Goal: Task Accomplishment & Management: Complete application form

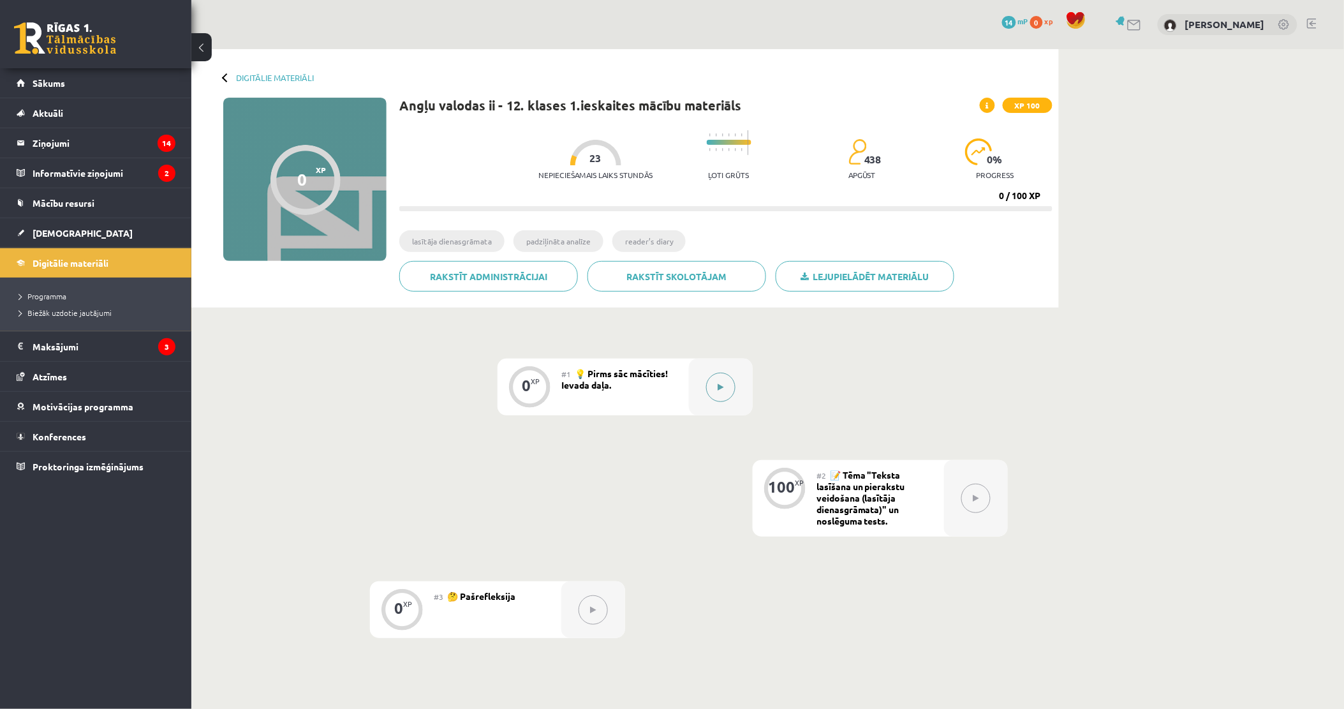
click at [721, 381] on button at bounding box center [720, 387] width 29 height 29
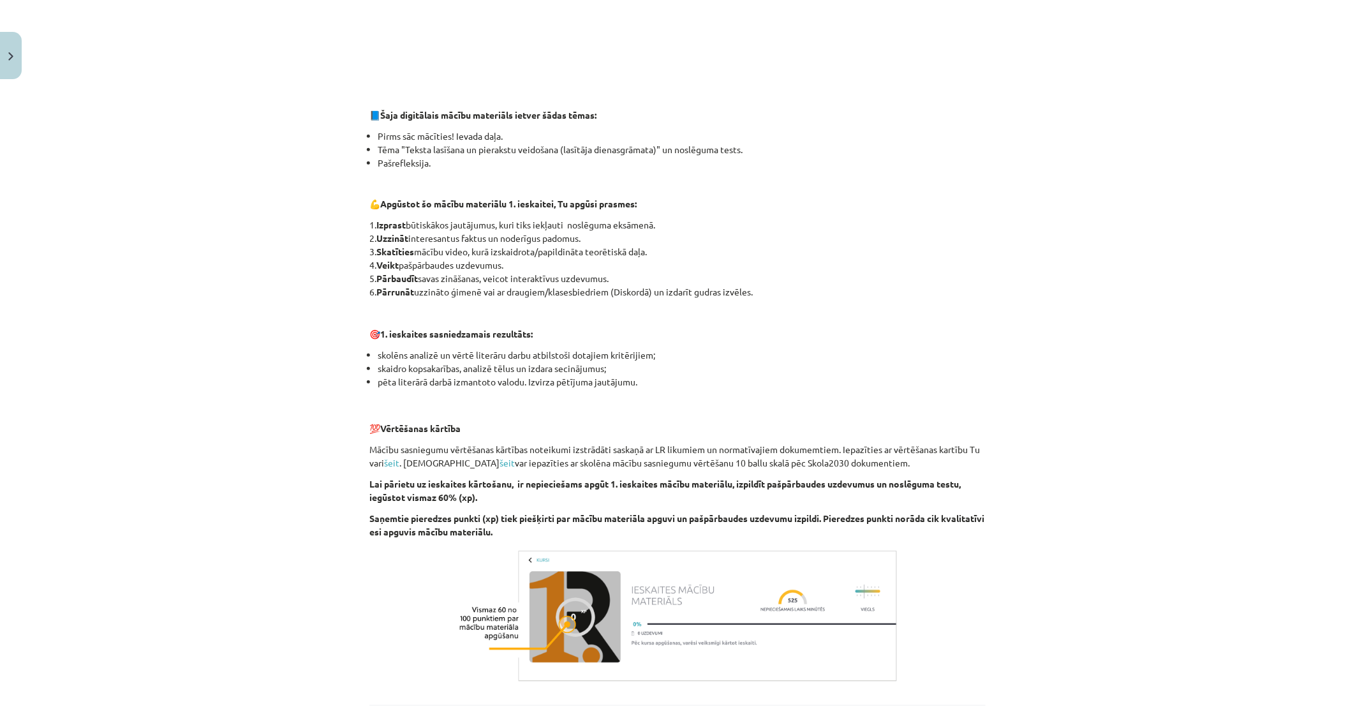
scroll to position [634, 0]
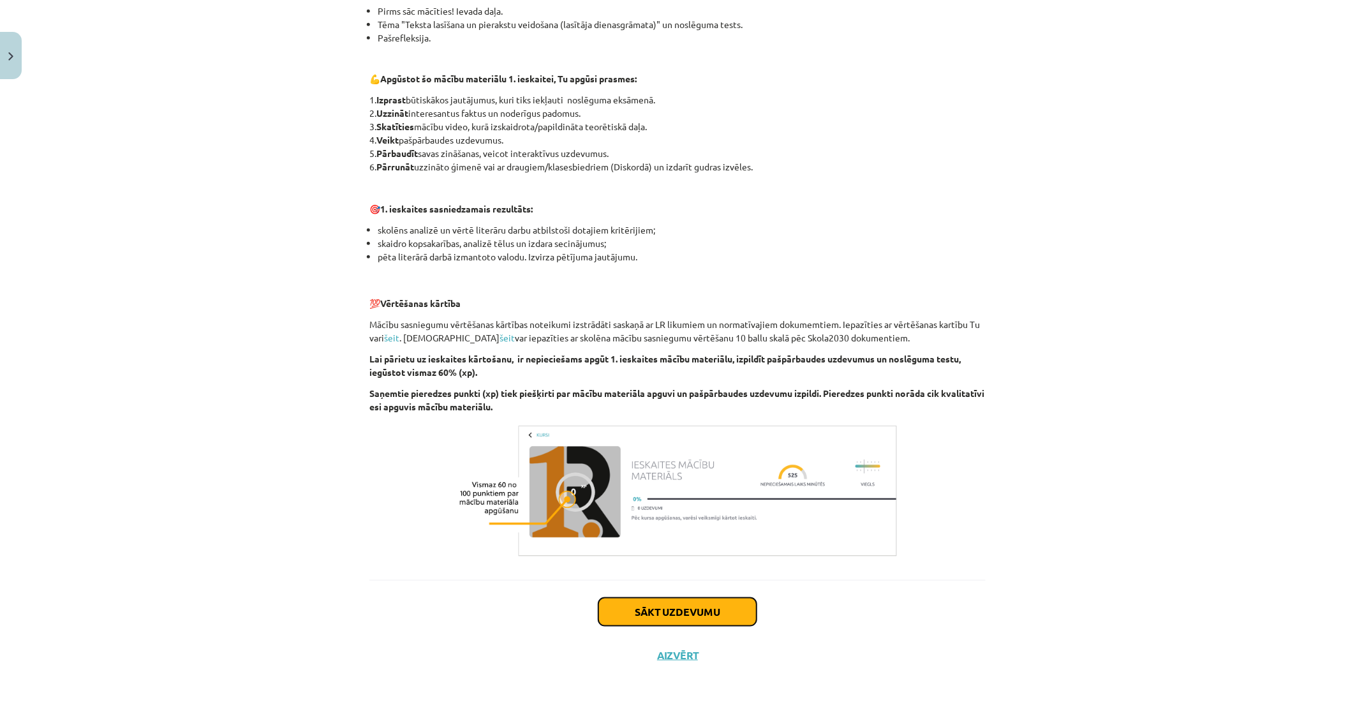
click at [677, 616] on button "Sākt uzdevumu" at bounding box center [677, 612] width 158 height 28
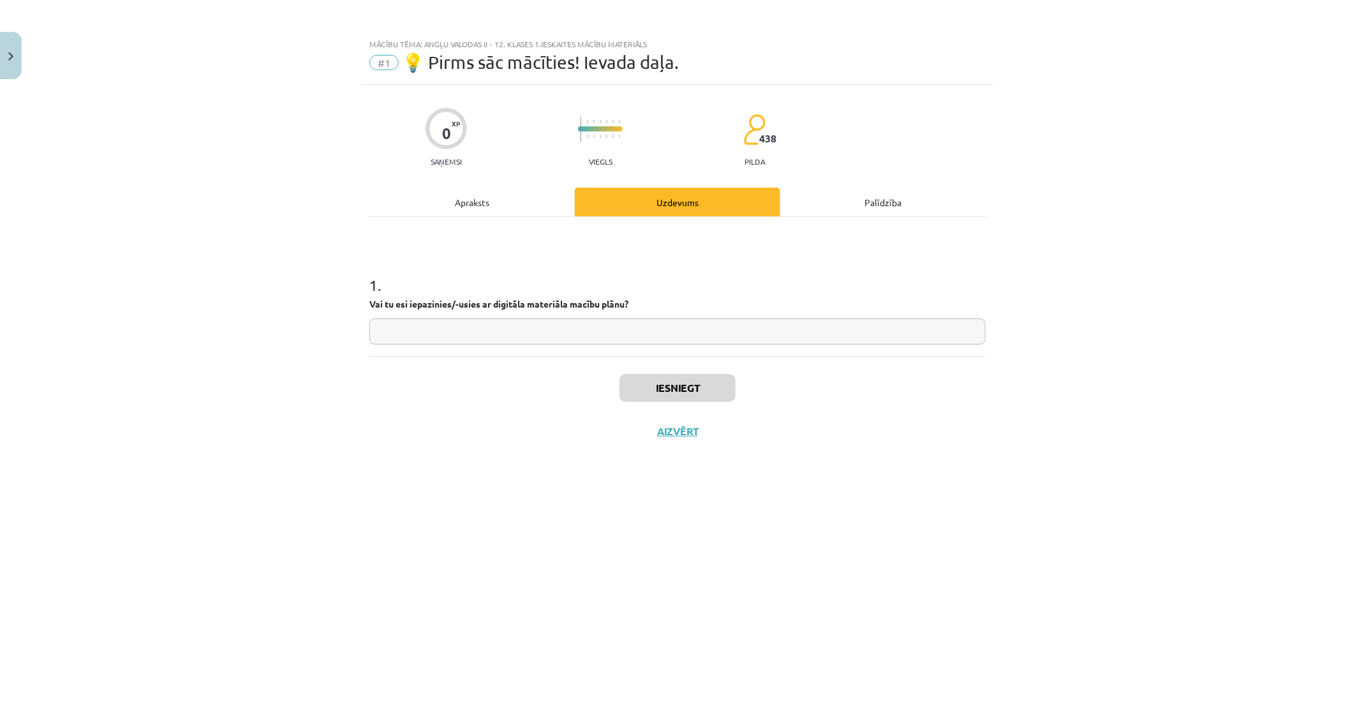
click at [481, 332] on input "text" at bounding box center [677, 331] width 616 height 26
type input "**"
click at [693, 385] on button "Iesniegt" at bounding box center [677, 388] width 116 height 28
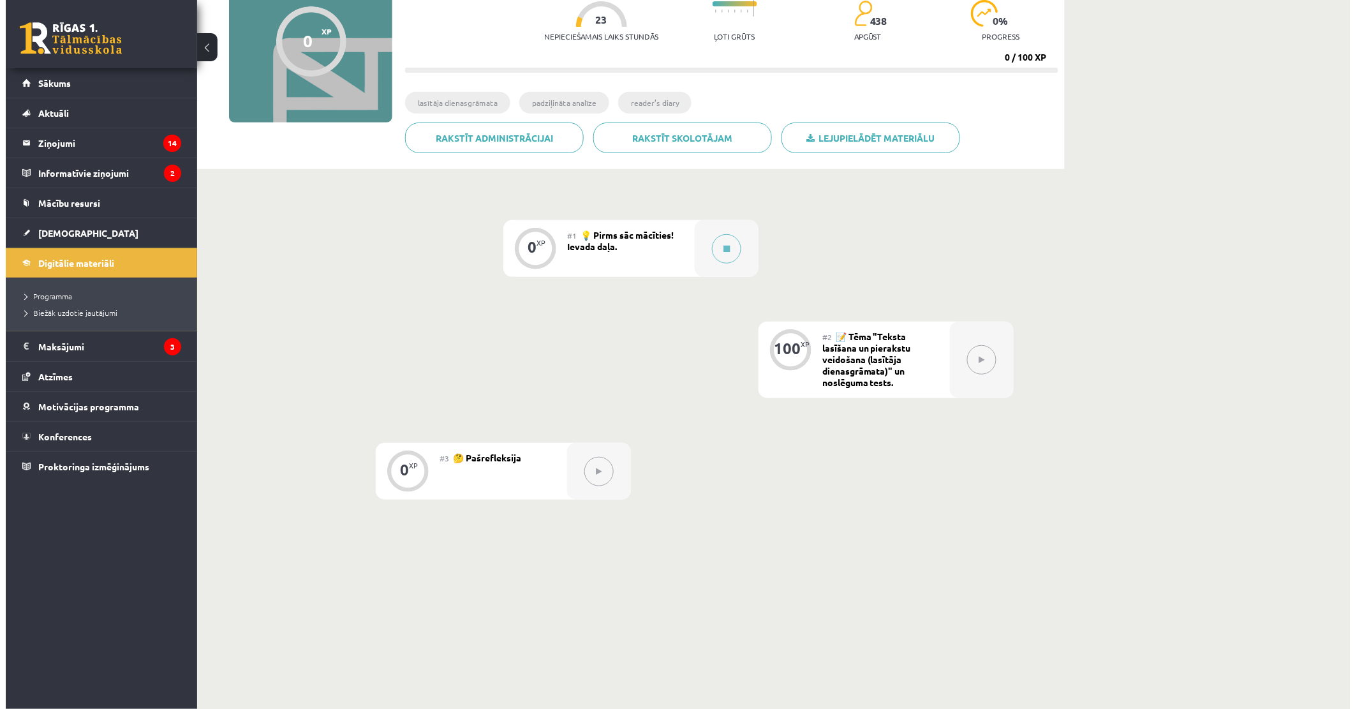
scroll to position [142, 0]
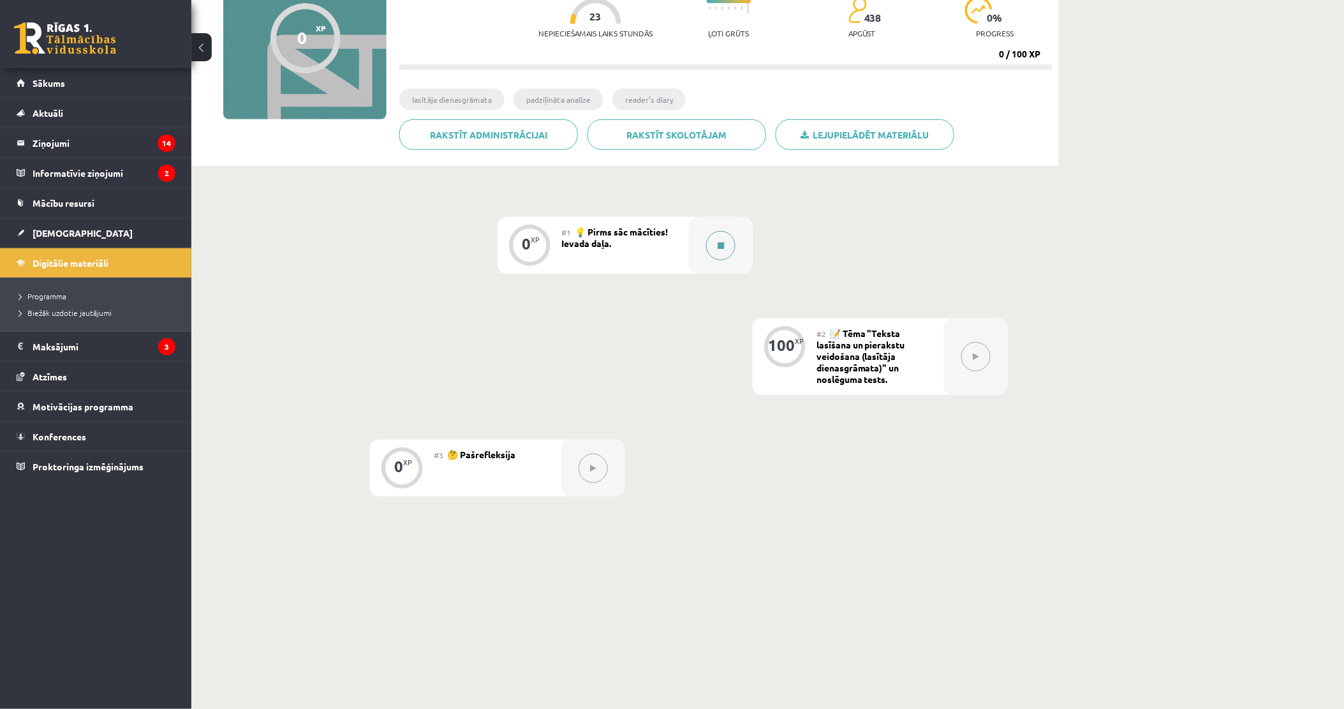
click at [725, 240] on button at bounding box center [720, 245] width 29 height 29
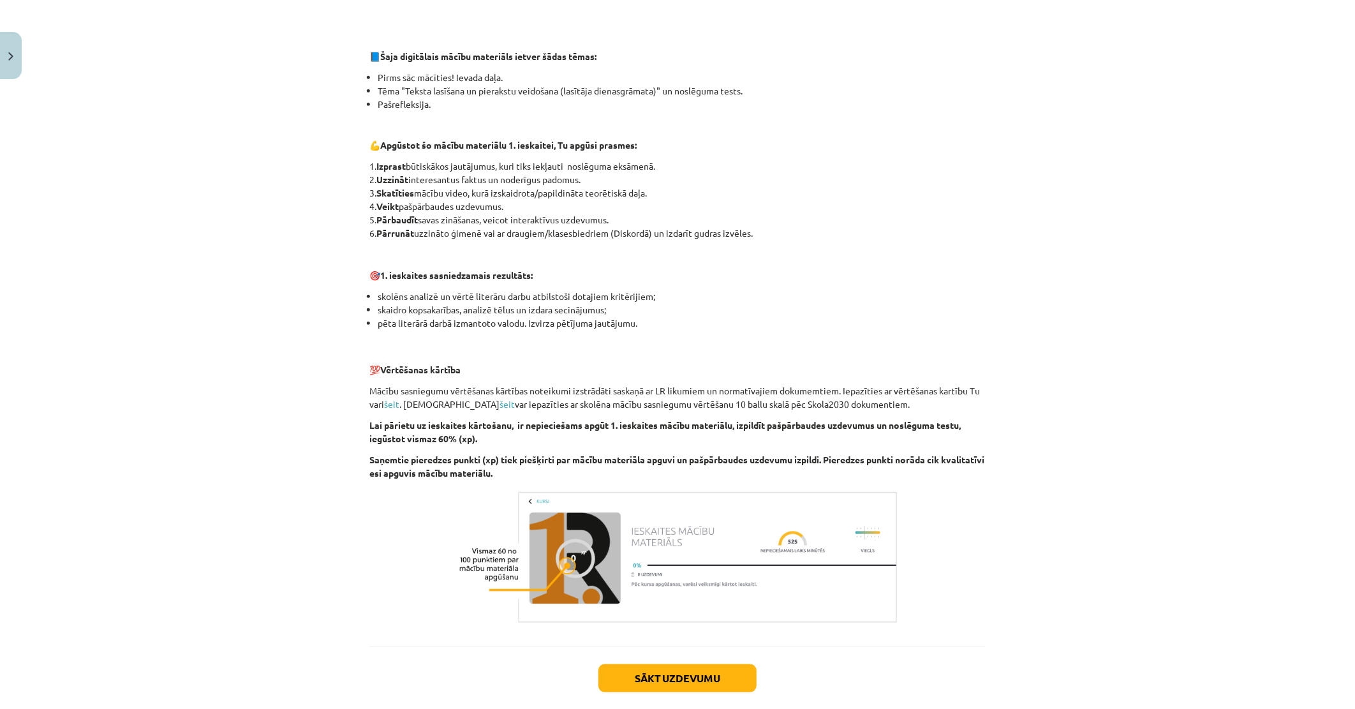
scroll to position [634, 0]
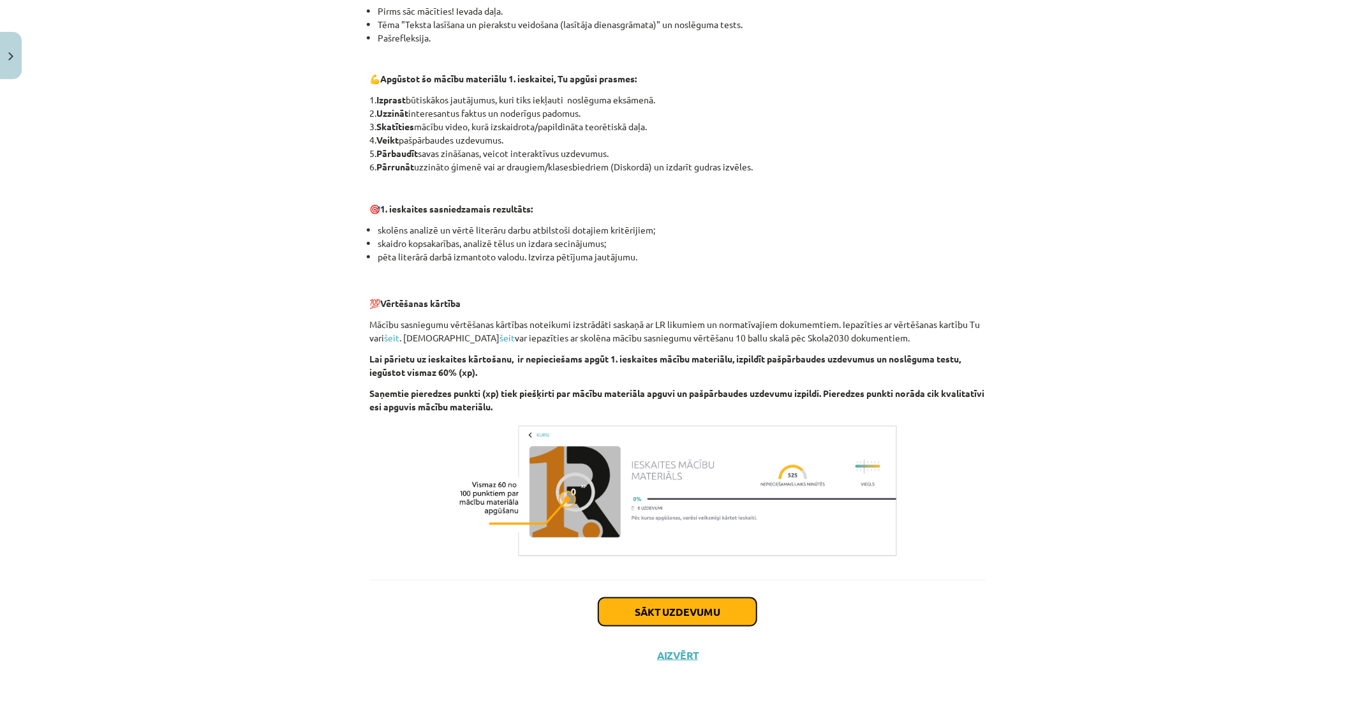
click at [681, 616] on button "Sākt uzdevumu" at bounding box center [677, 612] width 158 height 28
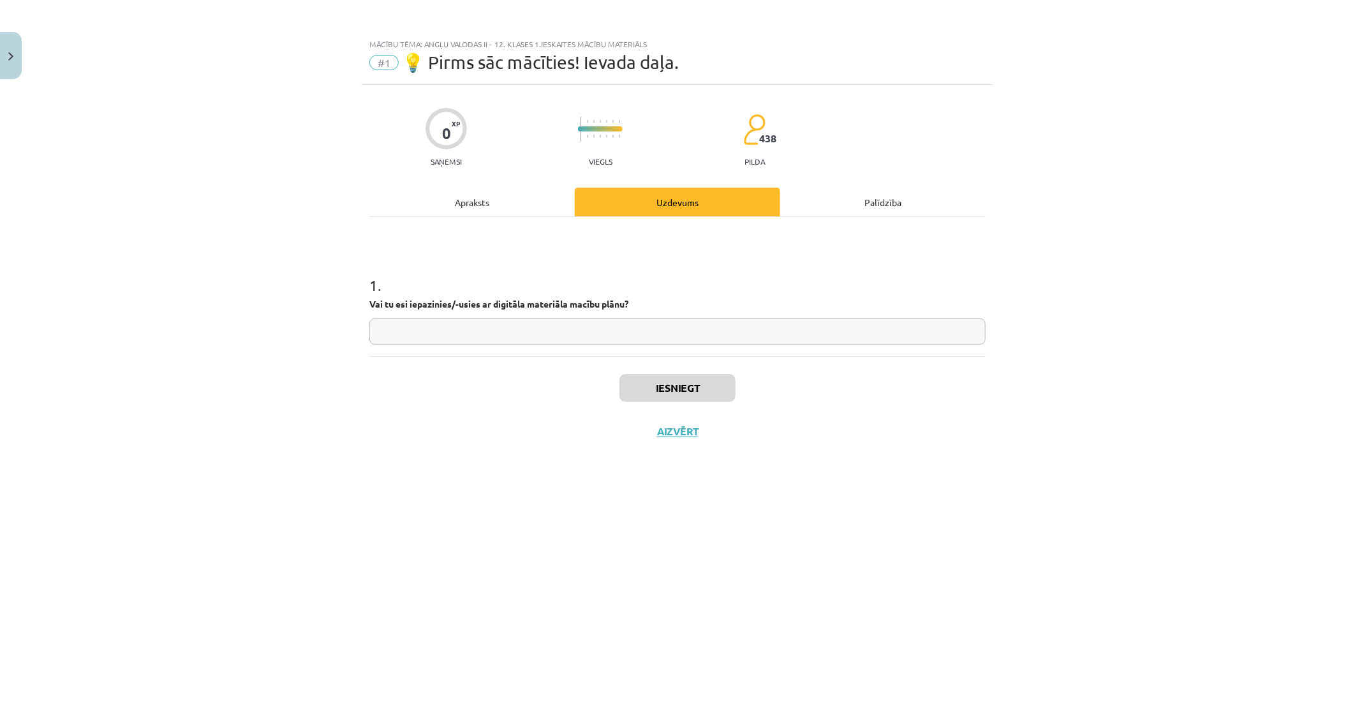
click at [487, 329] on input "text" at bounding box center [677, 331] width 616 height 26
type input "**"
click at [654, 389] on button "Iesniegt" at bounding box center [677, 388] width 116 height 28
click at [694, 429] on button "Nākamā nodarbība" at bounding box center [677, 439] width 125 height 29
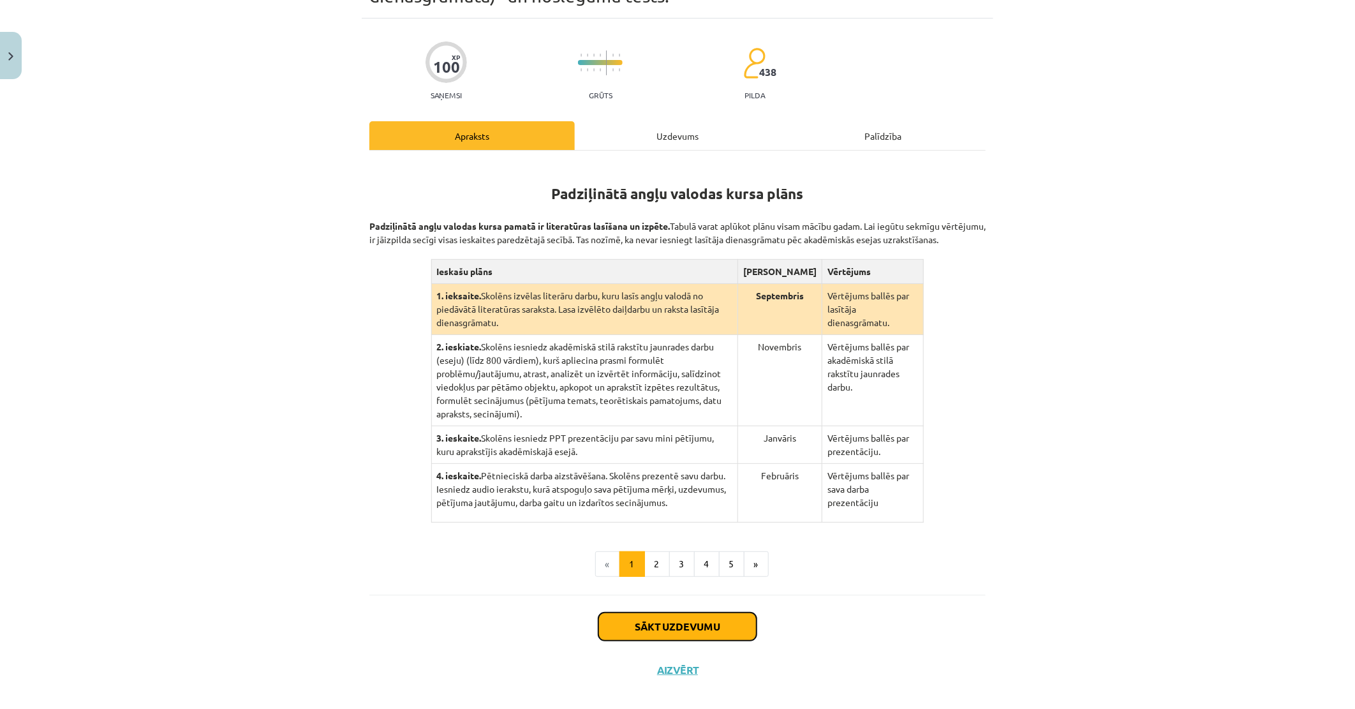
click at [662, 614] on button "Sākt uzdevumu" at bounding box center [677, 626] width 158 height 28
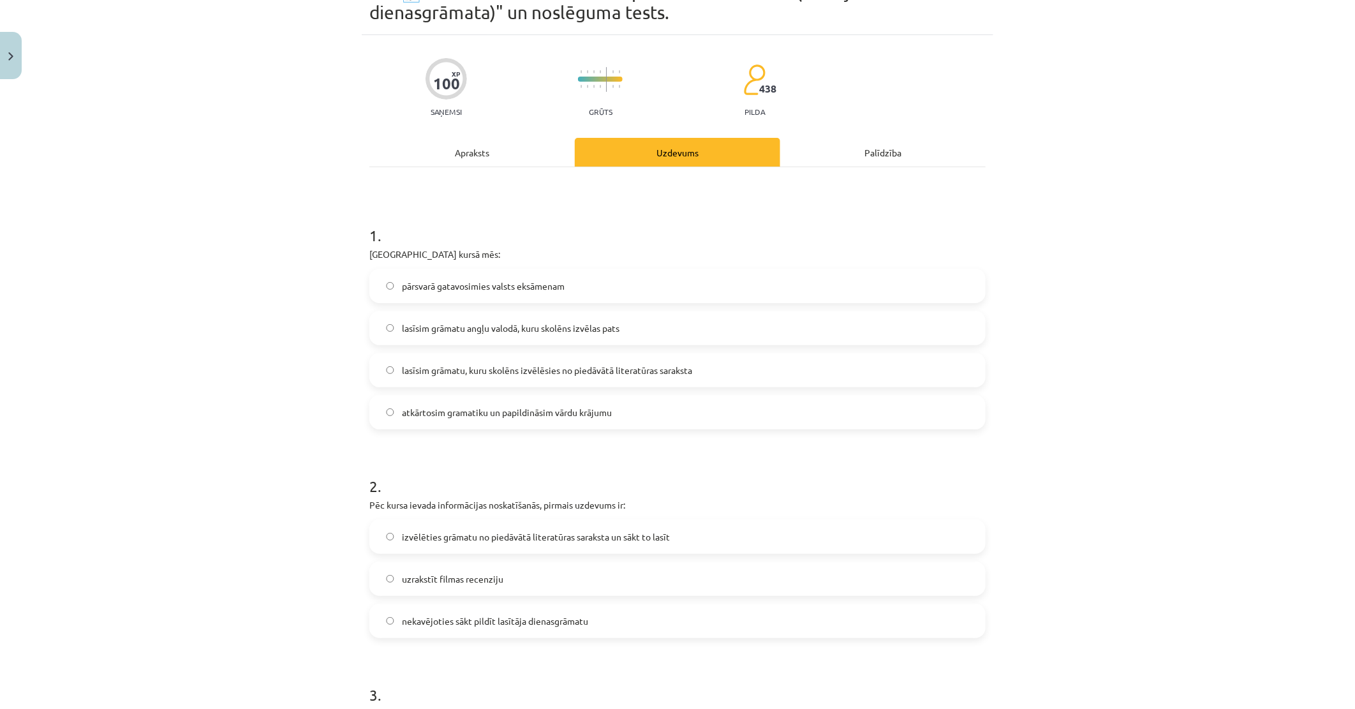
scroll to position [71, 0]
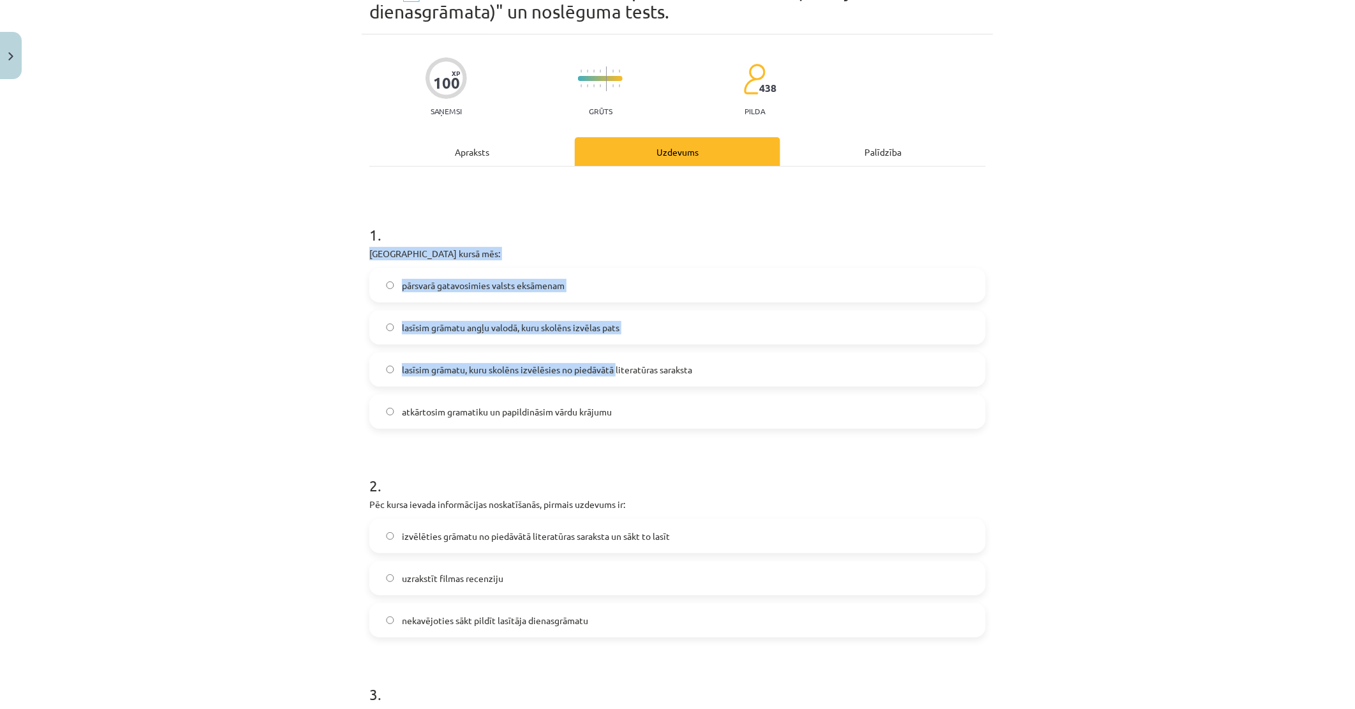
drag, startPoint x: 388, startPoint y: 251, endPoint x: 611, endPoint y: 373, distance: 254.3
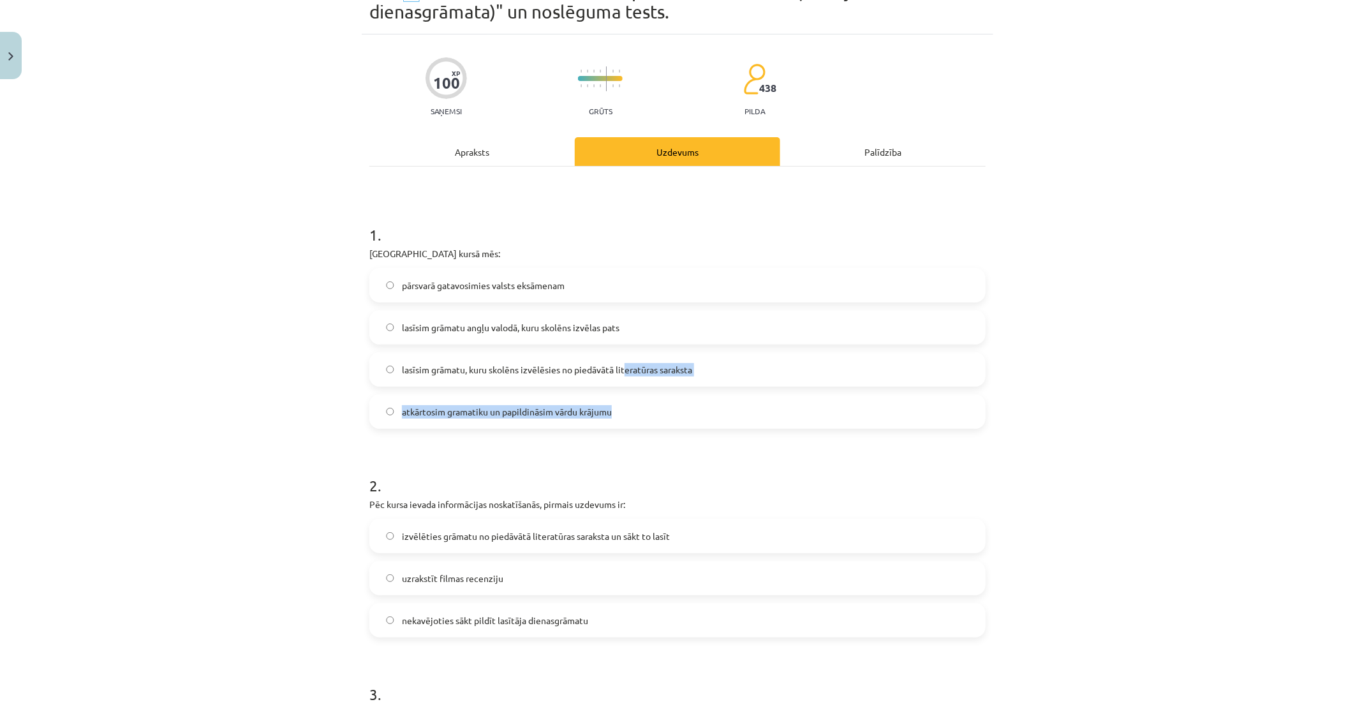
drag, startPoint x: 611, startPoint y: 373, endPoint x: 620, endPoint y: 389, distance: 18.8
click at [620, 389] on div "pārsvarā gatavosimies valsts eksāmenam lasīsim grāmatu angļu valodā, kuru skolē…" at bounding box center [677, 348] width 616 height 161
drag, startPoint x: 620, startPoint y: 389, endPoint x: 316, endPoint y: 323, distance: 310.8
click at [315, 326] on div "Mācību tēma: Angļu valodas ii - 12. klases 1.ieskaites mācību materiāls #2 📝 Tē…" at bounding box center [677, 354] width 1355 height 709
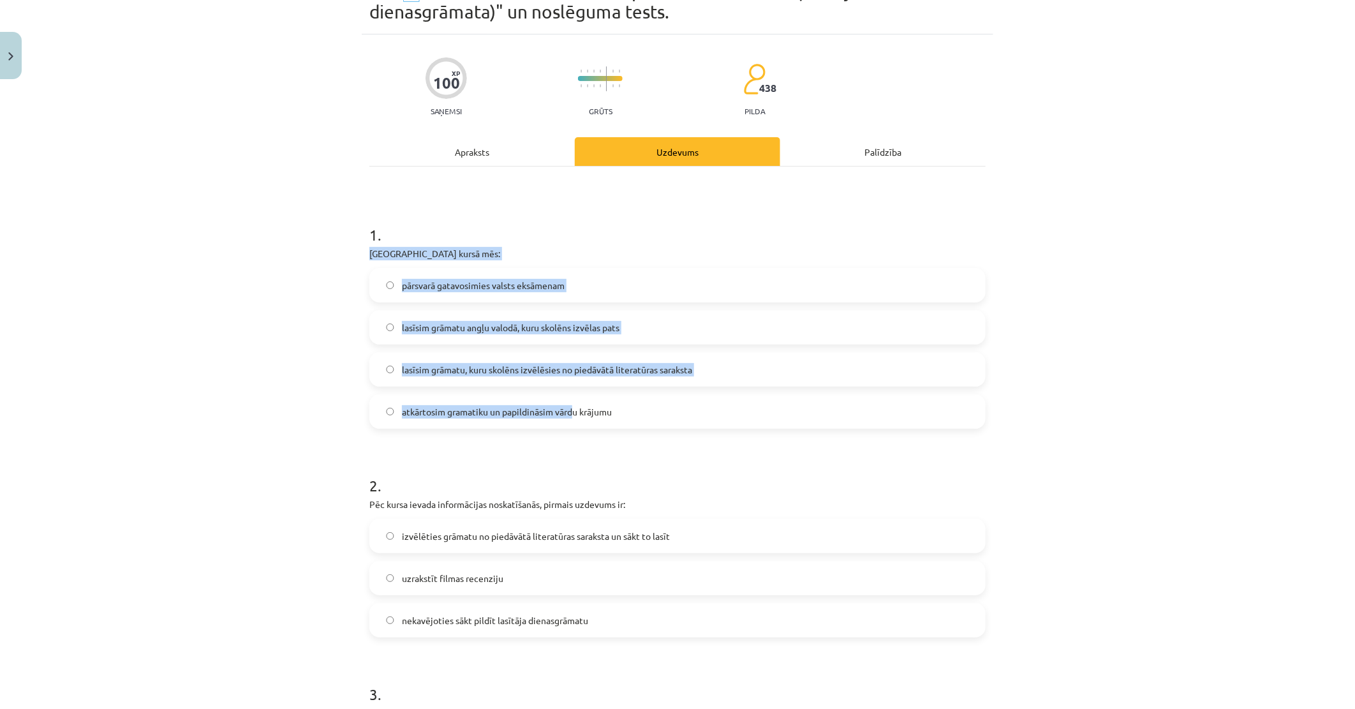
drag, startPoint x: 366, startPoint y: 251, endPoint x: 568, endPoint y: 417, distance: 261.0
drag, startPoint x: 568, startPoint y: 417, endPoint x: 501, endPoint y: 383, distance: 74.2
copy div "Padziļinātajā kursā mēs: pārsvarā gatavosimies valsts eksāmenam lasīsim grāmatu…"
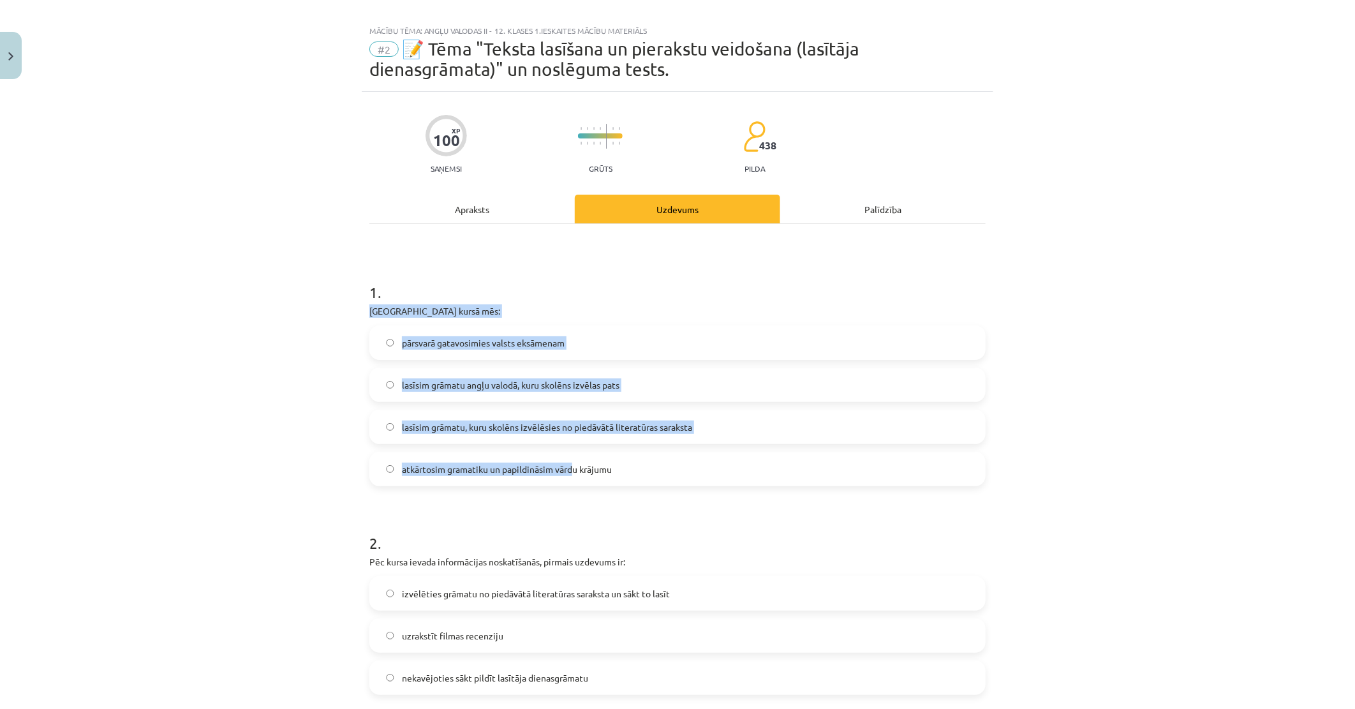
scroll to position [0, 0]
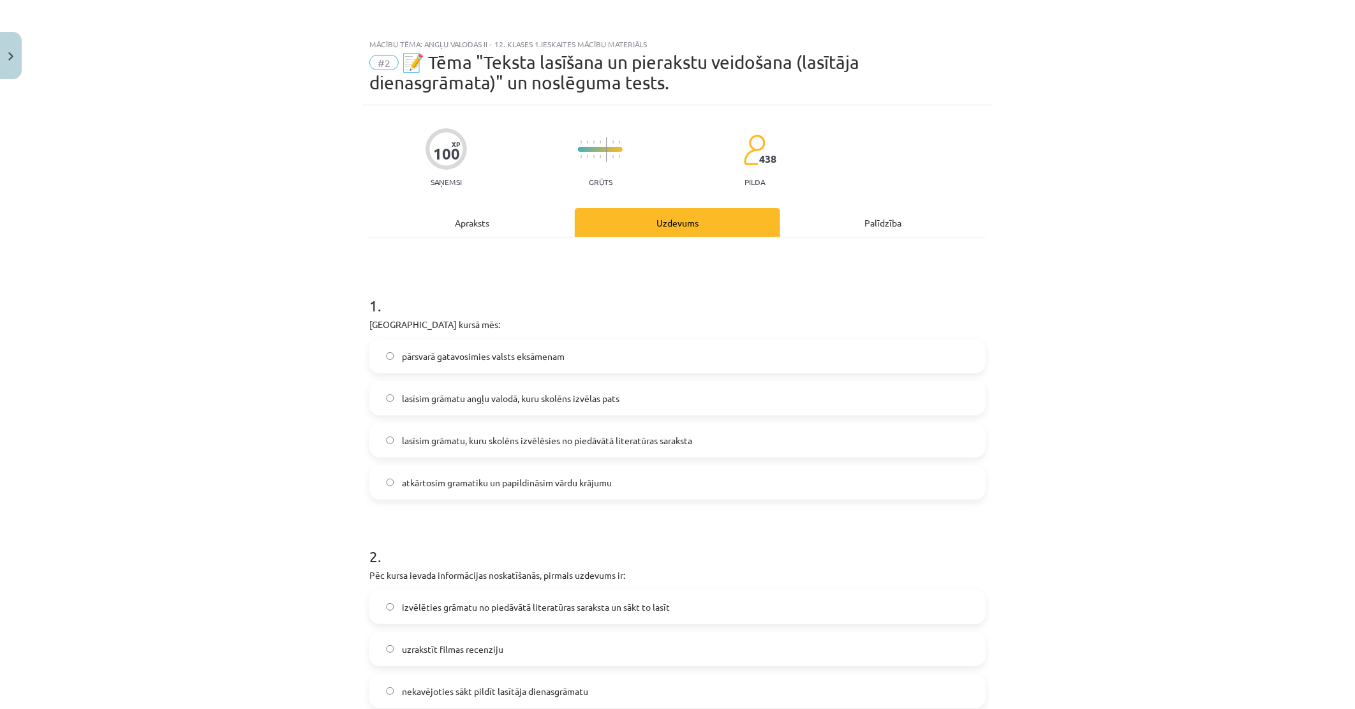
click at [501, 356] on span "pārsvarā gatavosimies valsts eksāmenam" at bounding box center [483, 356] width 163 height 13
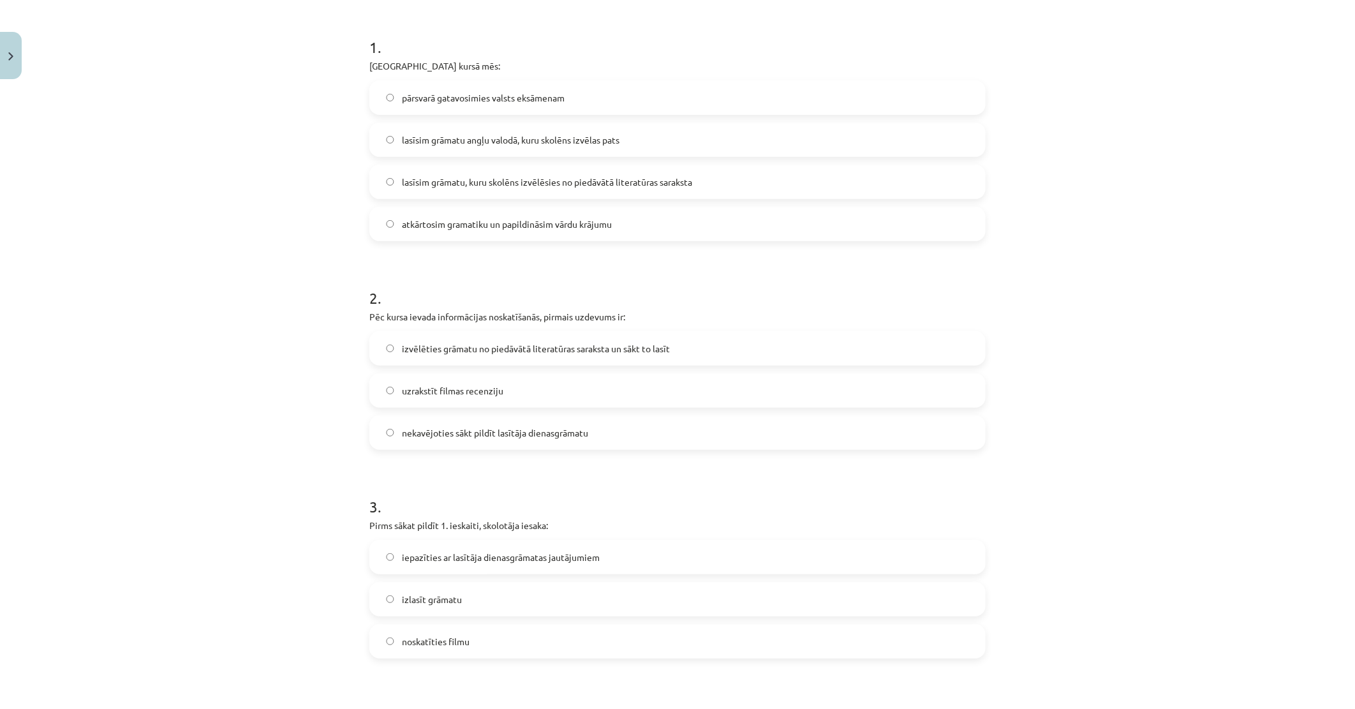
scroll to position [283, 0]
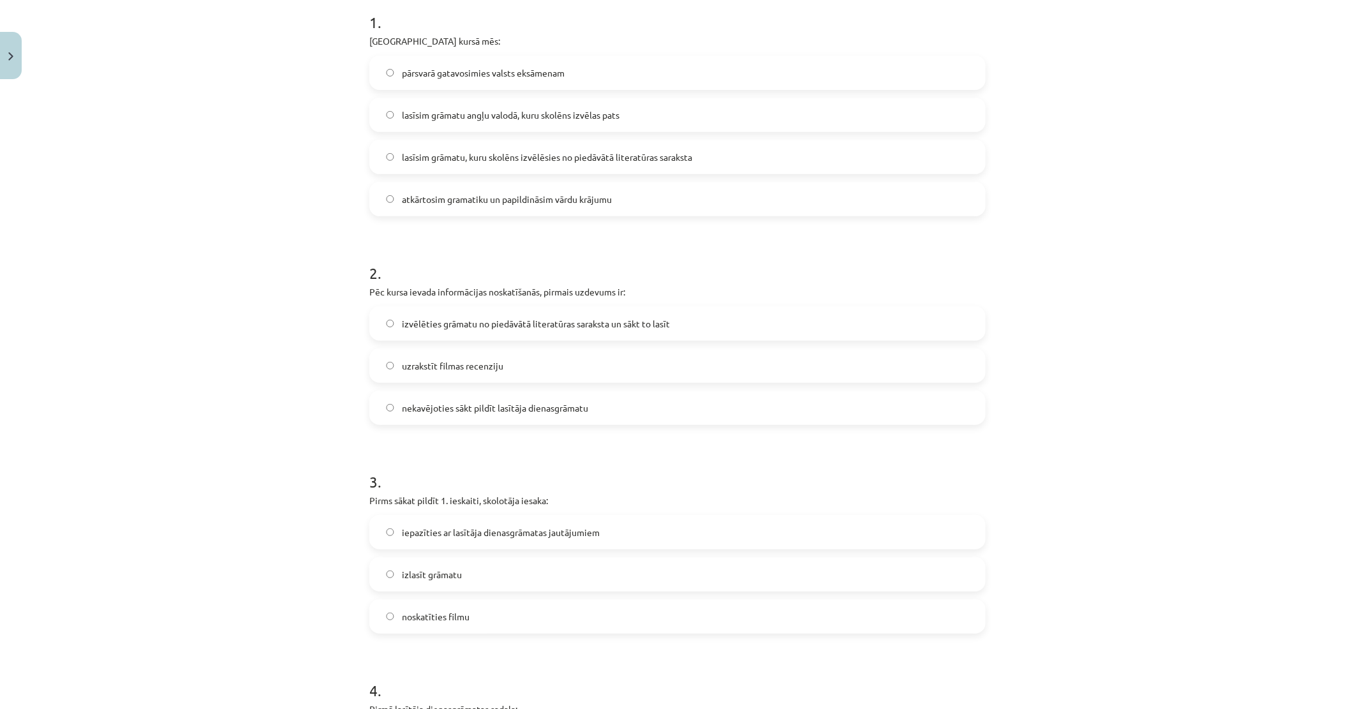
click at [506, 326] on span "izvēlēties grāmatu no piedāvātā literatūras saraksta un sākt to lasīt" at bounding box center [536, 323] width 268 height 13
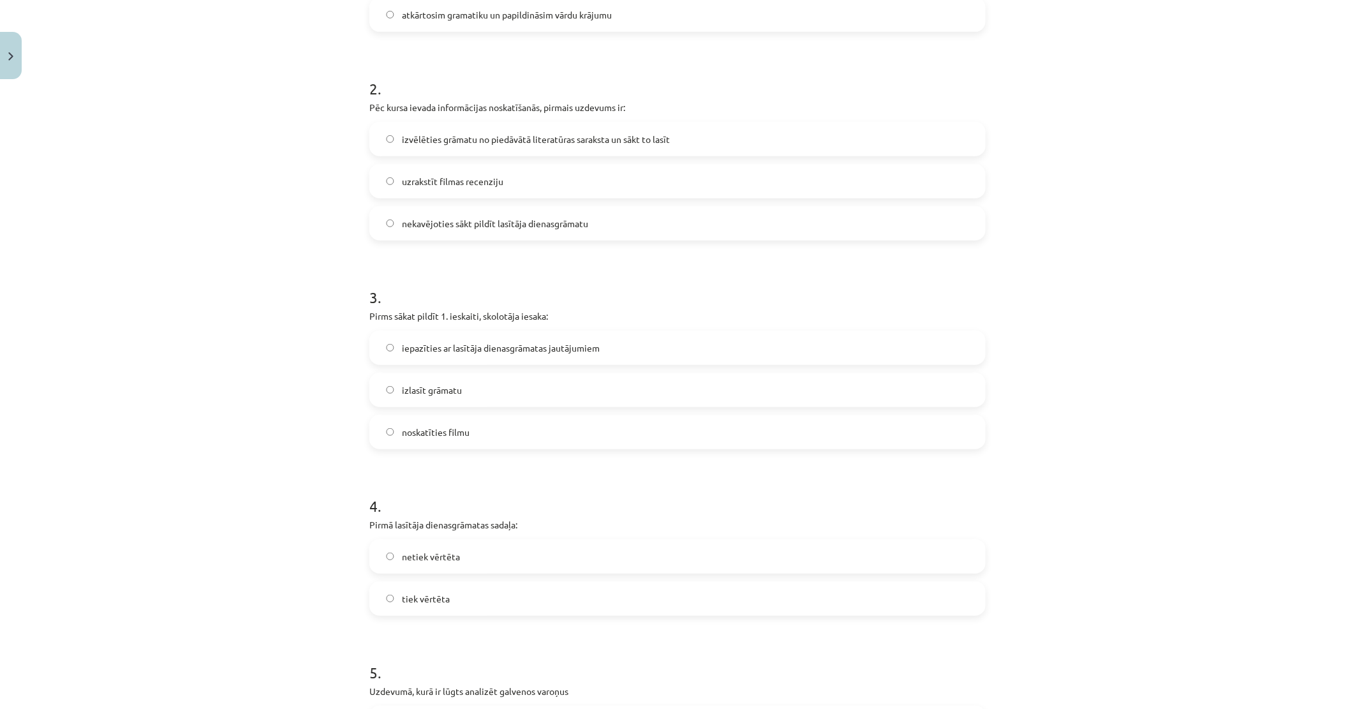
scroll to position [566, 0]
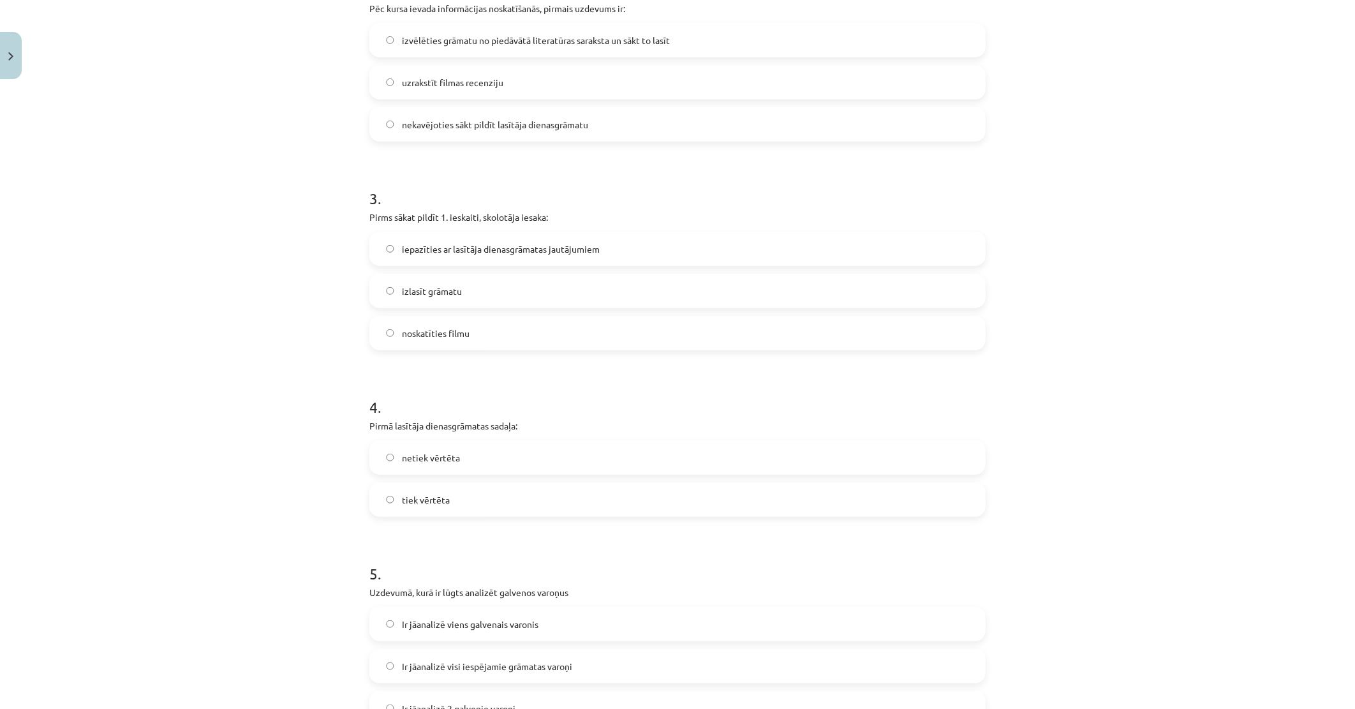
click at [499, 292] on label "izlasīt grāmatu" at bounding box center [678, 291] width 614 height 32
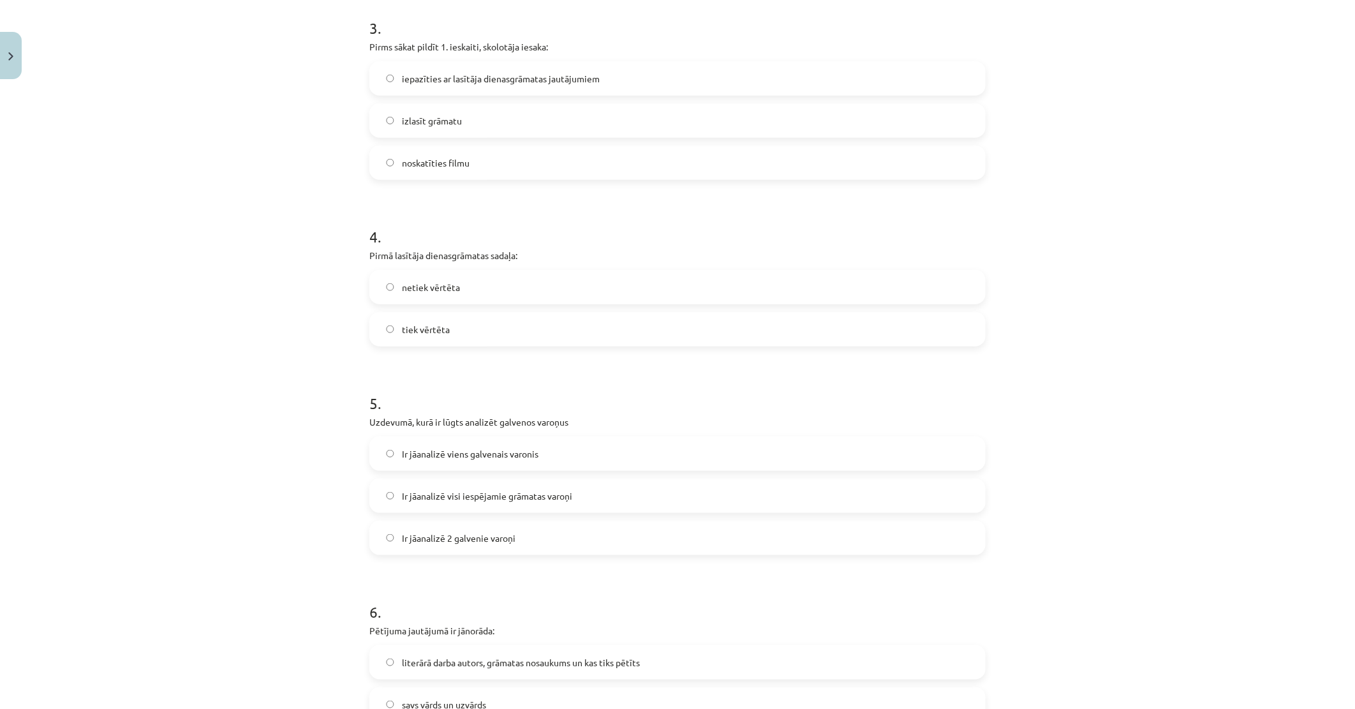
scroll to position [709, 0]
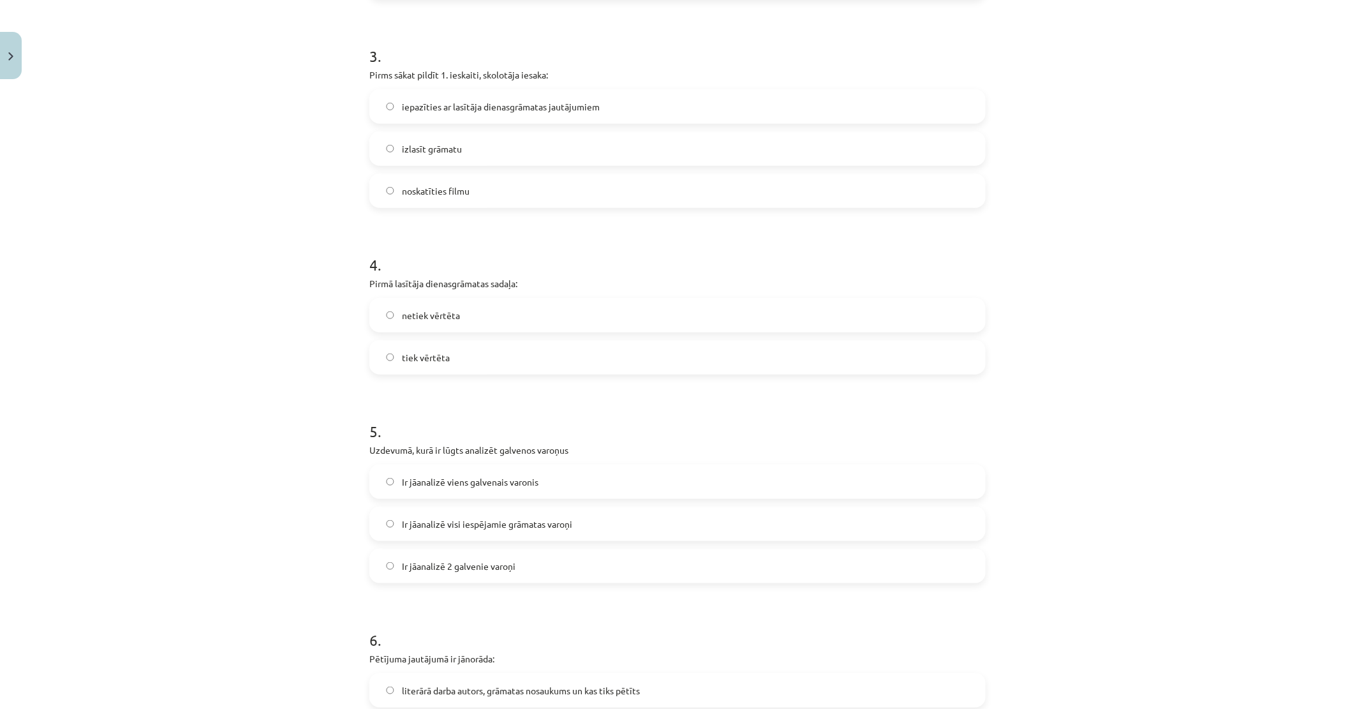
click at [461, 352] on label "tiek vērtēta" at bounding box center [678, 357] width 614 height 32
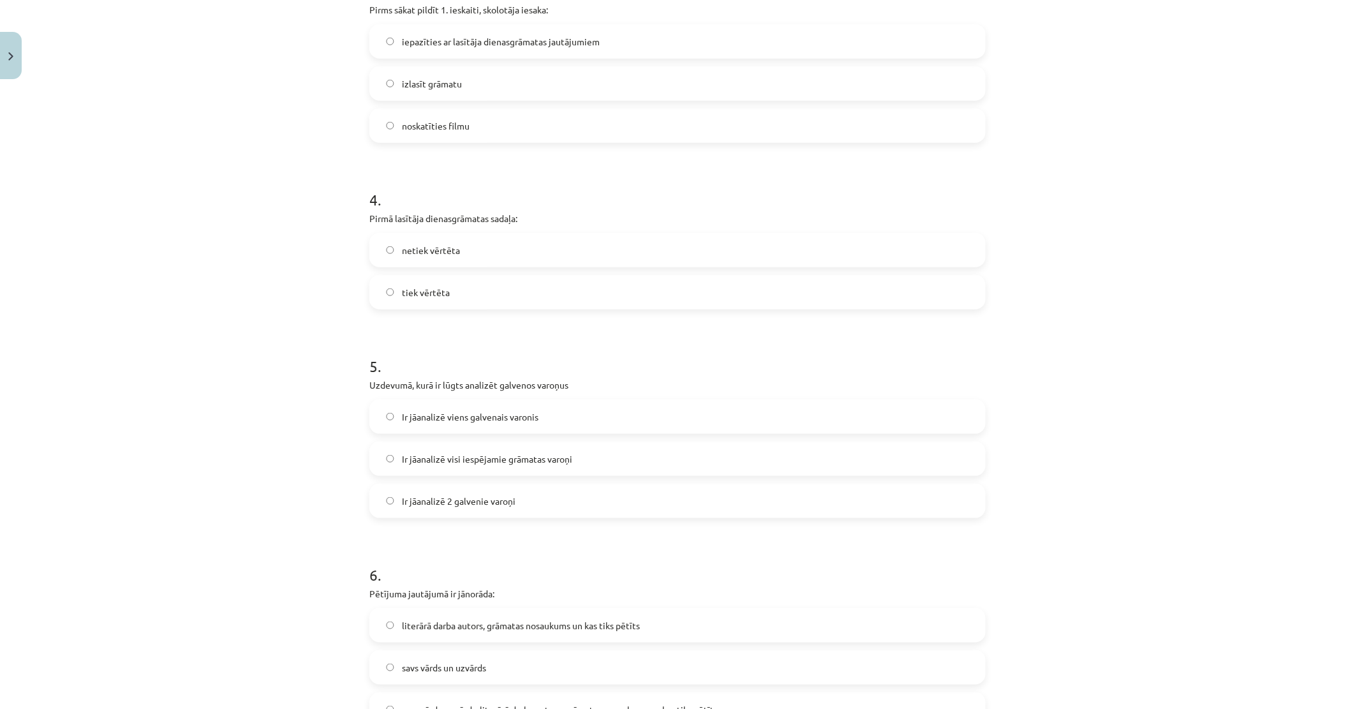
scroll to position [921, 0]
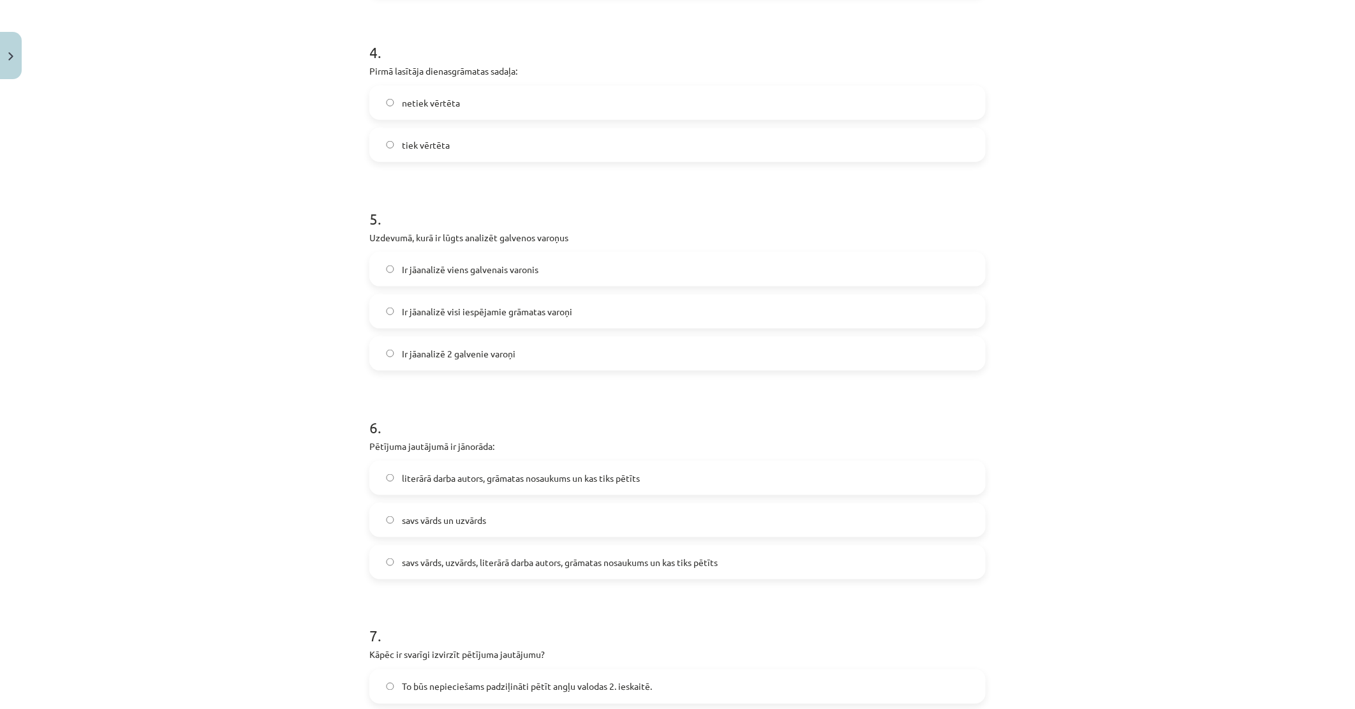
drag, startPoint x: 461, startPoint y: 296, endPoint x: 464, endPoint y: 327, distance: 30.7
click at [461, 301] on label "Ir jāanalizē visi iespējamie grāmatas varoņi" at bounding box center [678, 311] width 614 height 32
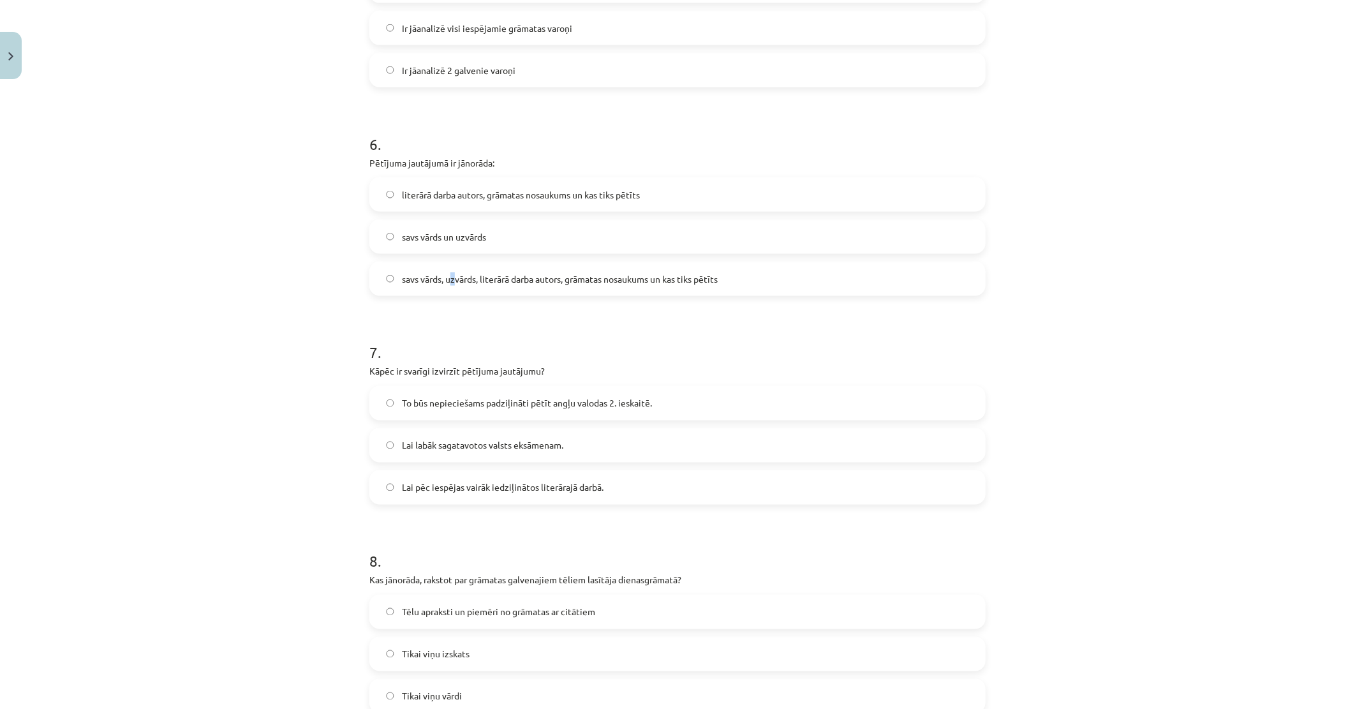
click at [445, 267] on label "savs vārds, uzvārds, literārā darba autors, grāmatas nosaukums un kas tiks pētī…" at bounding box center [678, 279] width 614 height 32
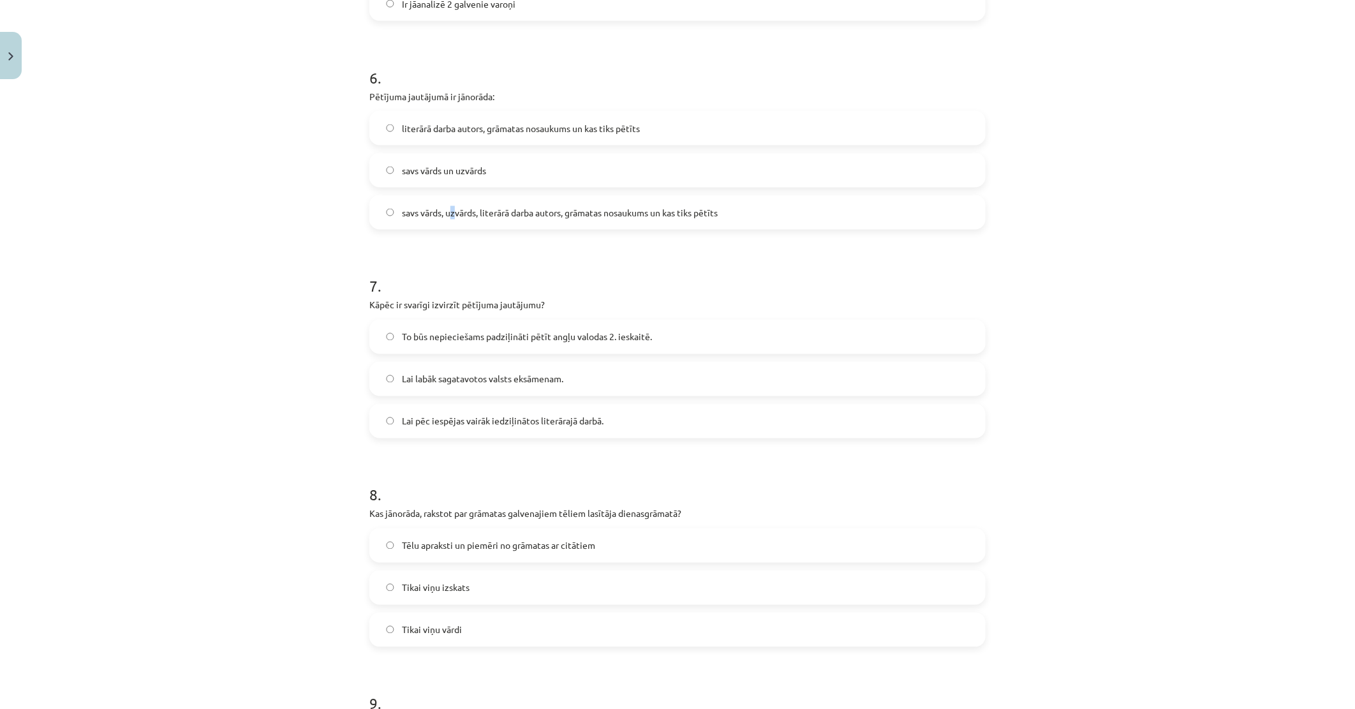
scroll to position [1417, 0]
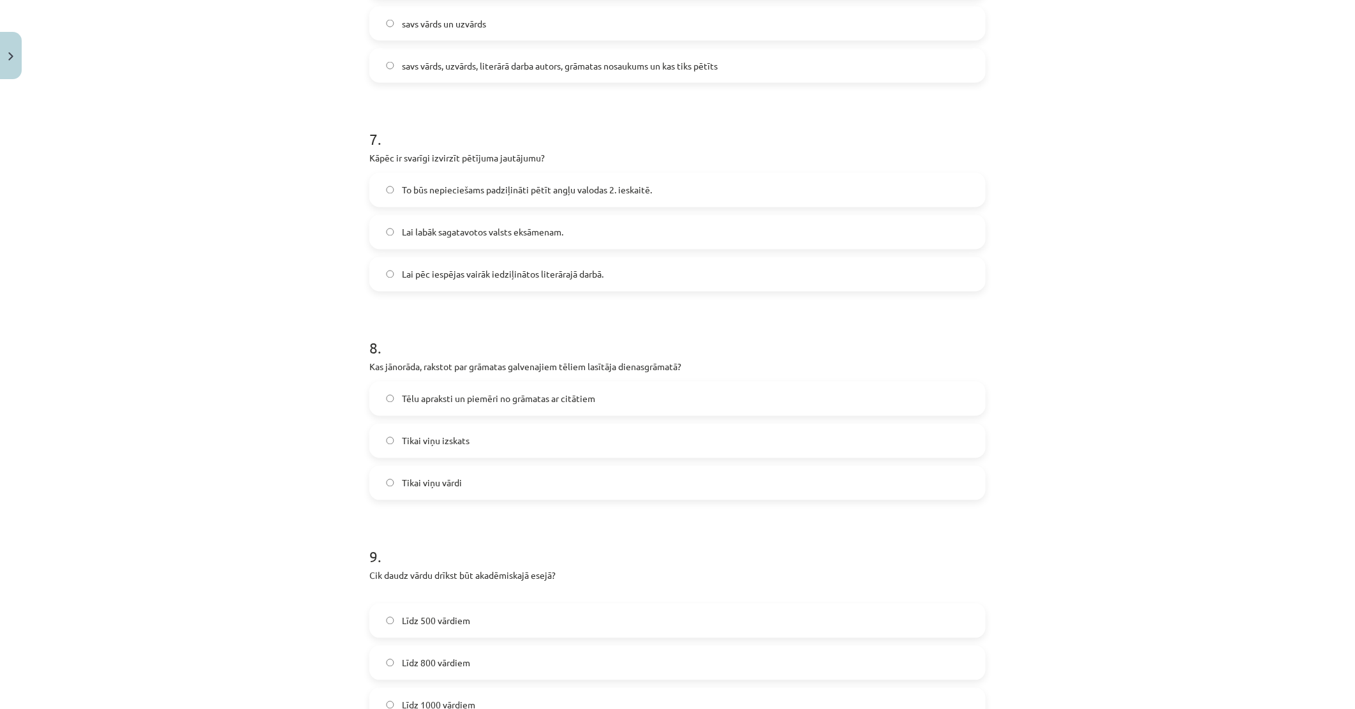
click at [406, 57] on label "savs vārds, uzvārds, literārā darba autors, grāmatas nosaukums un kas tiks pētī…" at bounding box center [678, 66] width 614 height 32
drag, startPoint x: 405, startPoint y: 57, endPoint x: 381, endPoint y: 75, distance: 29.2
click at [380, 73] on label "savs vārds, uzvārds, literārā darba autors, grāmatas nosaukums un kas tiks pētī…" at bounding box center [678, 66] width 614 height 32
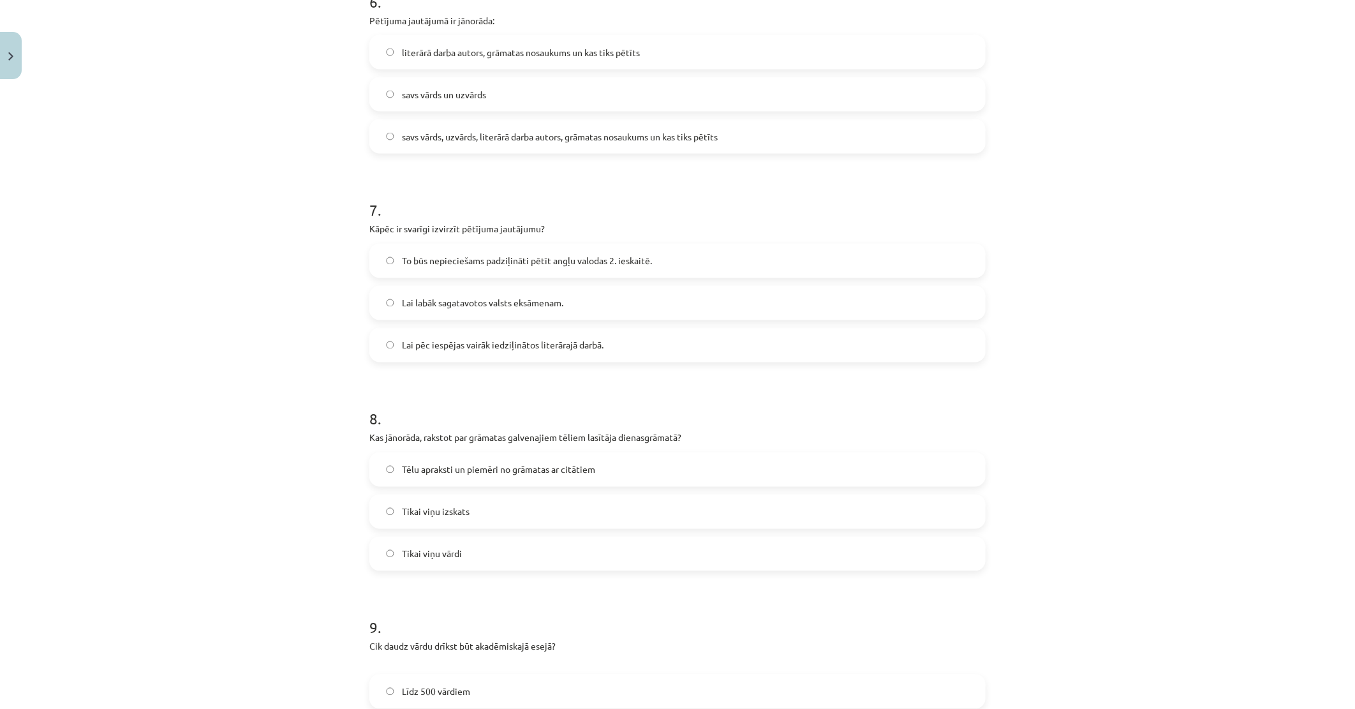
click at [464, 276] on label "To būs nepieciešams padziļināti pētīt angļu valodas 2. ieskaitē." at bounding box center [678, 261] width 614 height 32
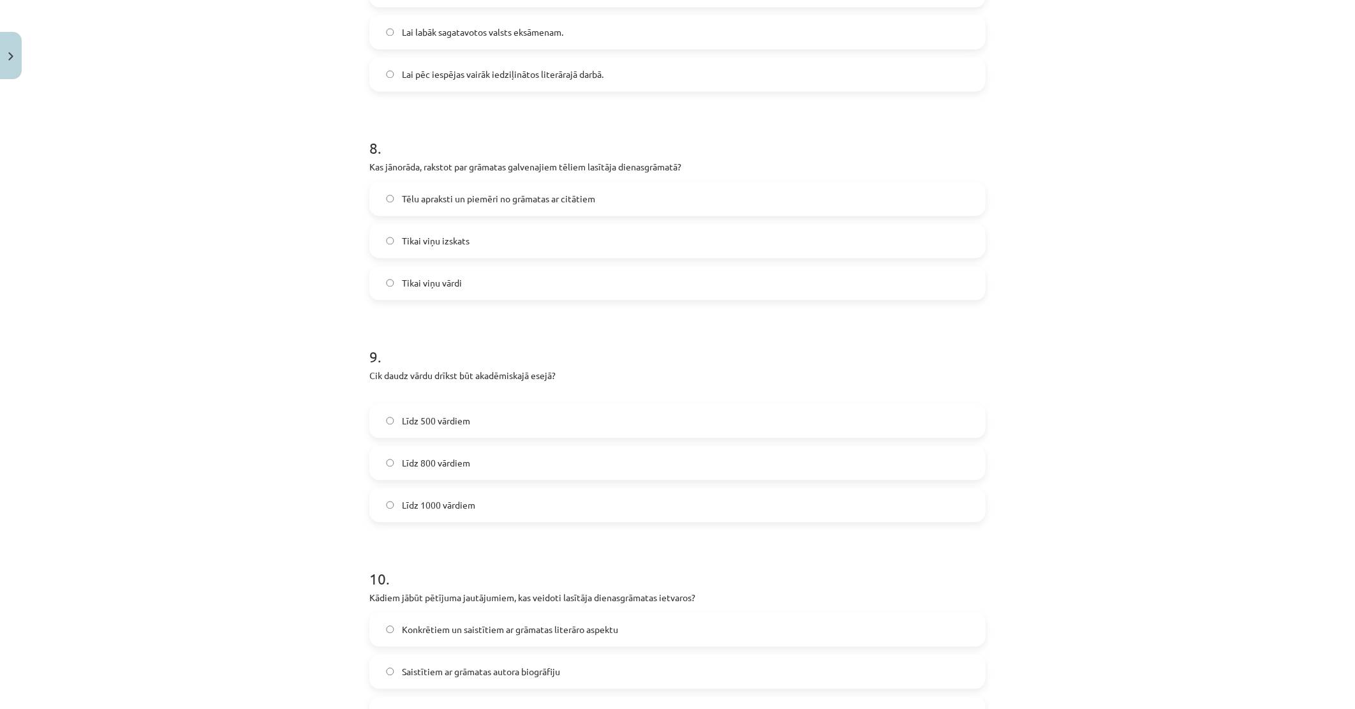
scroll to position [1630, 0]
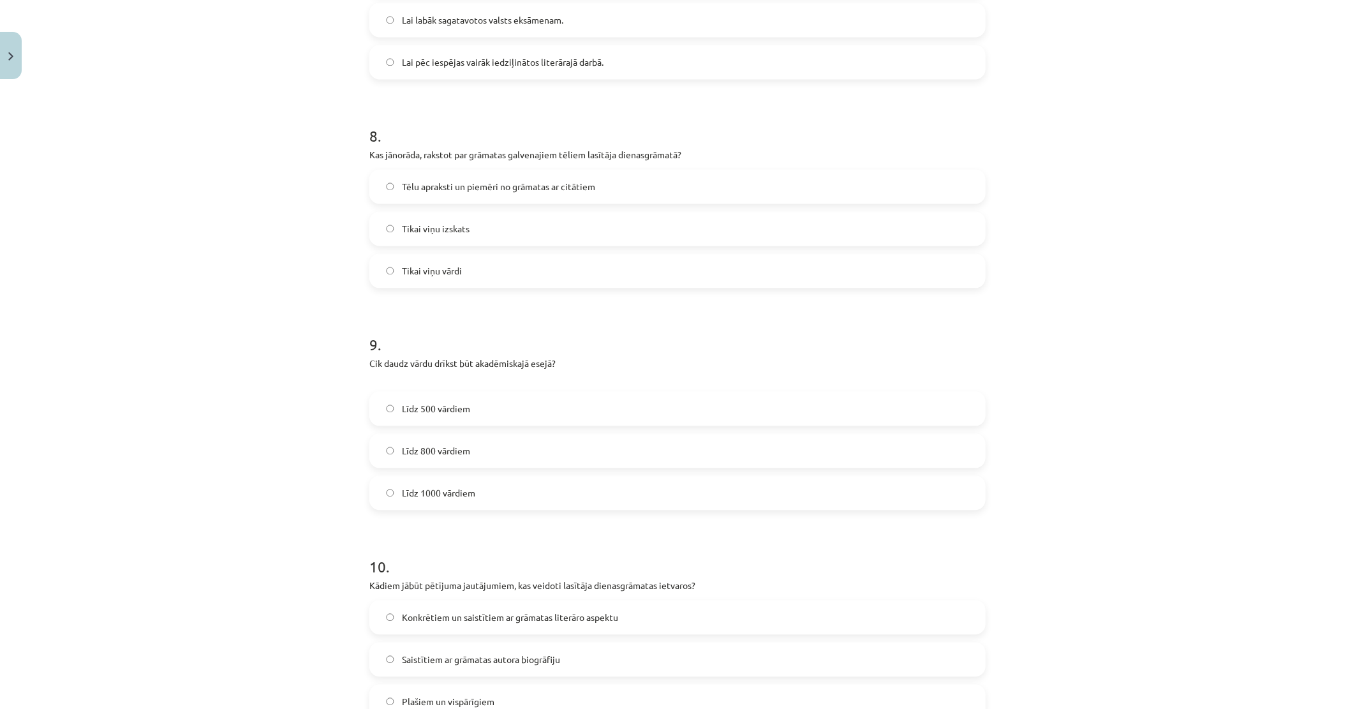
click at [435, 240] on label "Tikai viņu izskats" at bounding box center [678, 228] width 614 height 32
click at [438, 404] on span "Līdz 500 vārdiem" at bounding box center [436, 408] width 68 height 13
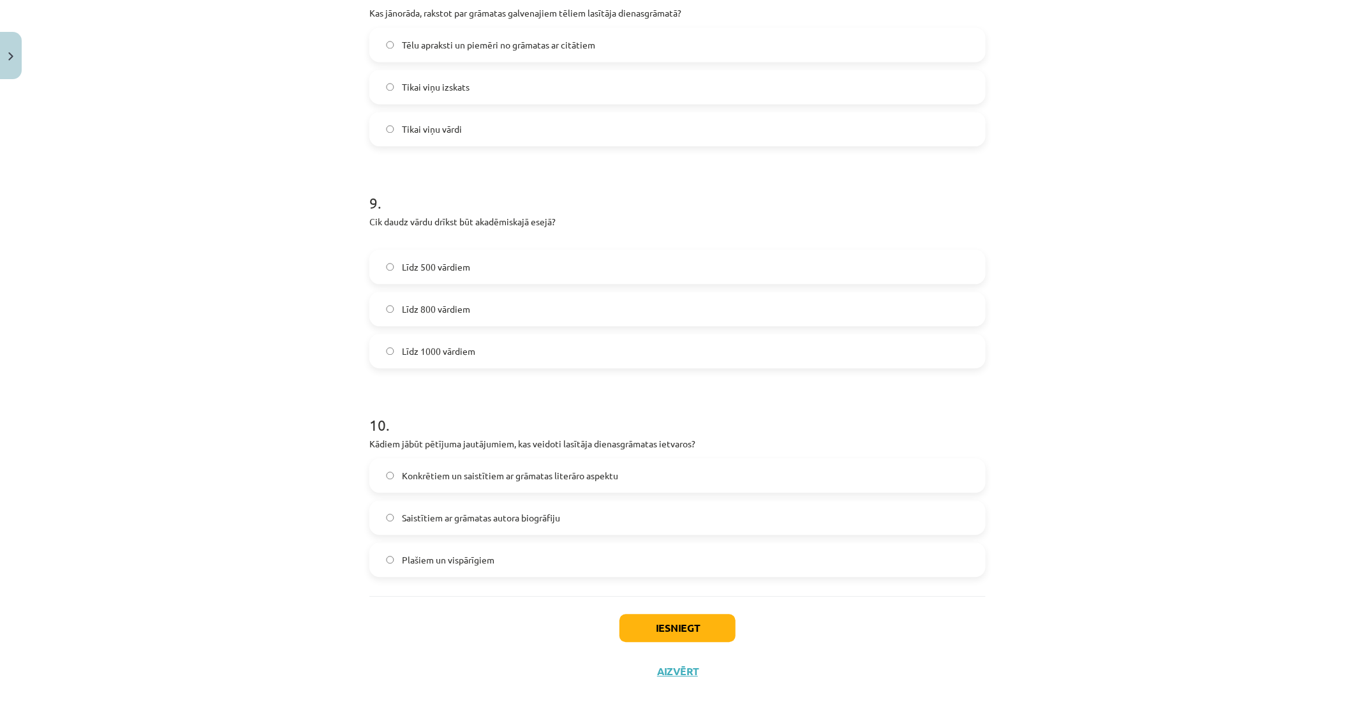
click at [438, 316] on label "Līdz 800 vārdiem" at bounding box center [678, 309] width 614 height 32
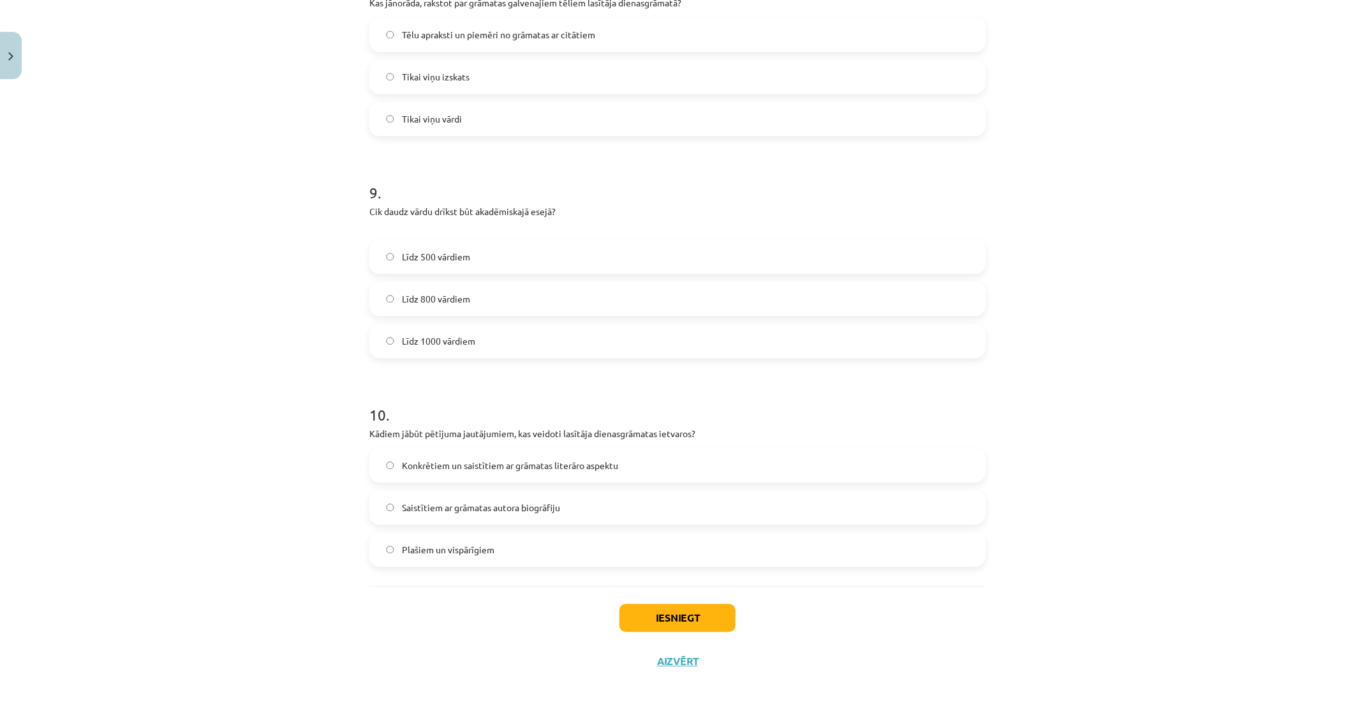
scroll to position [1787, 0]
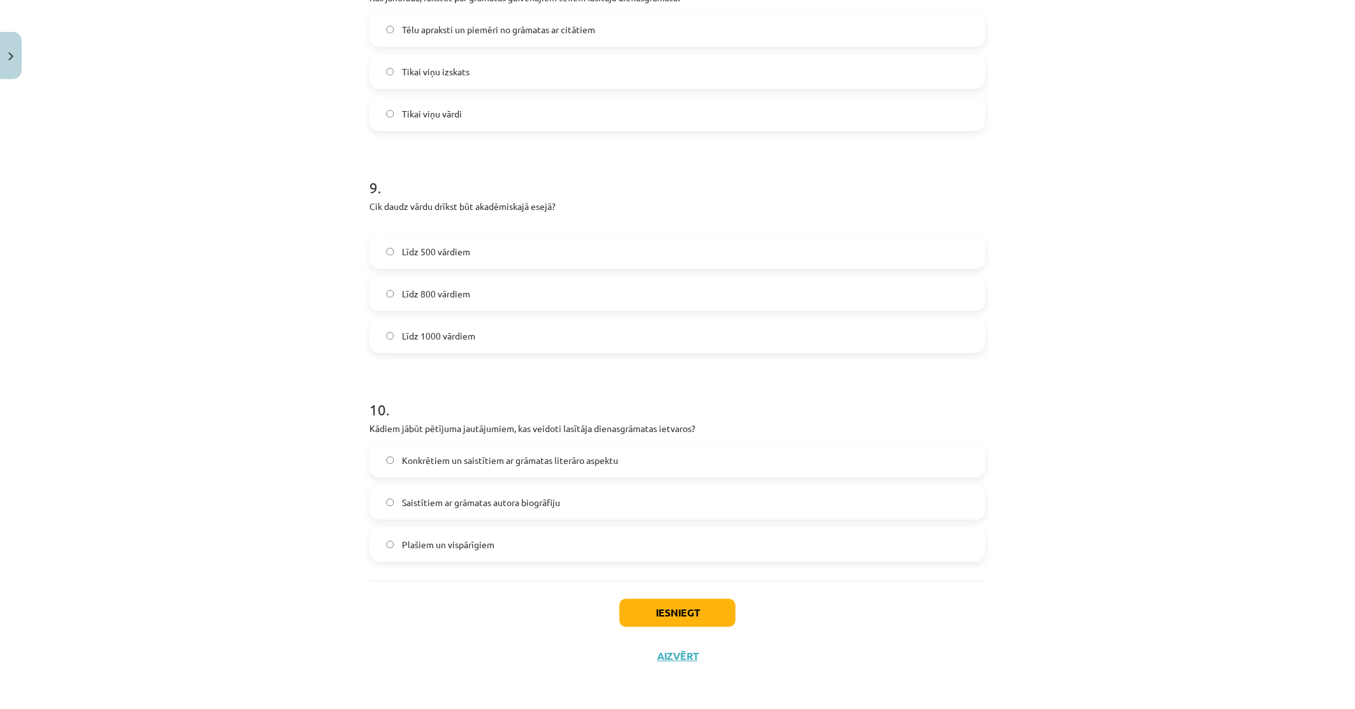
click at [438, 469] on label "Konkrētiem un saistītiem ar grāmatas literāro aspektu" at bounding box center [678, 460] width 614 height 32
click at [665, 617] on button "Iesniegt" at bounding box center [677, 612] width 116 height 28
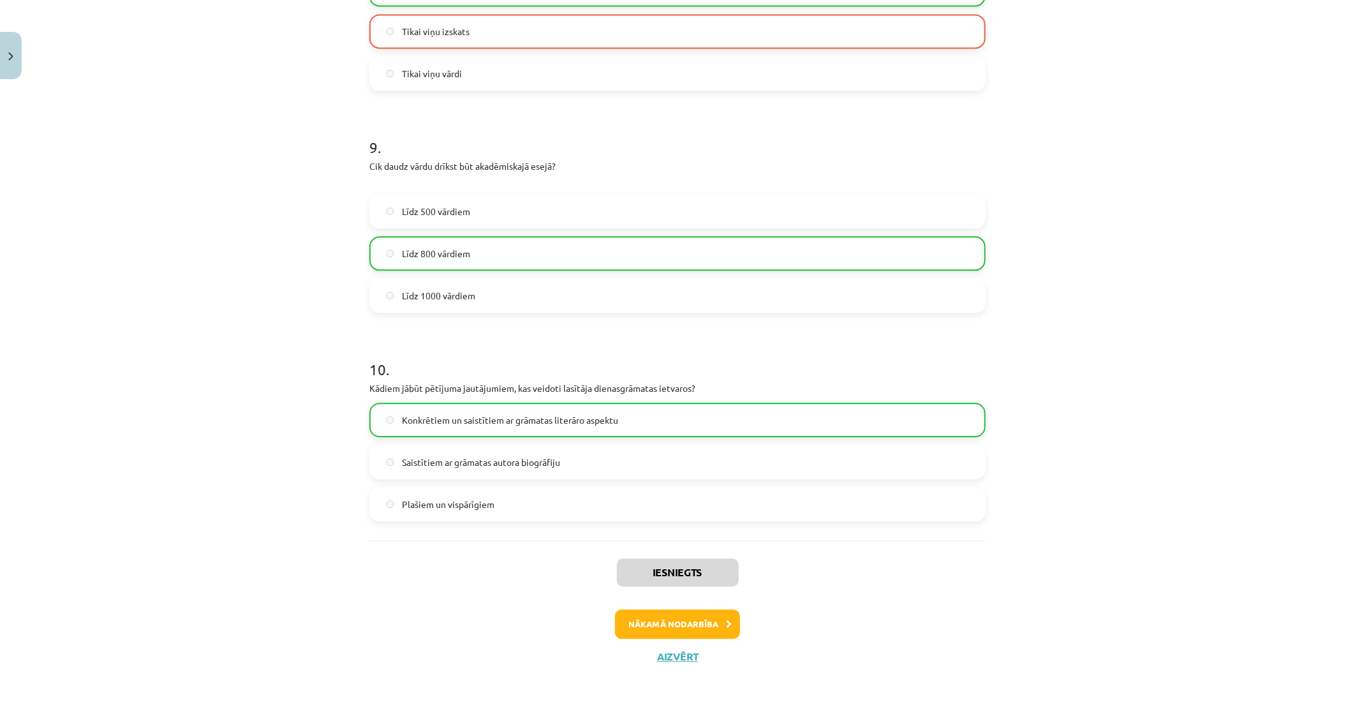
scroll to position [1828, 0]
click at [681, 621] on button "Nākamā nodarbība" at bounding box center [677, 623] width 125 height 29
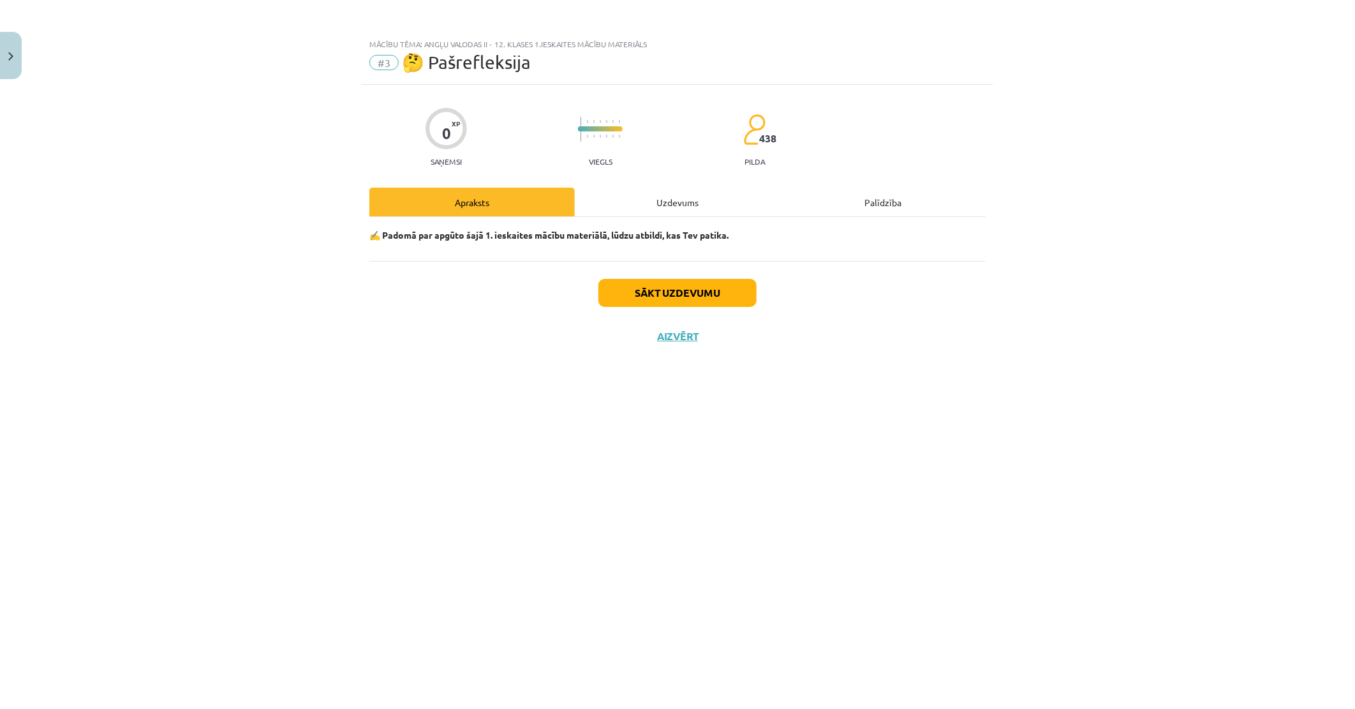
scroll to position [0, 0]
click at [646, 287] on button "Sākt uzdevumu" at bounding box center [677, 293] width 158 height 28
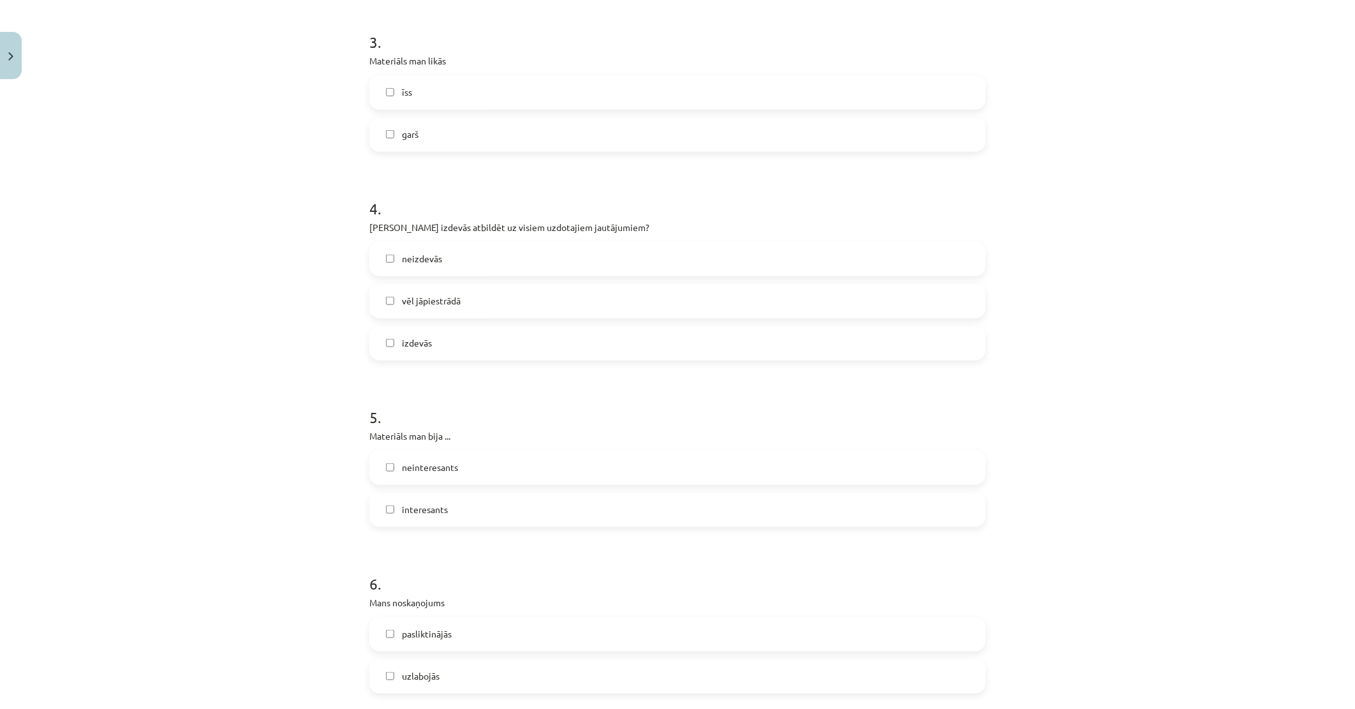
scroll to position [883, 0]
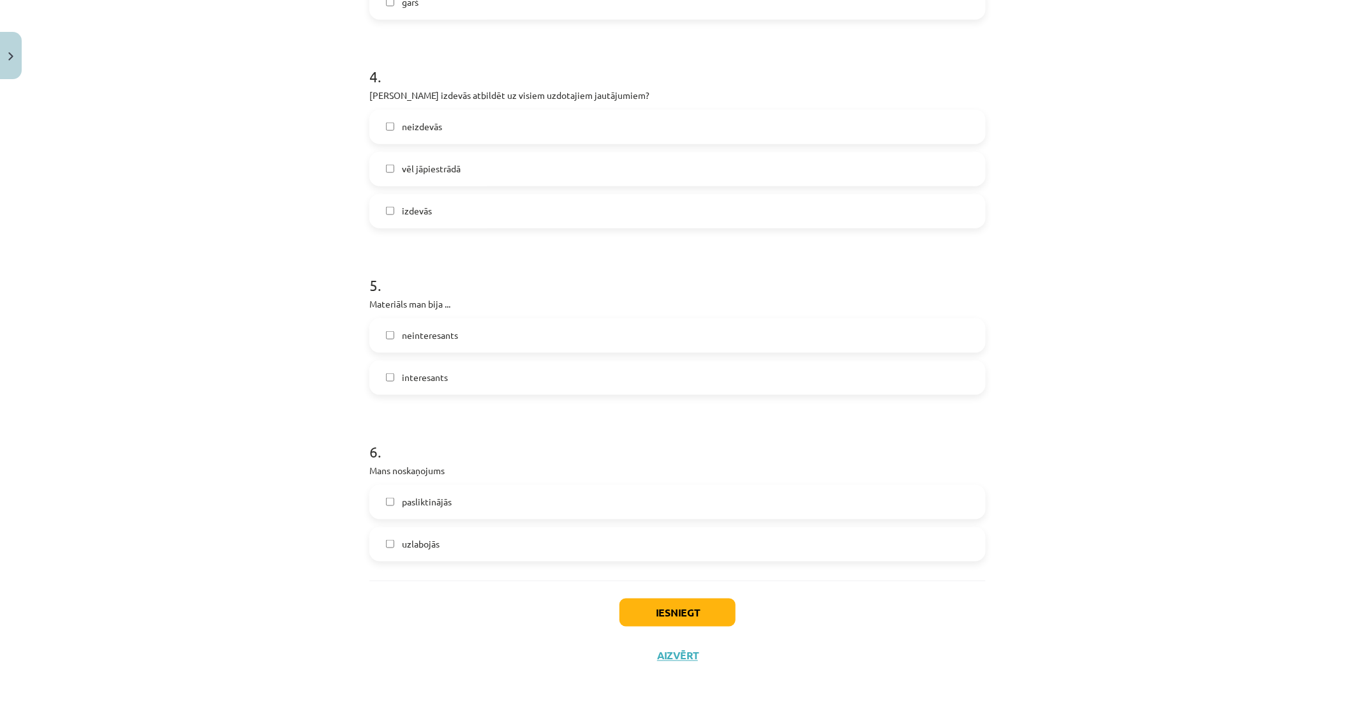
click at [667, 598] on div "Iesniegt Aizvērt" at bounding box center [677, 624] width 616 height 89
click at [677, 610] on button "Iesniegt" at bounding box center [677, 612] width 116 height 28
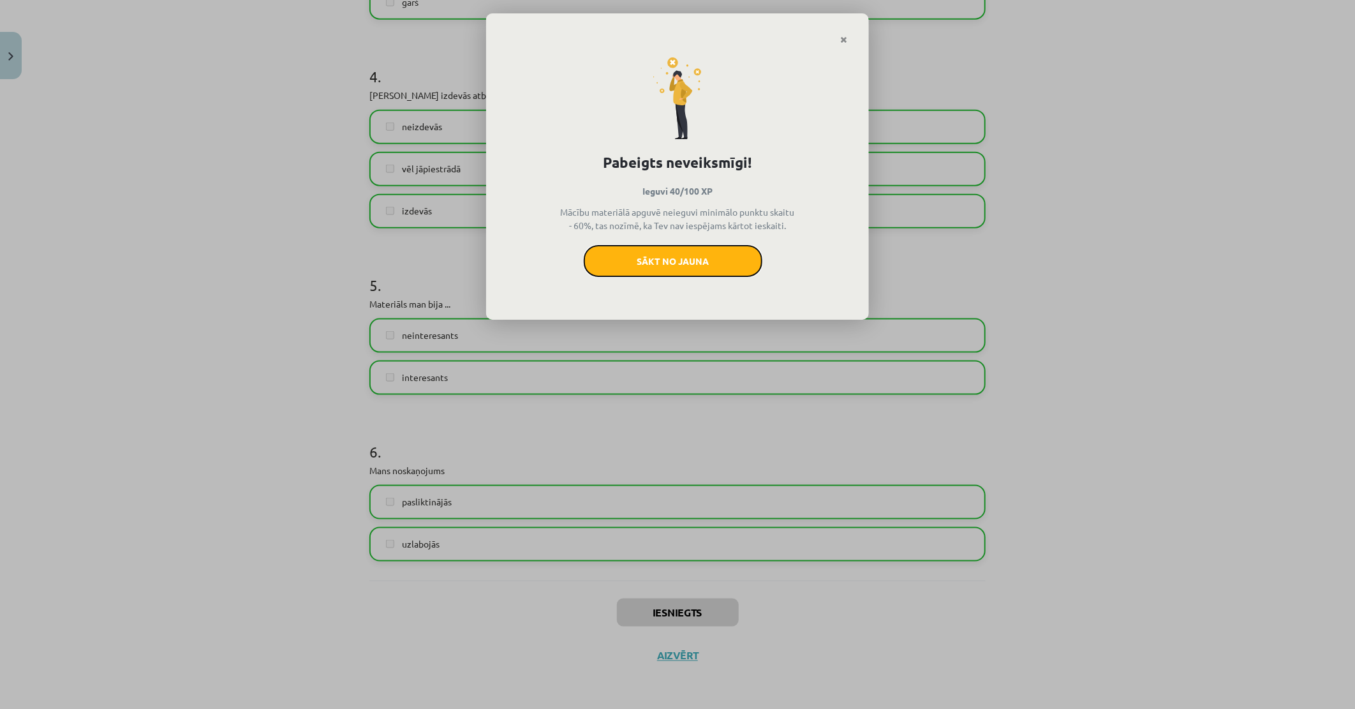
drag, startPoint x: 678, startPoint y: 260, endPoint x: 751, endPoint y: 68, distance: 205.3
click at [678, 258] on button "Sākt no jauna" at bounding box center [673, 261] width 179 height 32
click at [688, 263] on button "Sākt no jauna" at bounding box center [673, 261] width 179 height 32
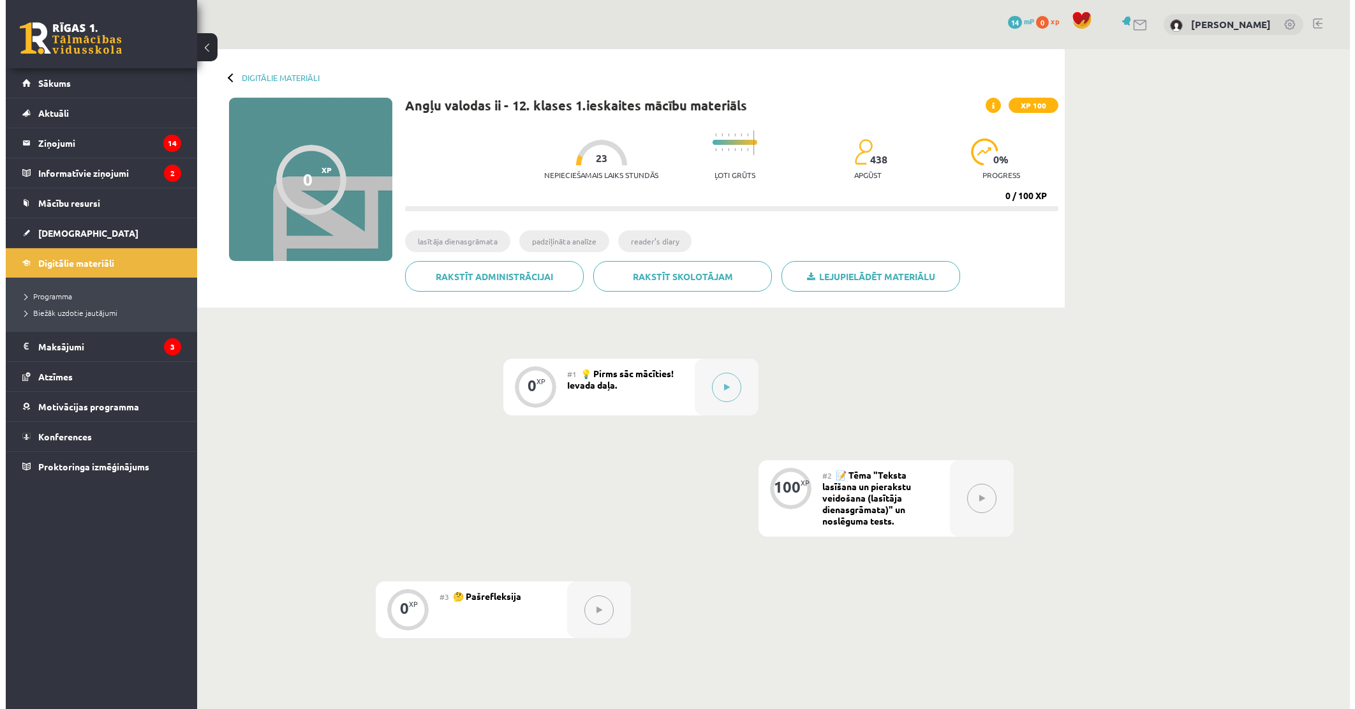
scroll to position [142, 0]
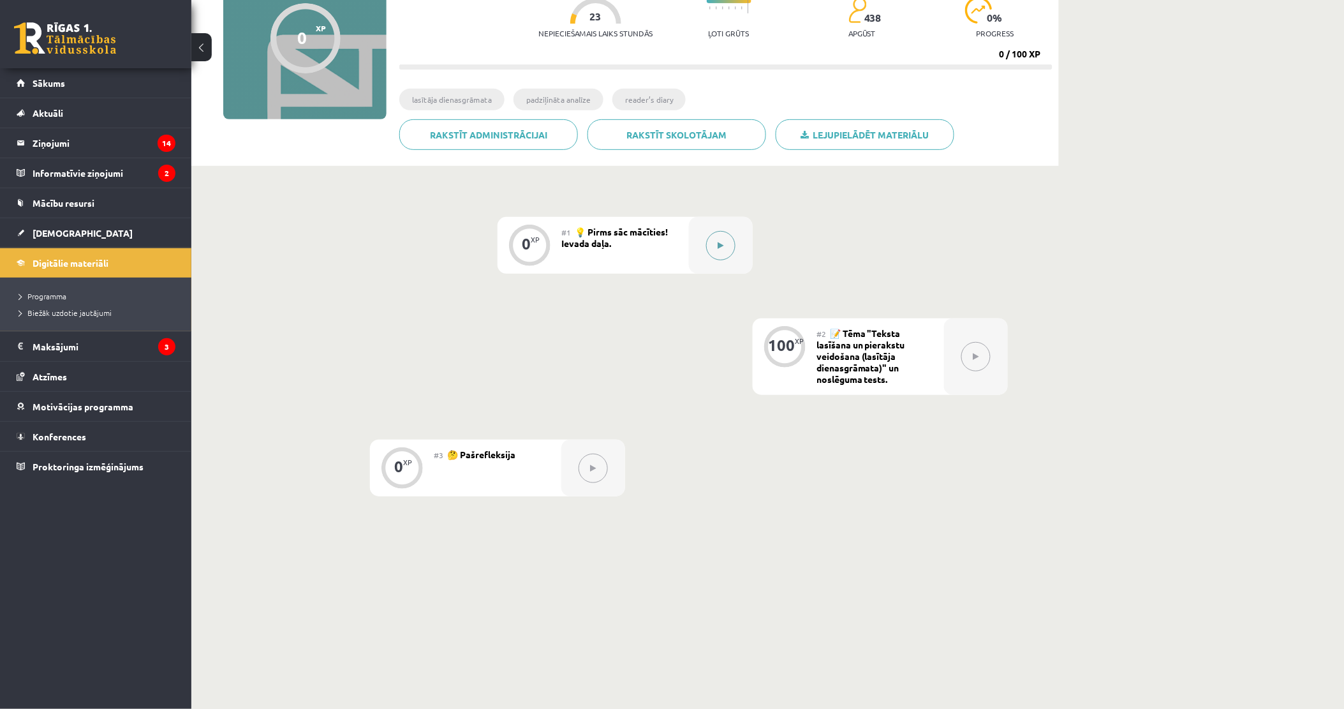
click at [728, 246] on button at bounding box center [720, 245] width 29 height 29
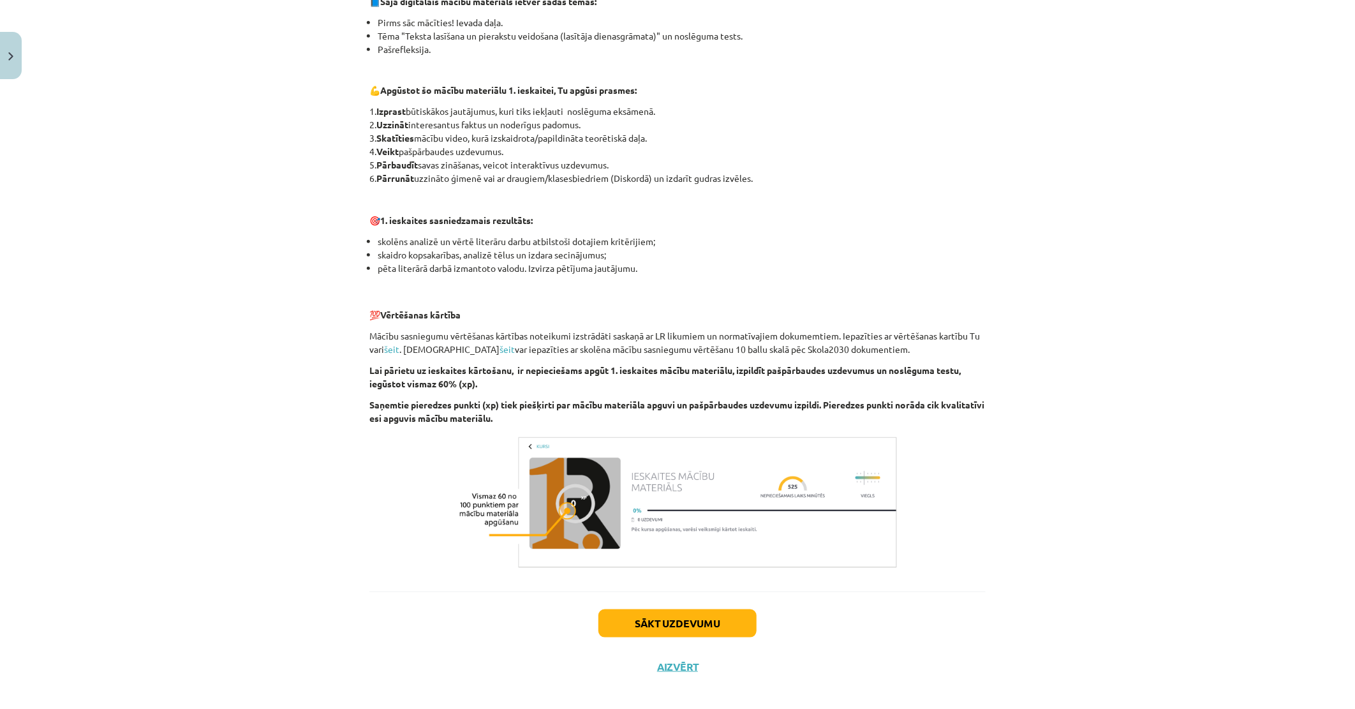
scroll to position [634, 0]
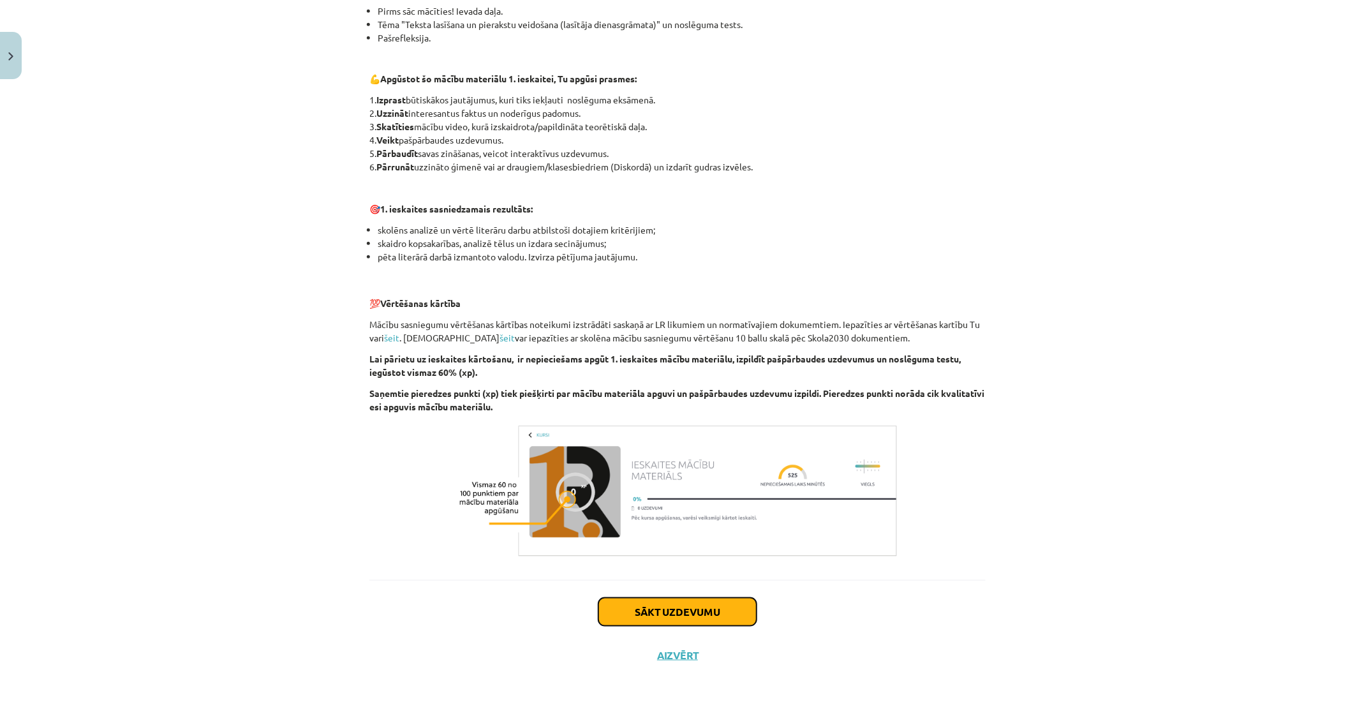
click at [664, 611] on button "Sākt uzdevumu" at bounding box center [677, 612] width 158 height 28
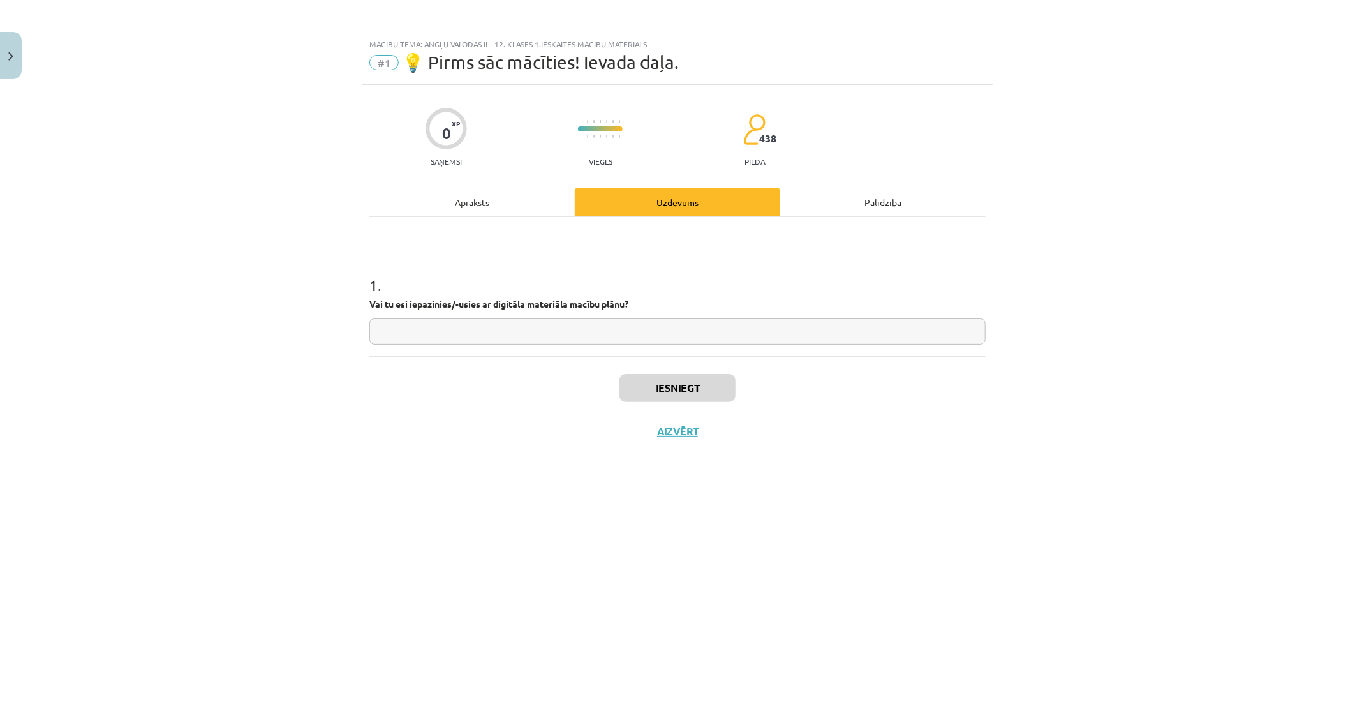
click at [513, 337] on input "text" at bounding box center [677, 331] width 616 height 26
type input "**"
click at [679, 387] on button "Iesniegt" at bounding box center [677, 388] width 116 height 28
click at [672, 439] on button "Nākamā nodarbība" at bounding box center [677, 439] width 125 height 29
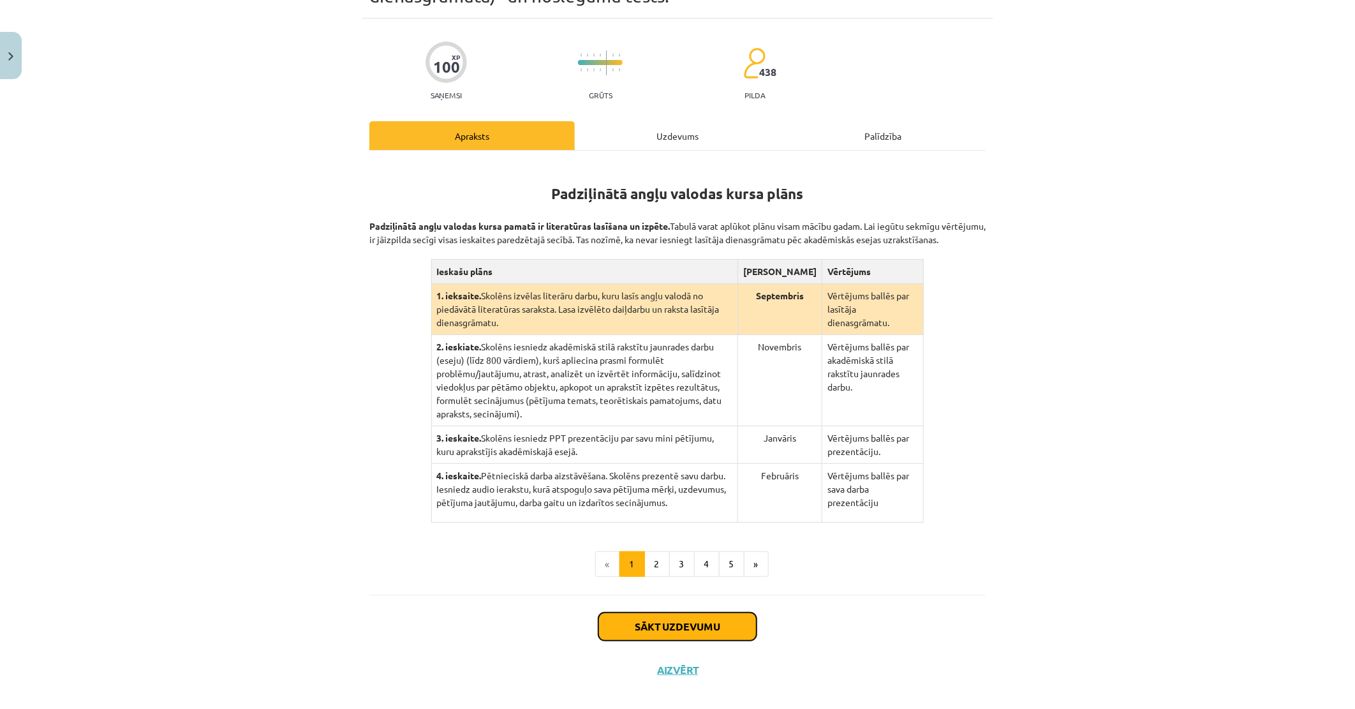
click at [679, 612] on button "Sākt uzdevumu" at bounding box center [677, 626] width 158 height 28
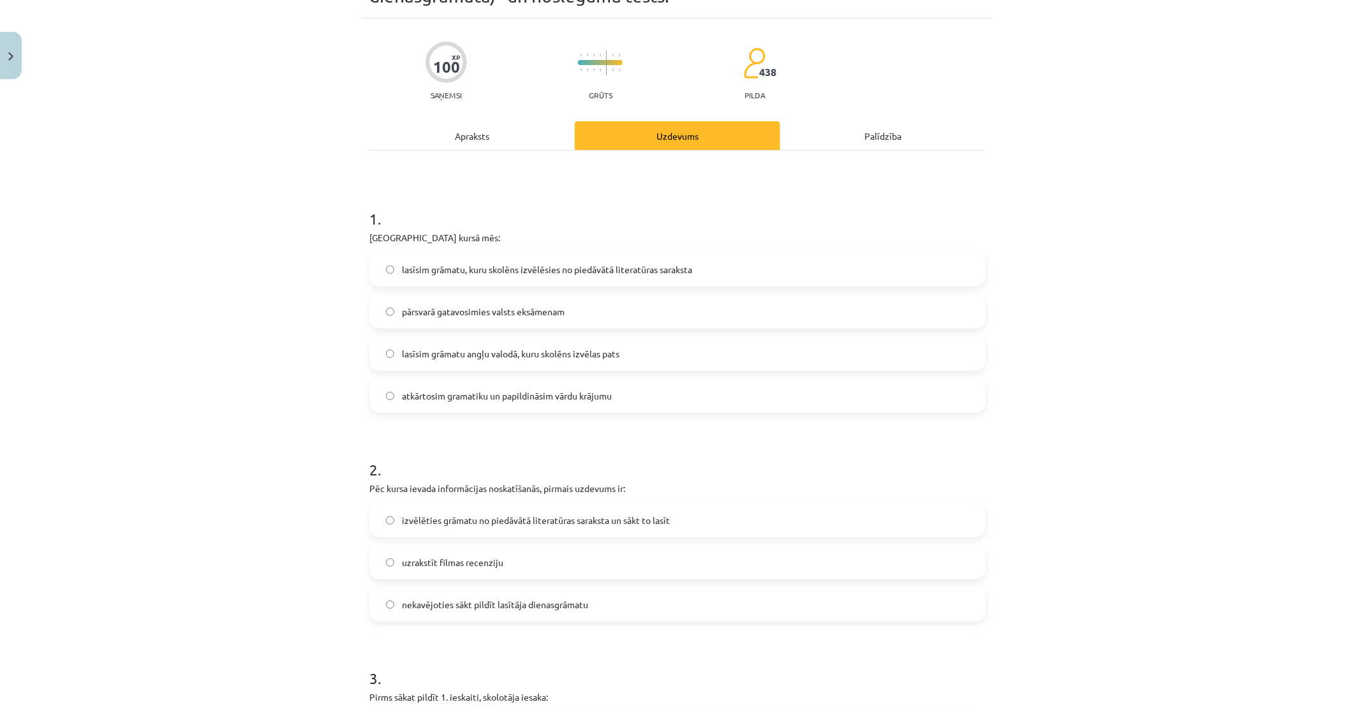
scroll to position [32, 0]
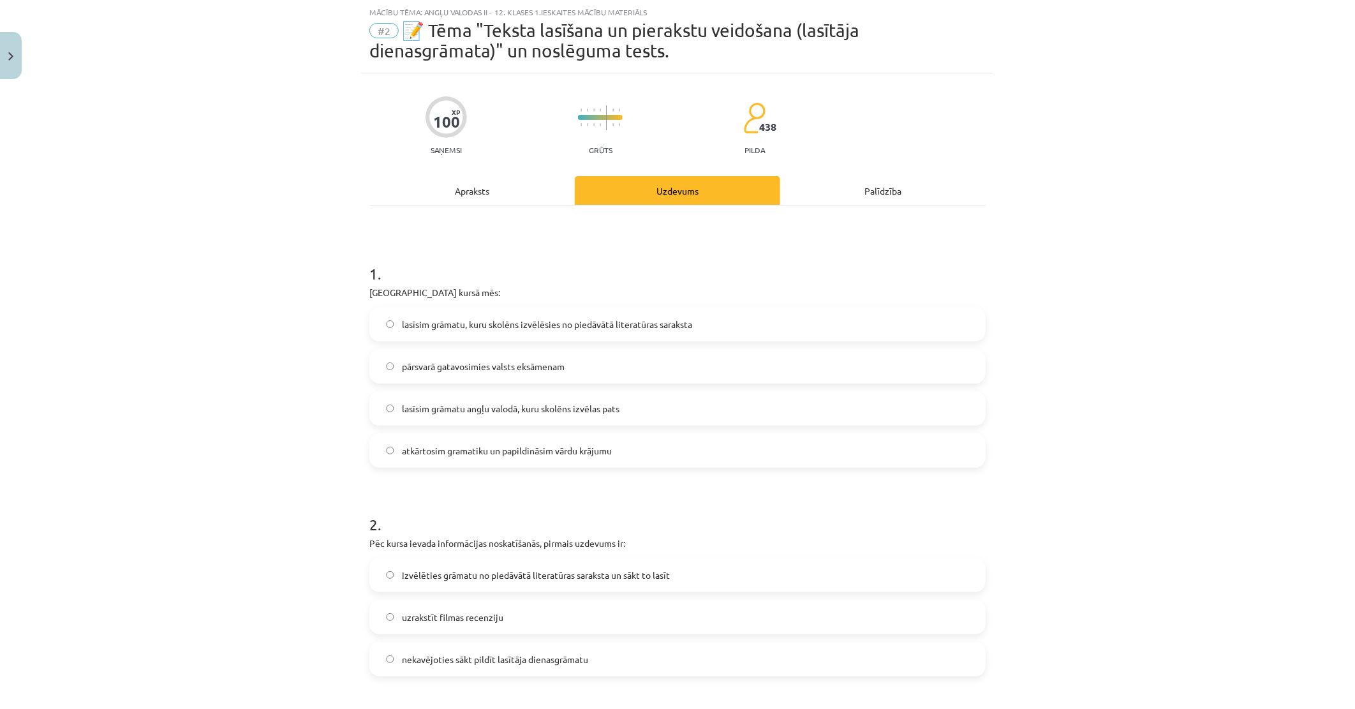
click at [559, 362] on span "pārsvarā gatavosimies valsts eksāmenam" at bounding box center [483, 366] width 163 height 13
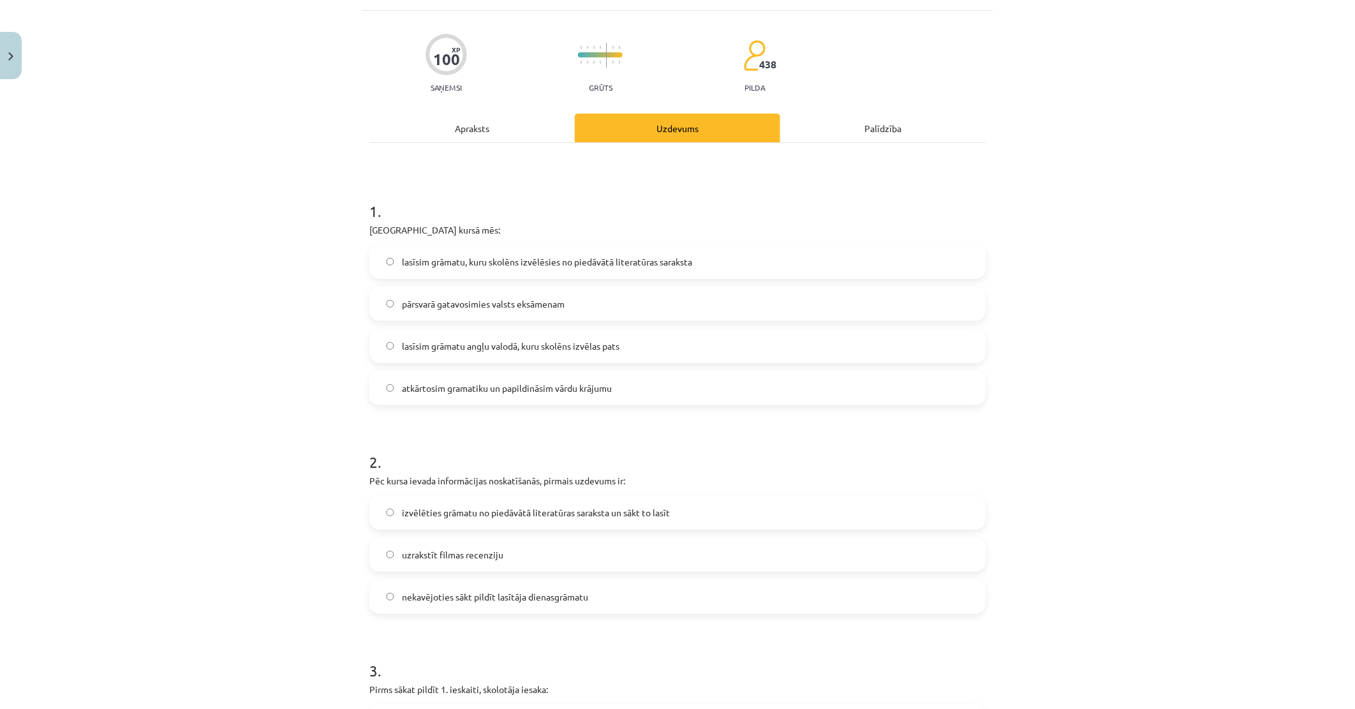
scroll to position [315, 0]
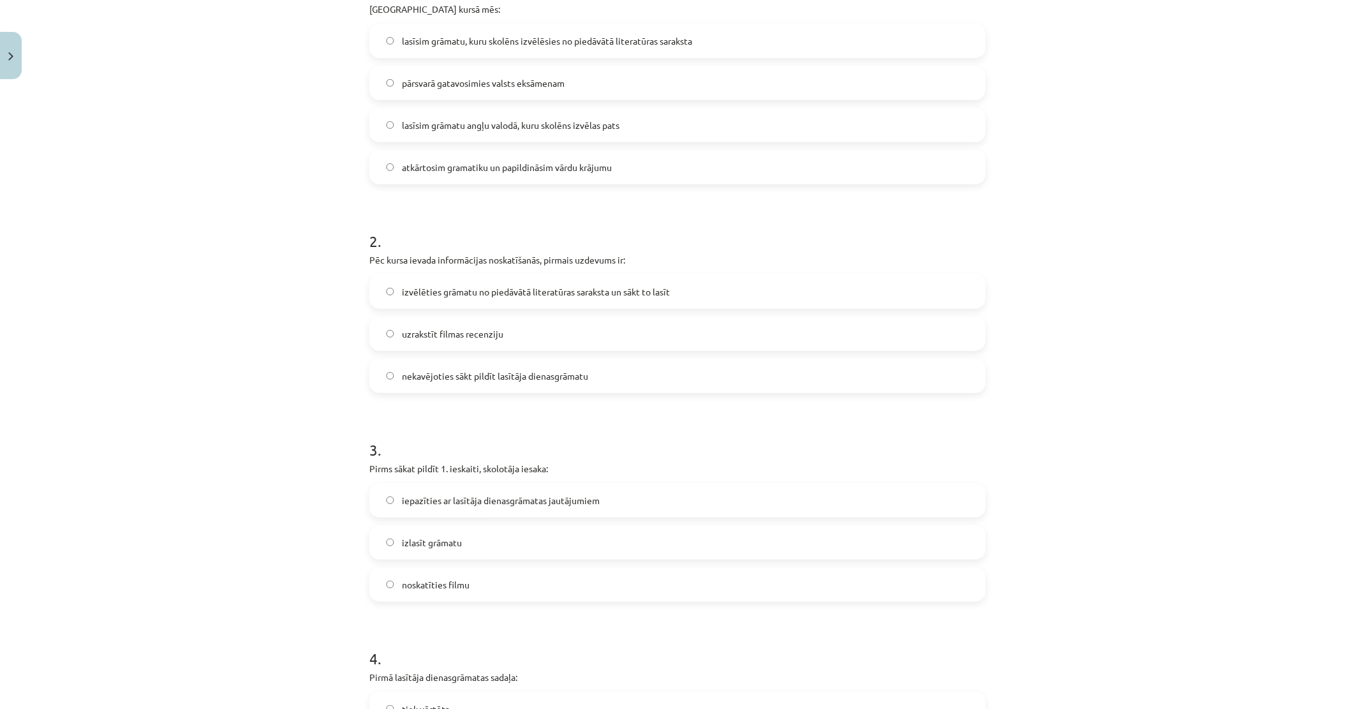
click at [549, 294] on span "izvēlēties grāmatu no piedāvātā literatūras saraksta un sākt to lasīt" at bounding box center [536, 291] width 268 height 13
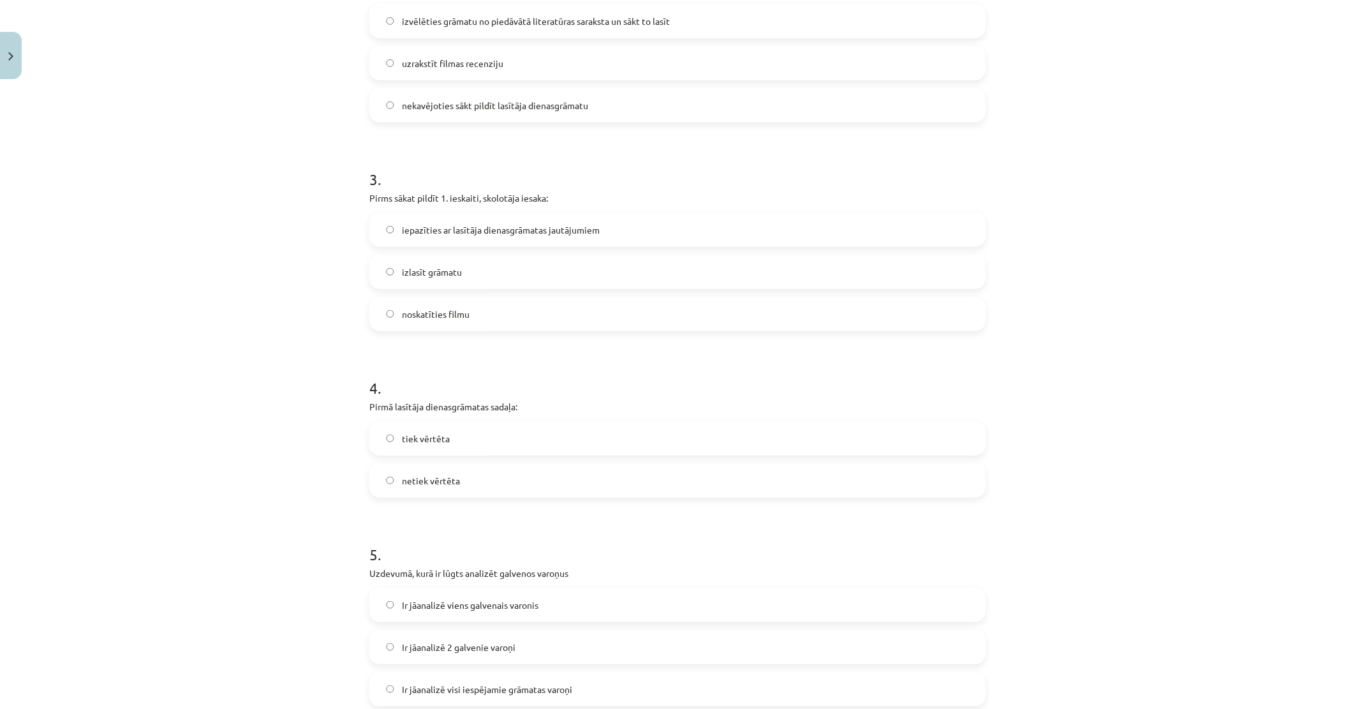
scroll to position [598, 0]
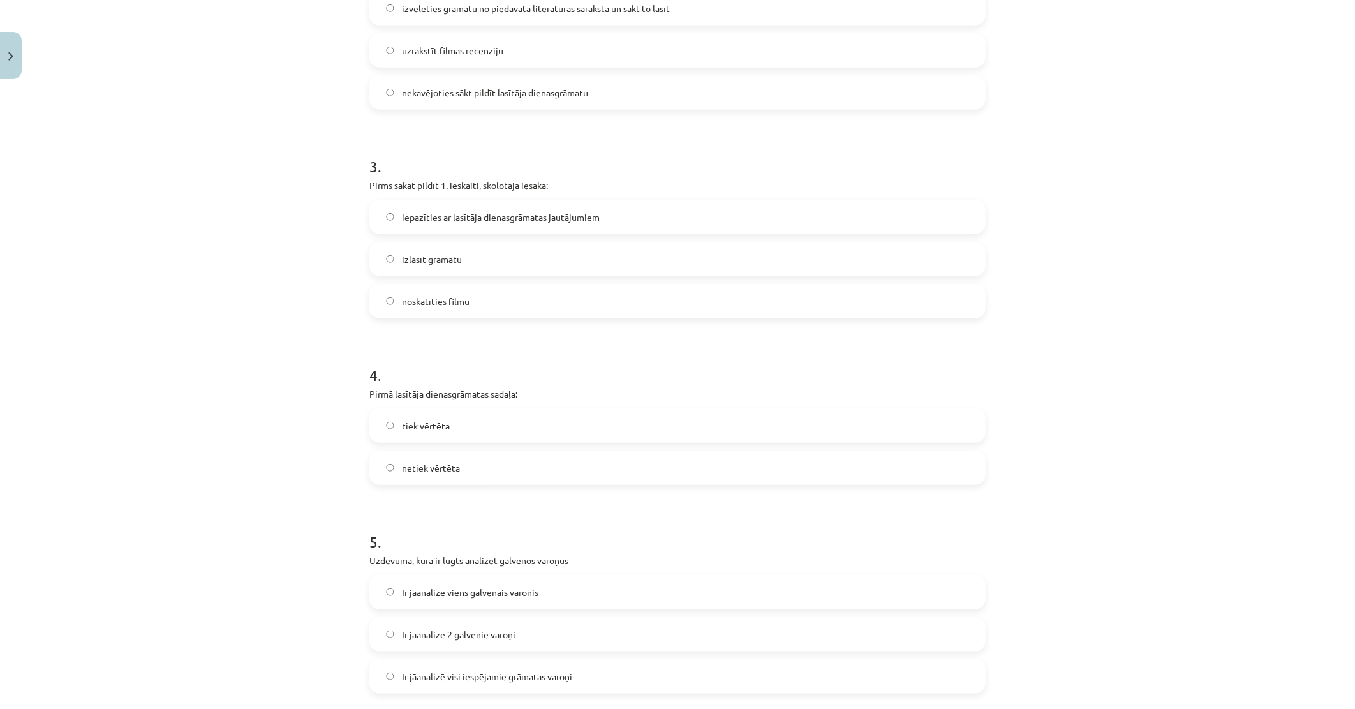
click at [513, 221] on span "iepazīties ar lasītāja dienasgrāmatas jautājumiem" at bounding box center [501, 216] width 198 height 13
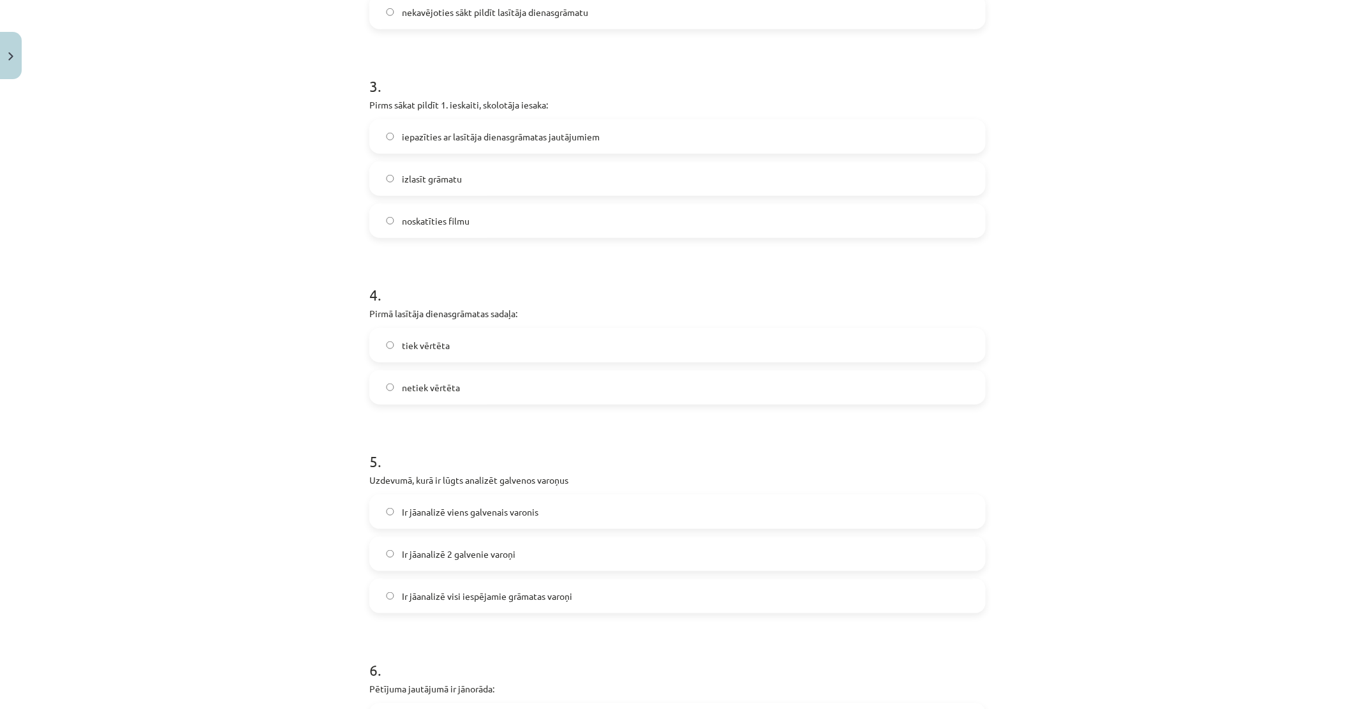
scroll to position [811, 0]
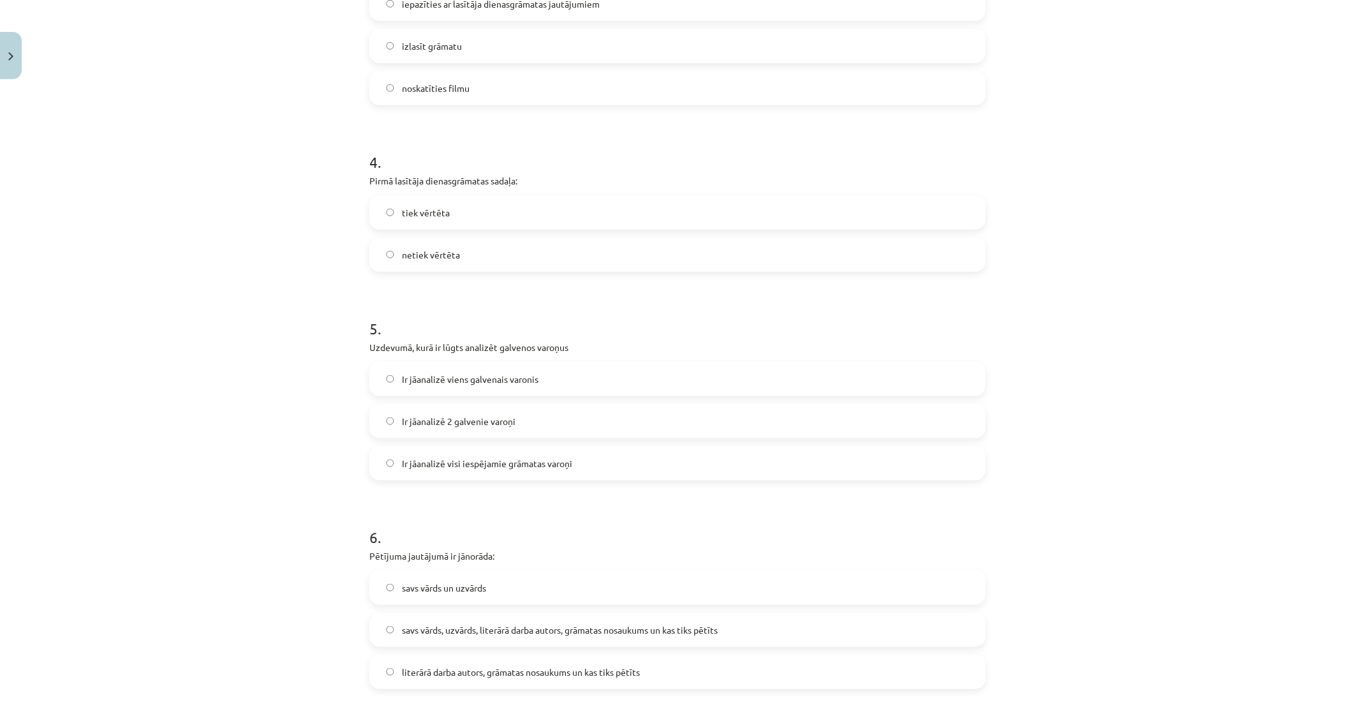
click at [462, 254] on label "netiek vērtēta" at bounding box center [678, 255] width 614 height 32
click at [483, 215] on label "tiek vērtēta" at bounding box center [678, 212] width 614 height 32
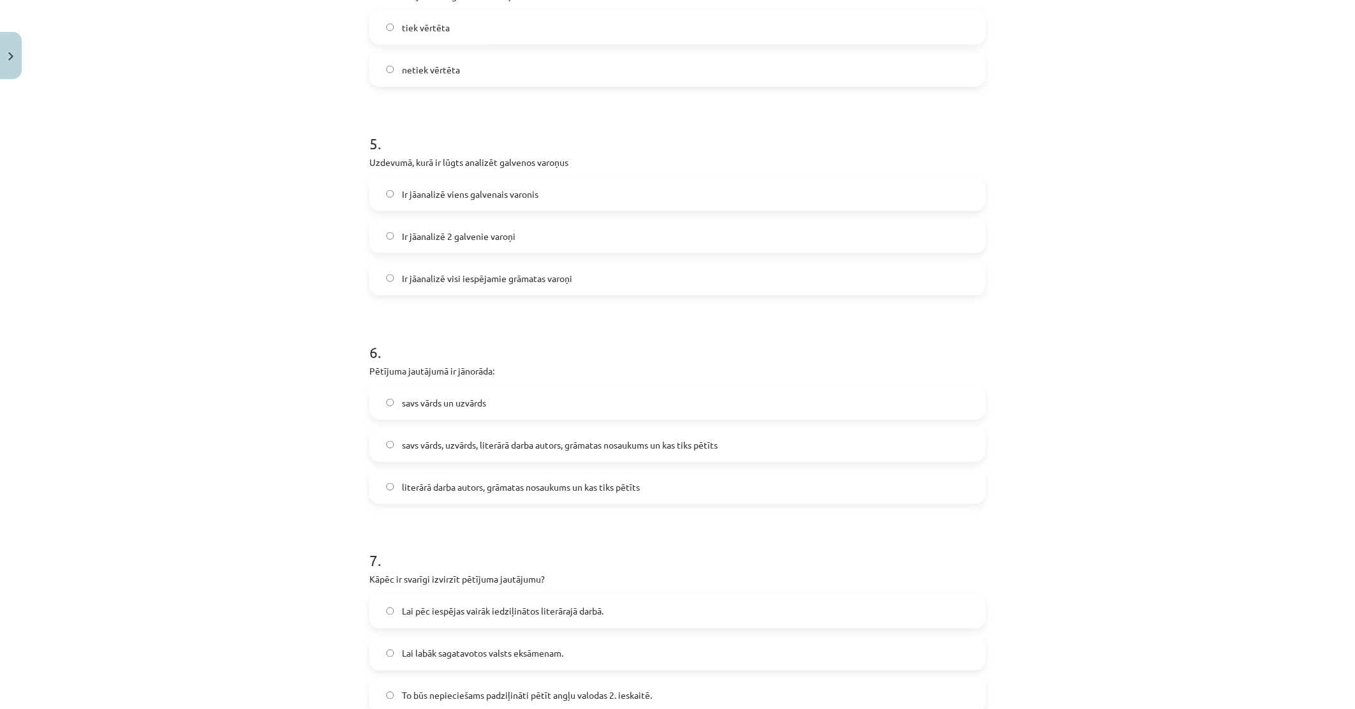
scroll to position [1024, 0]
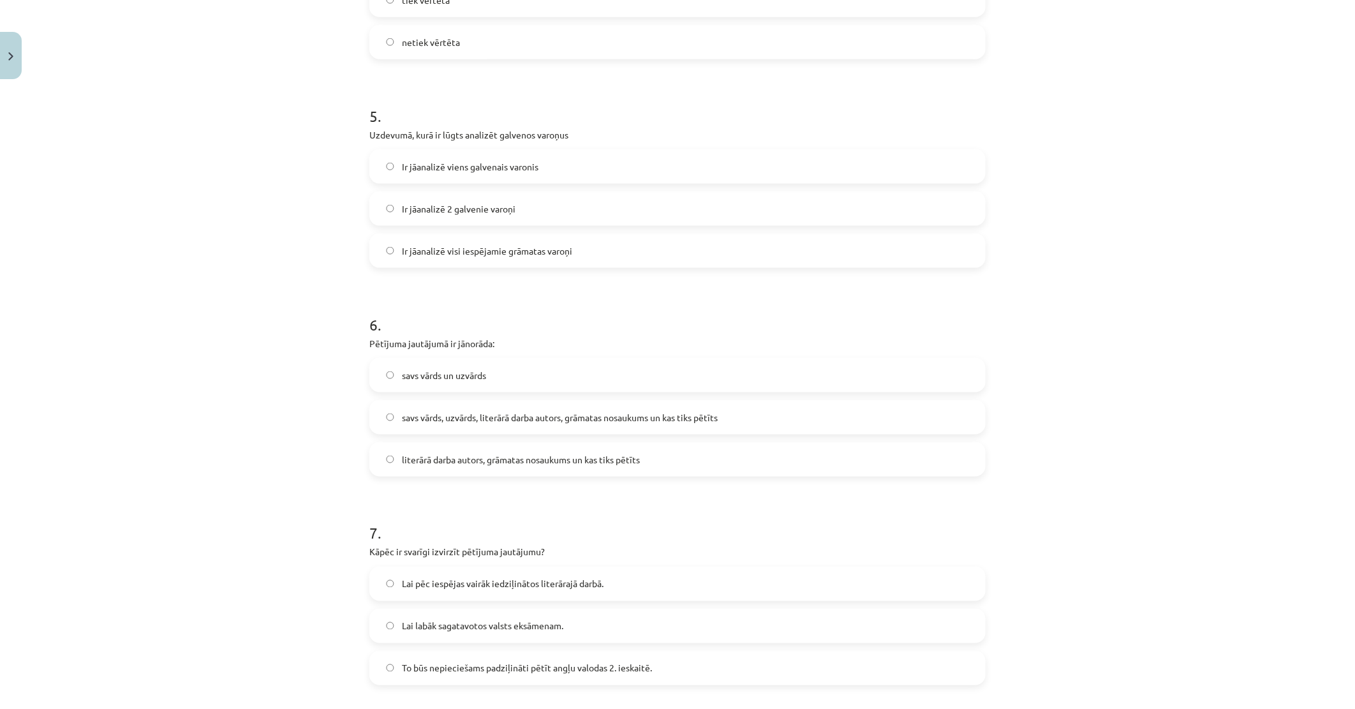
click at [501, 203] on span "Ir jāanalizē 2 galvenie varoņi" at bounding box center [459, 208] width 114 height 13
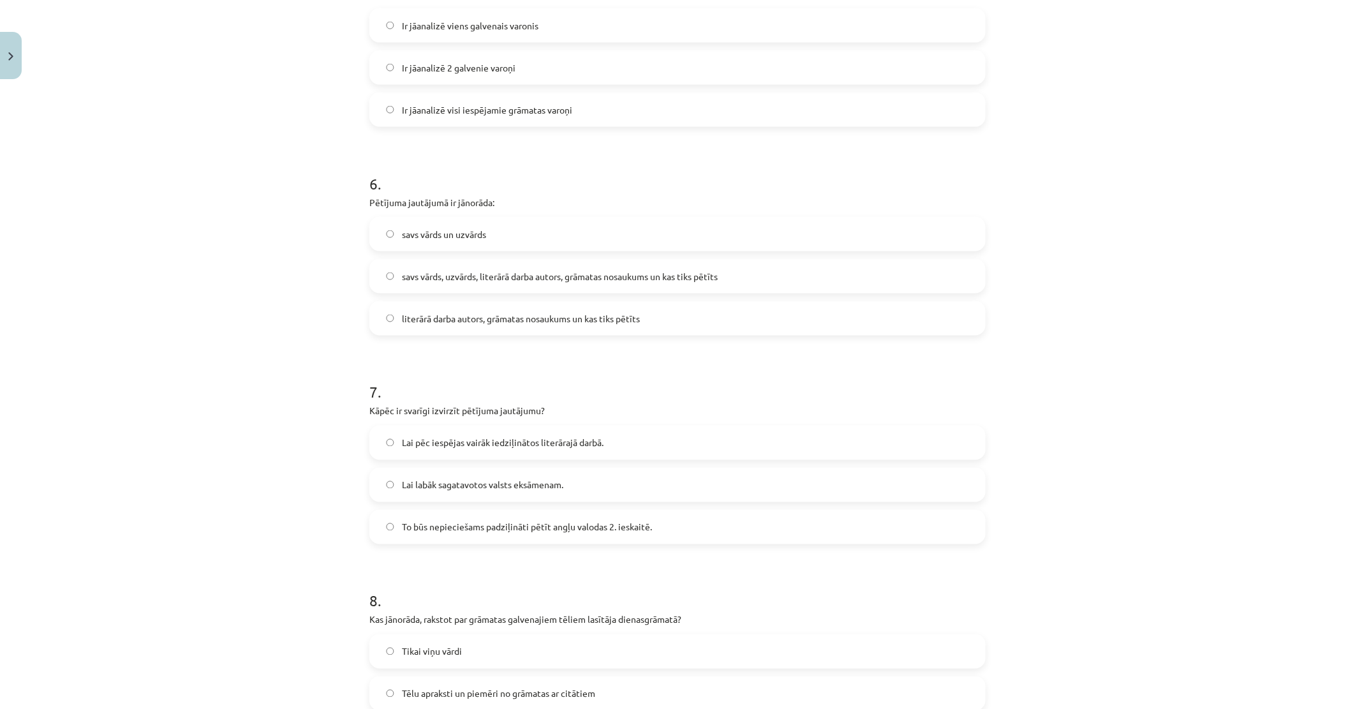
scroll to position [1165, 0]
click at [549, 274] on span "savs vārds, uzvārds, literārā darba autors, grāmatas nosaukums un kas tiks pētī…" at bounding box center [560, 275] width 316 height 13
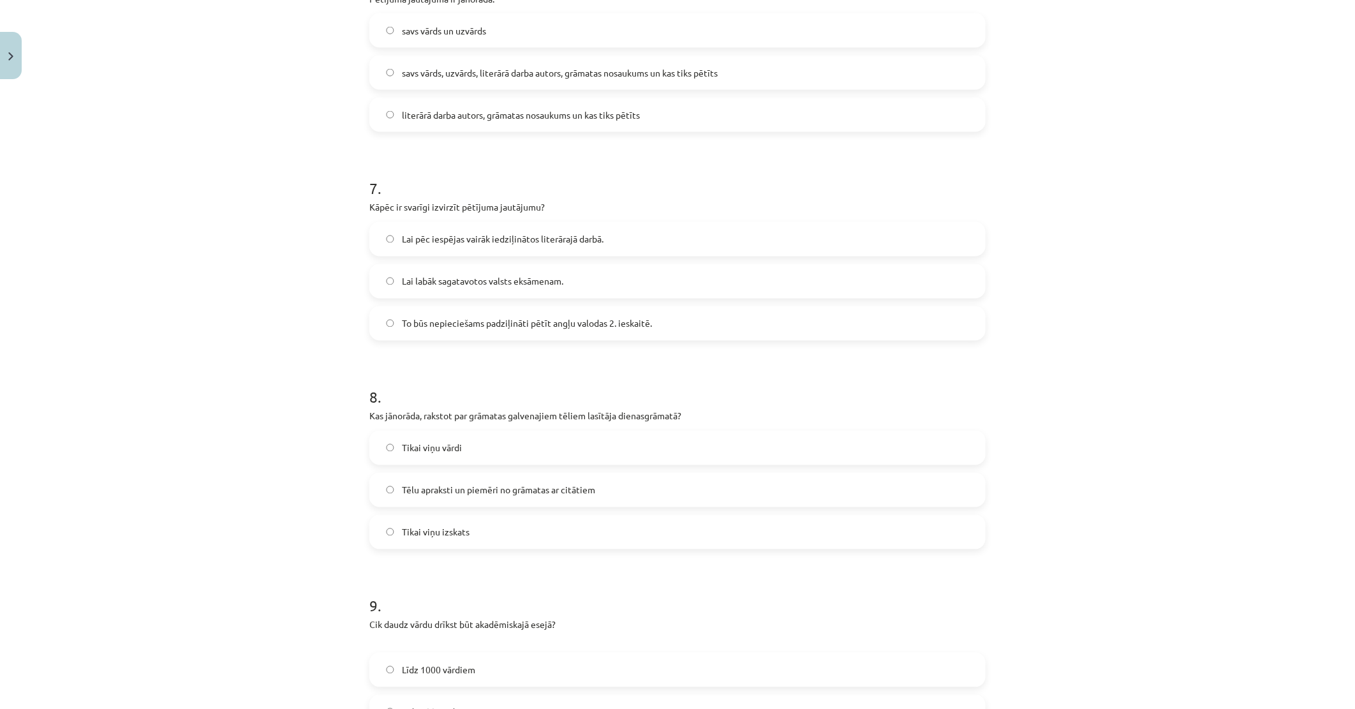
scroll to position [1449, 0]
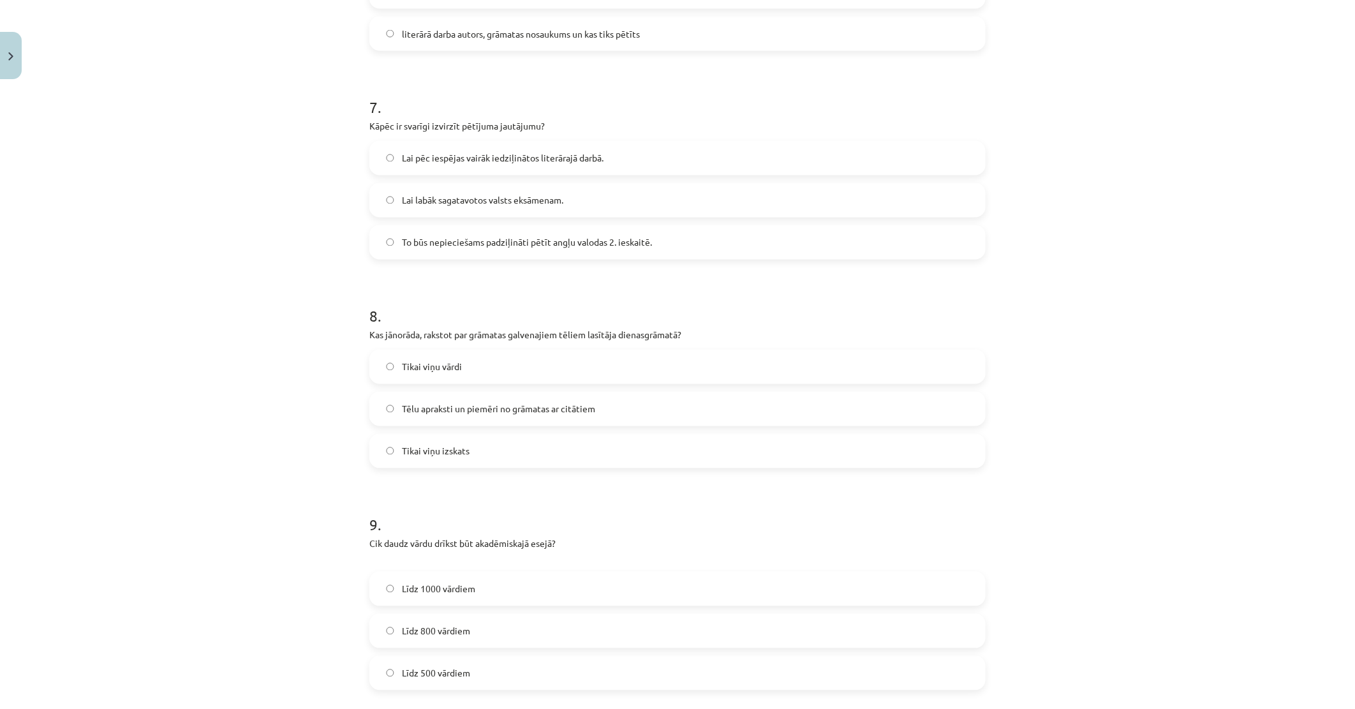
click at [520, 194] on span "Lai labāk sagatavotos valsts eksāmenam." at bounding box center [482, 200] width 161 height 13
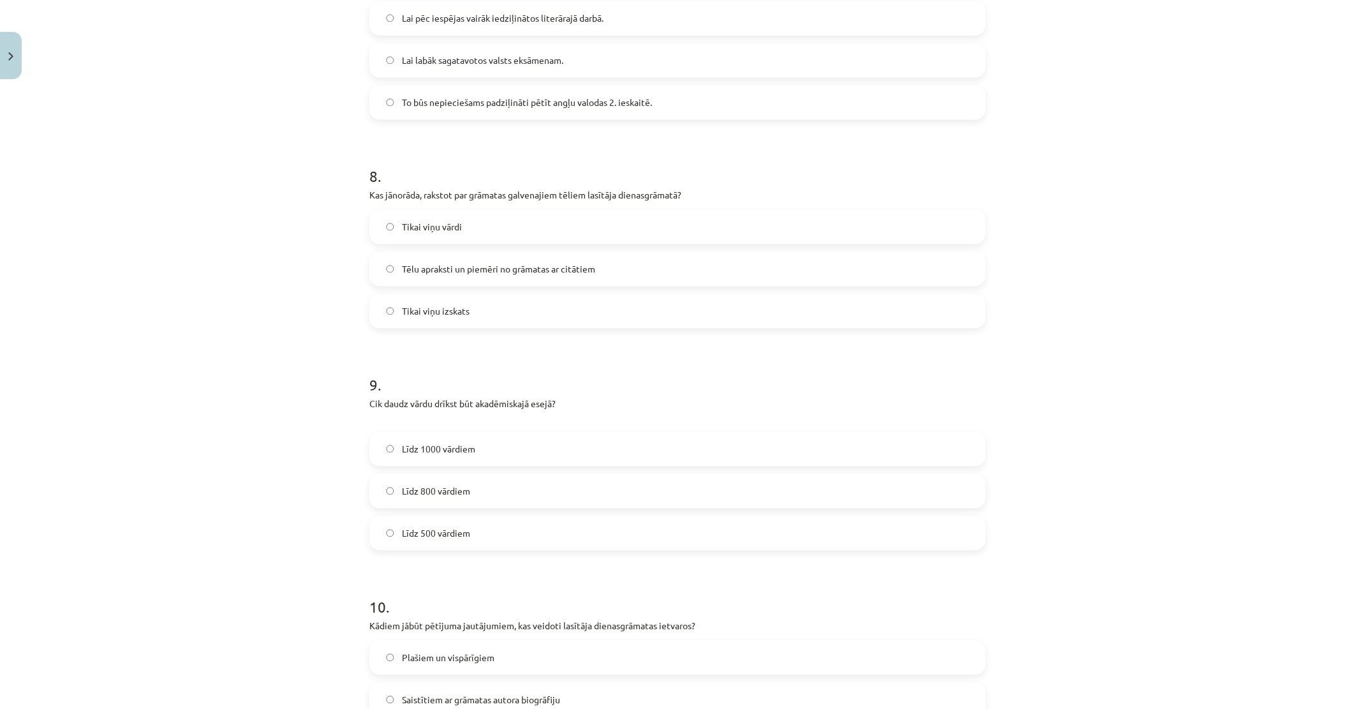
scroll to position [1591, 0]
click at [524, 267] on span "Tēlu apraksti un piemēri no grāmatas ar citātiem" at bounding box center [498, 267] width 193 height 13
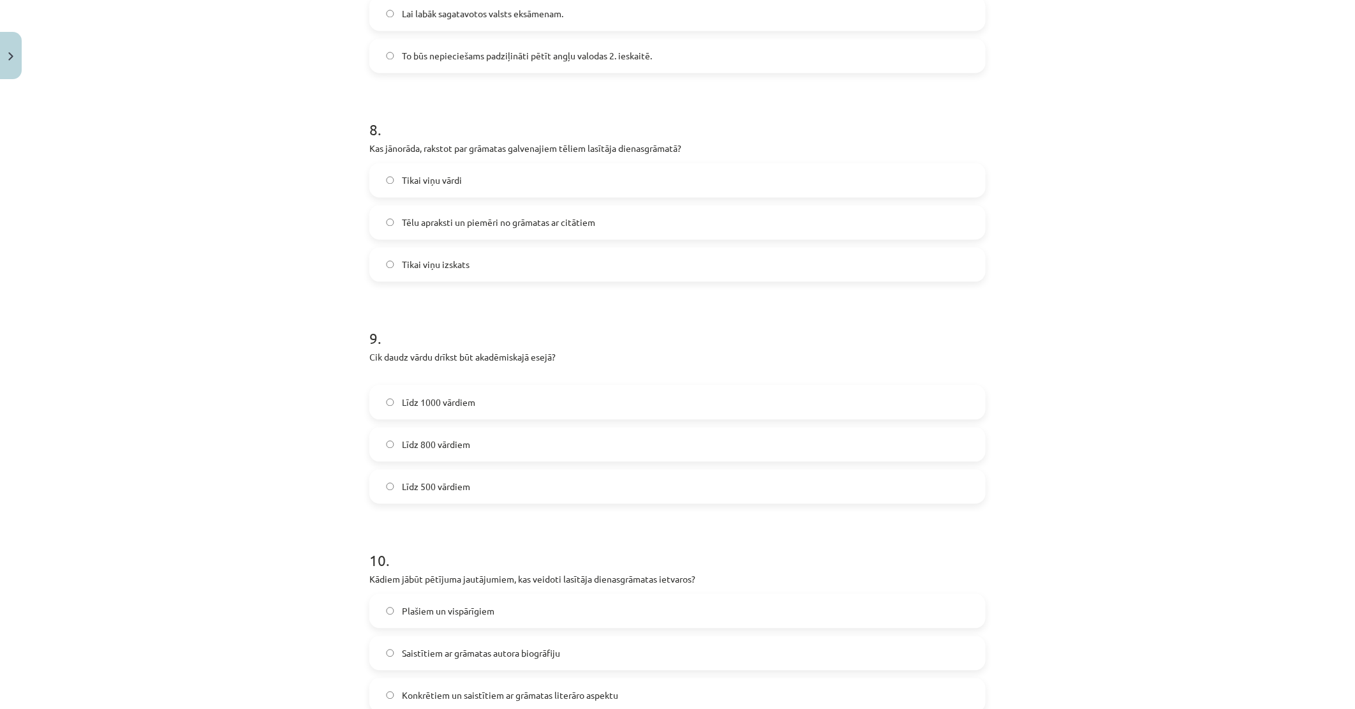
scroll to position [1787, 0]
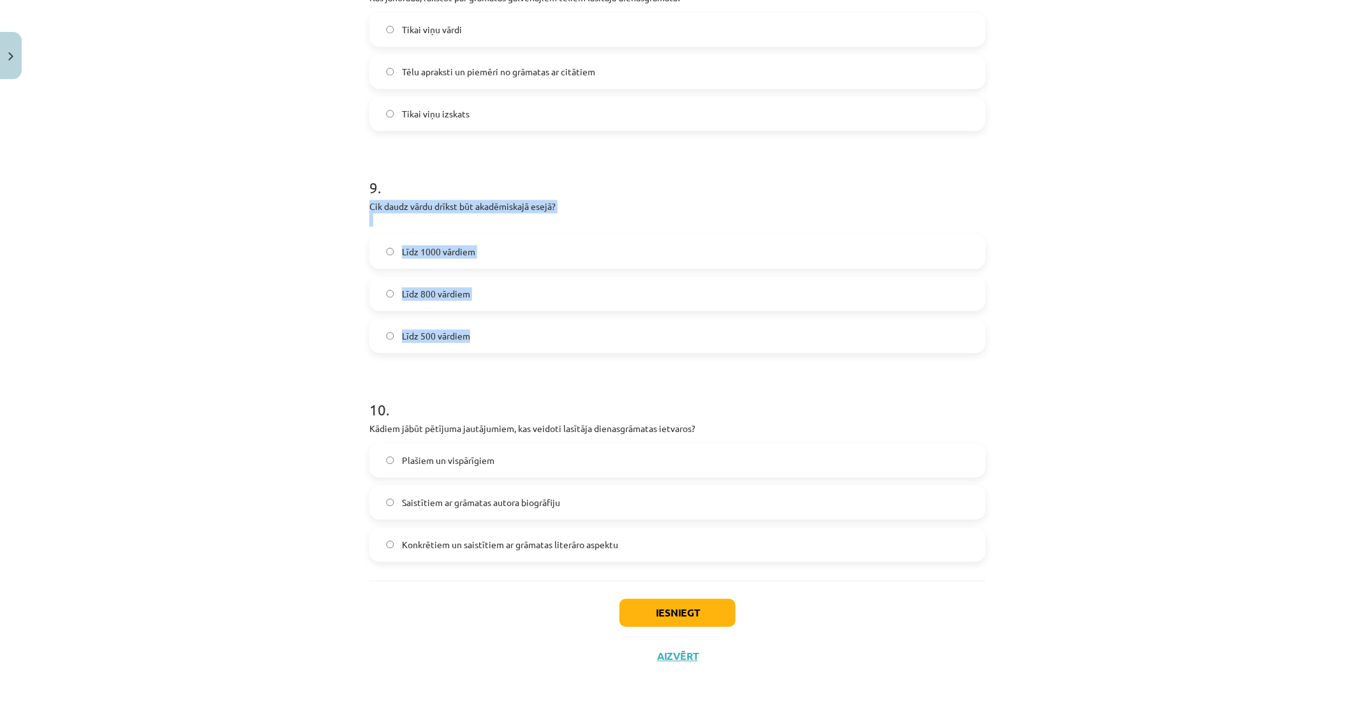
drag, startPoint x: 394, startPoint y: 215, endPoint x: 534, endPoint y: 318, distance: 173.4
drag, startPoint x: 534, startPoint y: 318, endPoint x: 441, endPoint y: 206, distance: 145.4
copy div "Cik daudz vārdu drīkst būt akadēmiskajā esejā? Līdz 1000 vārdiem Līdz 800 vārdi…"
click at [485, 295] on label "Līdz 800 vārdiem" at bounding box center [678, 293] width 614 height 32
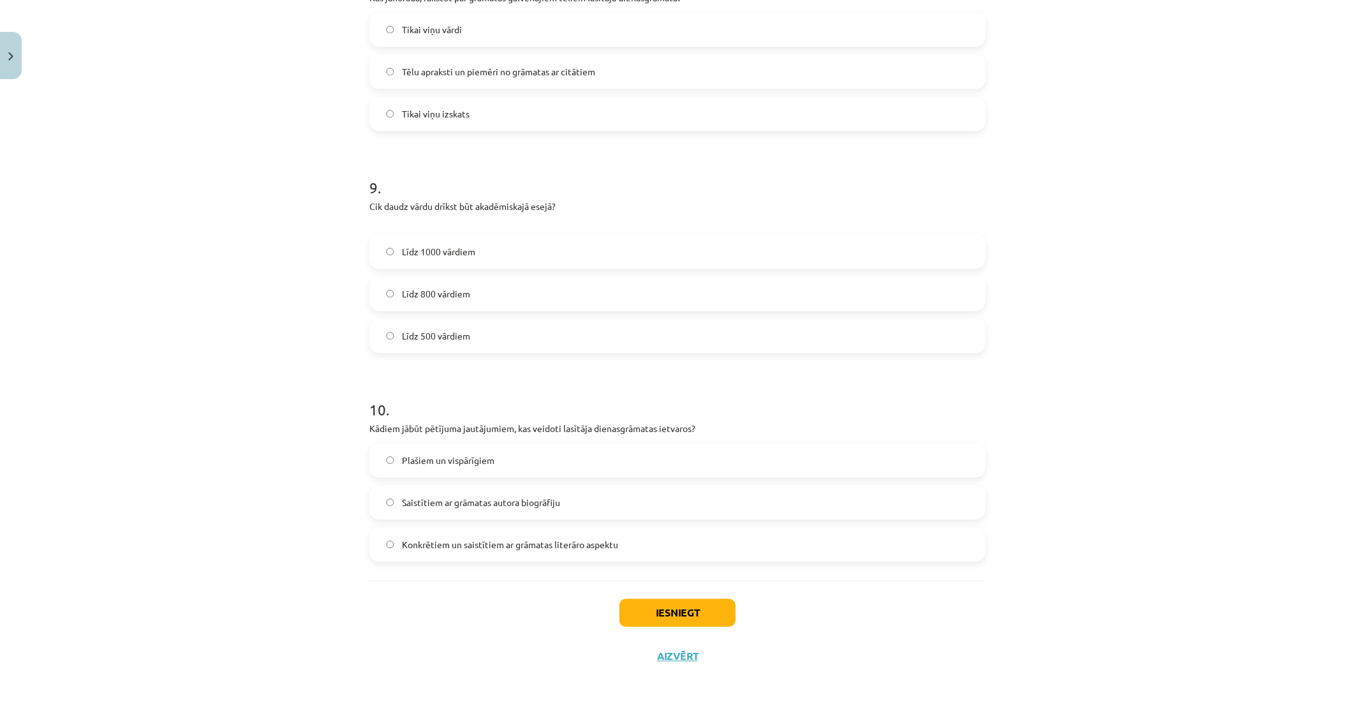
click at [558, 440] on div "10 . Kādiem jābūt pētījuma jautājumiem, kas veidoti lasītāja dienasgrāmatas iet…" at bounding box center [677, 469] width 616 height 183
click at [566, 472] on label "Plašiem un vispārīgiem" at bounding box center [678, 460] width 614 height 32
click at [665, 619] on button "Iesniegt" at bounding box center [677, 612] width 116 height 28
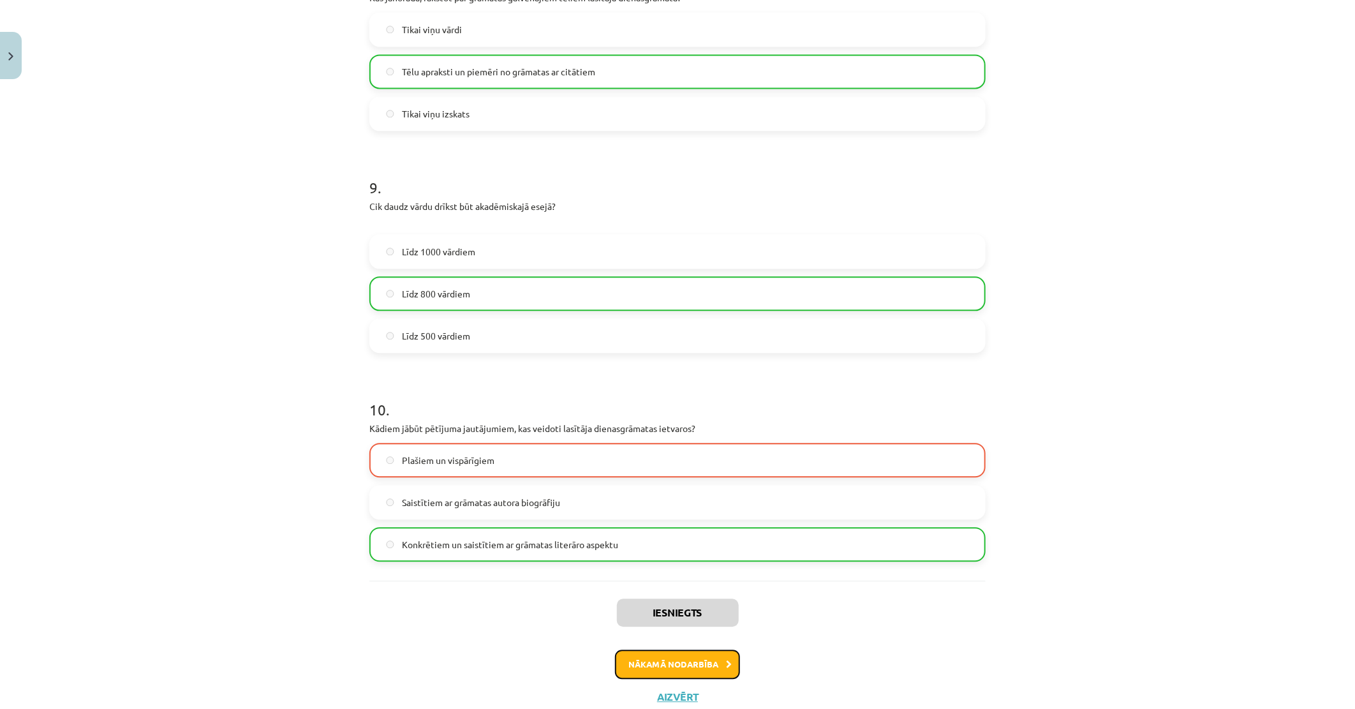
click at [695, 661] on button "Nākamā nodarbība" at bounding box center [677, 663] width 125 height 29
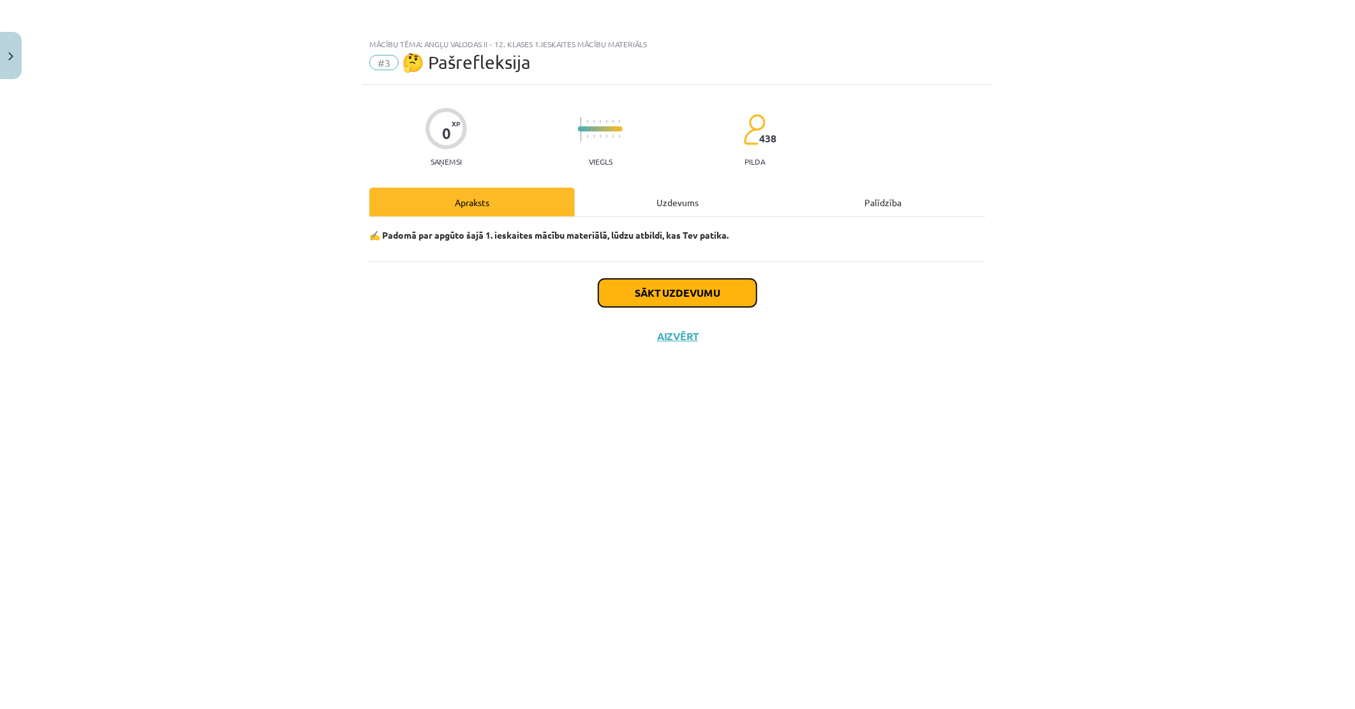
click at [677, 293] on button "Sākt uzdevumu" at bounding box center [677, 293] width 158 height 28
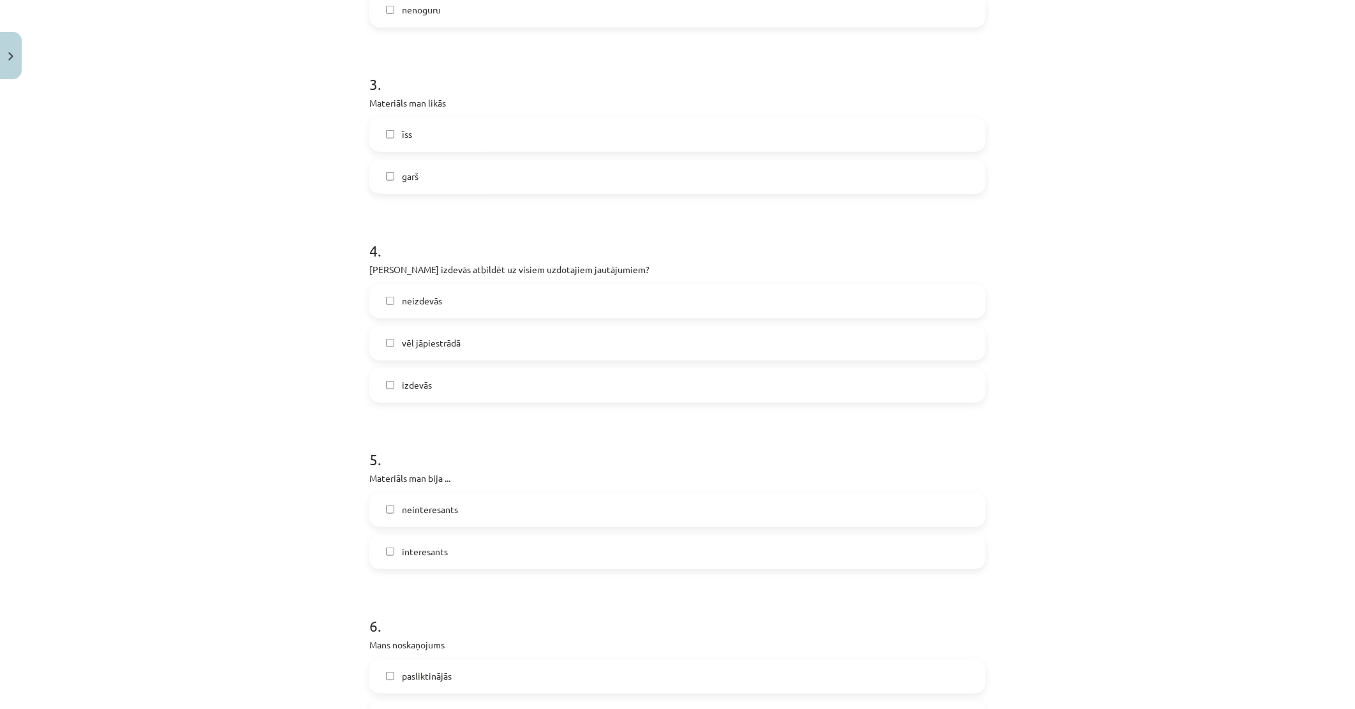
scroll to position [883, 0]
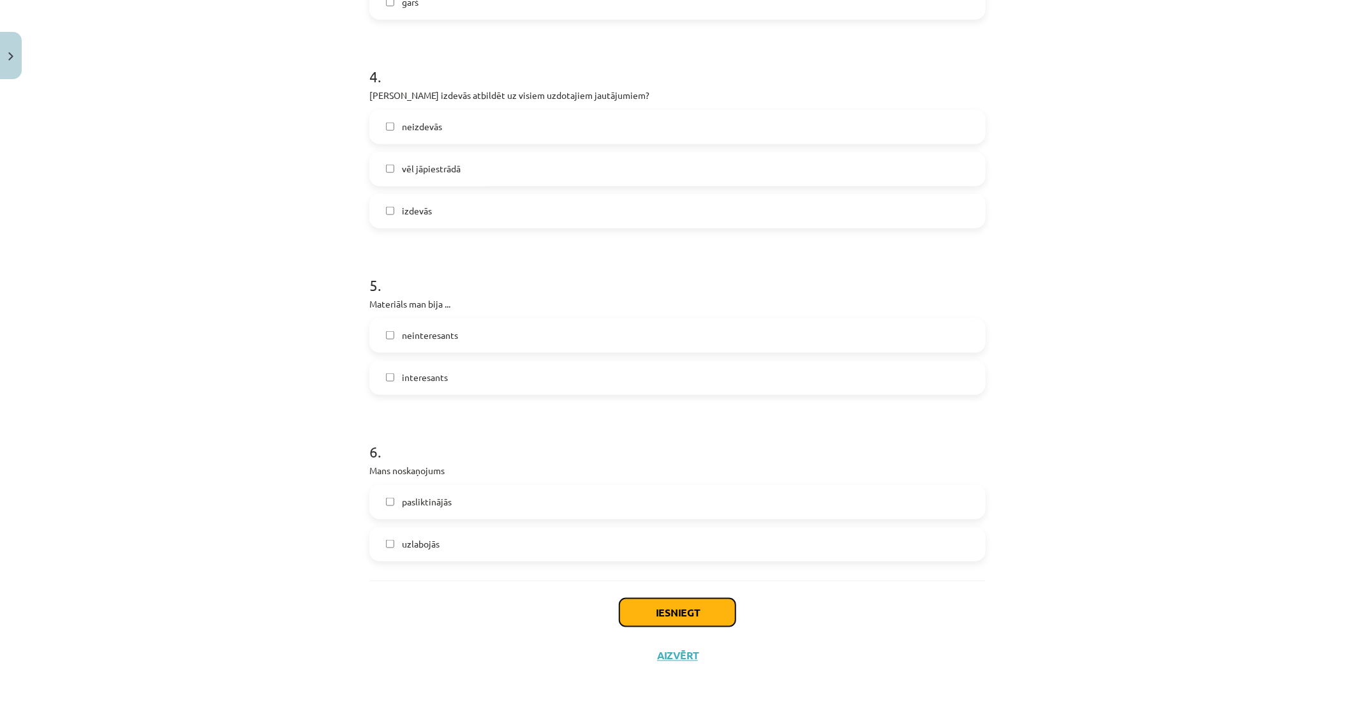
click at [691, 611] on button "Iesniegt" at bounding box center [677, 612] width 116 height 28
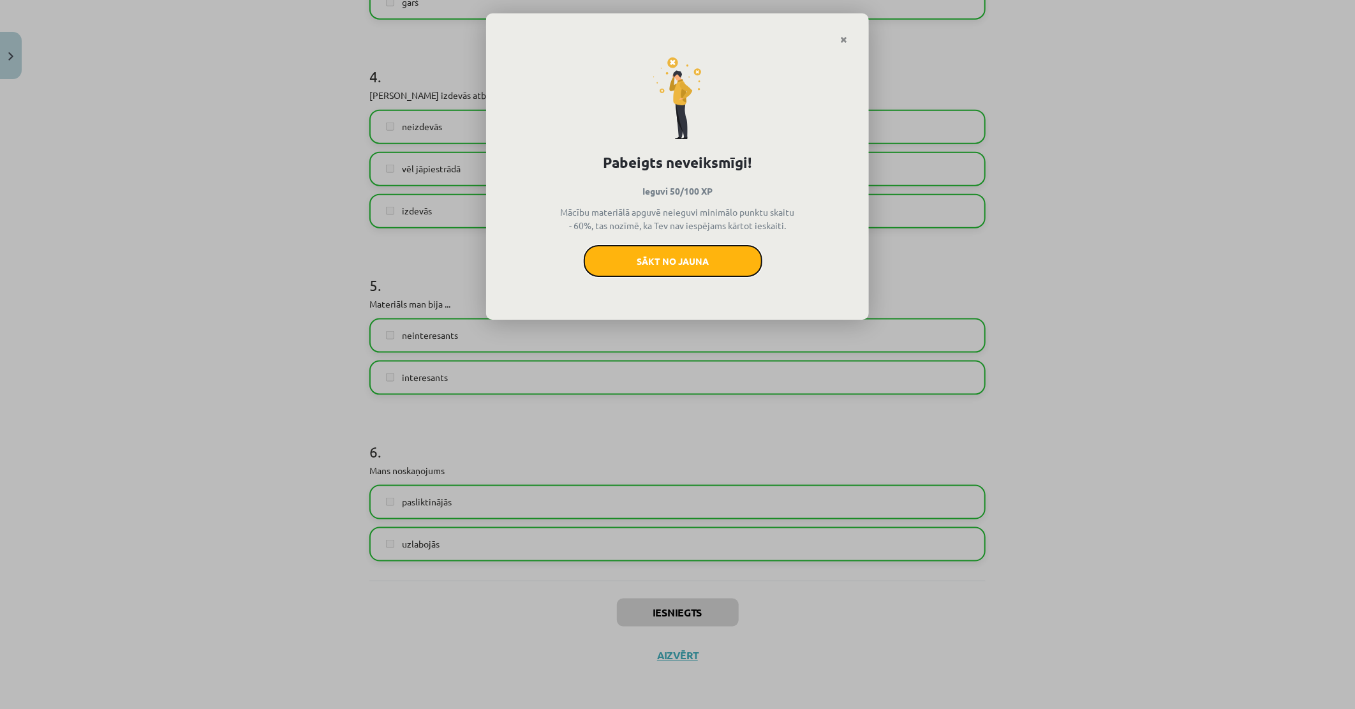
drag, startPoint x: 670, startPoint y: 251, endPoint x: 746, endPoint y: 61, distance: 204.9
click at [670, 245] on button "Sākt no jauna" at bounding box center [673, 261] width 179 height 32
click at [845, 36] on icon "Close" at bounding box center [843, 40] width 7 height 9
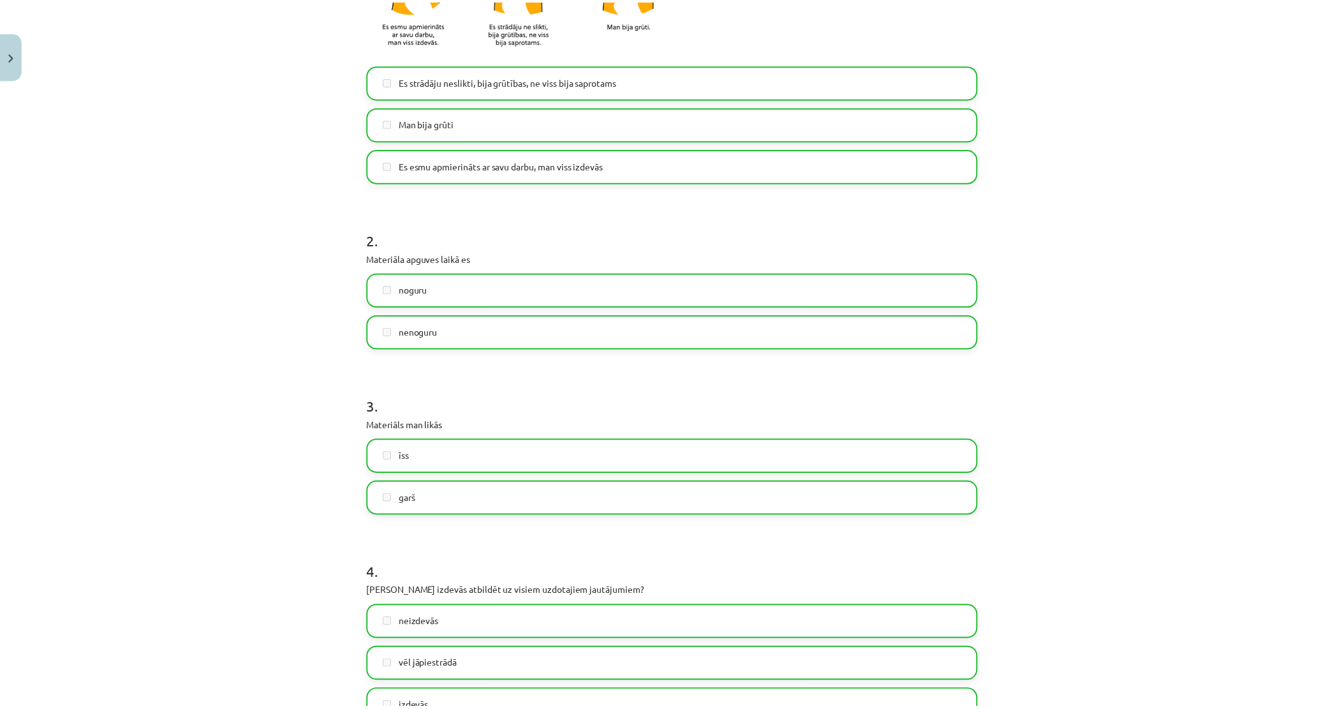
scroll to position [33, 0]
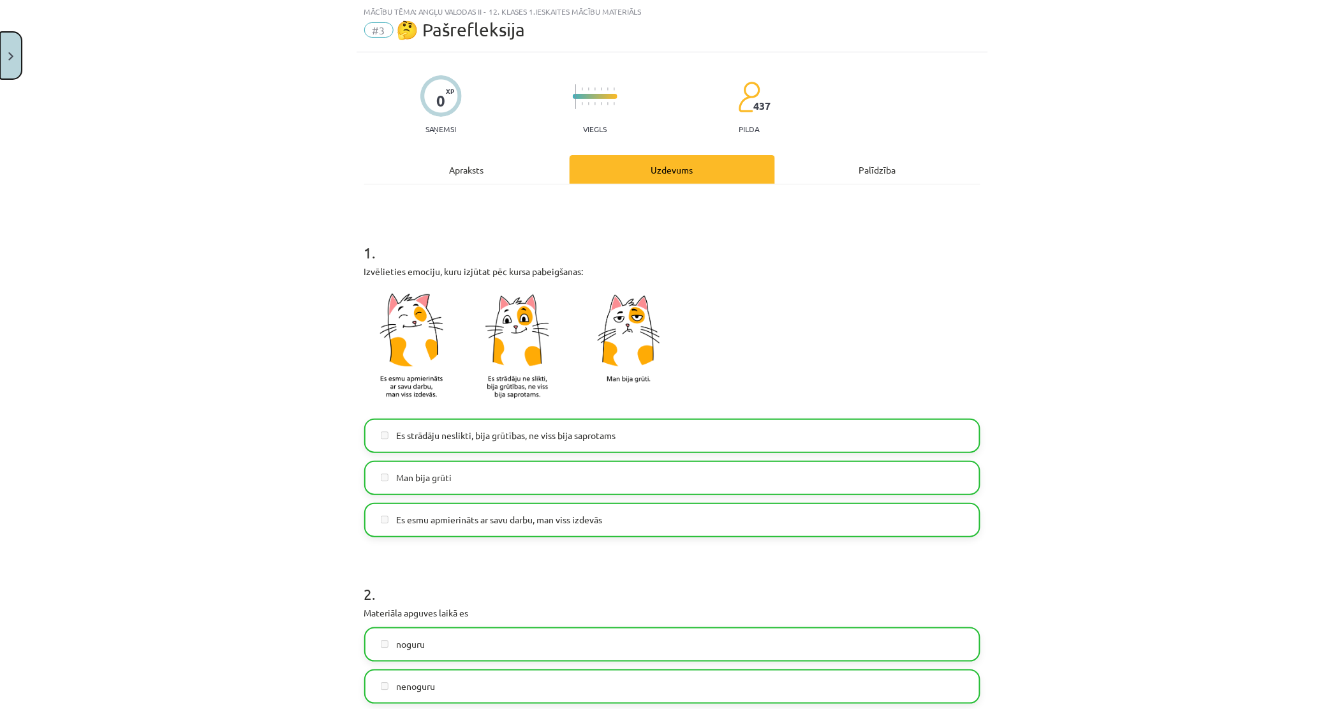
click at [0, 45] on button "Close" at bounding box center [11, 55] width 22 height 47
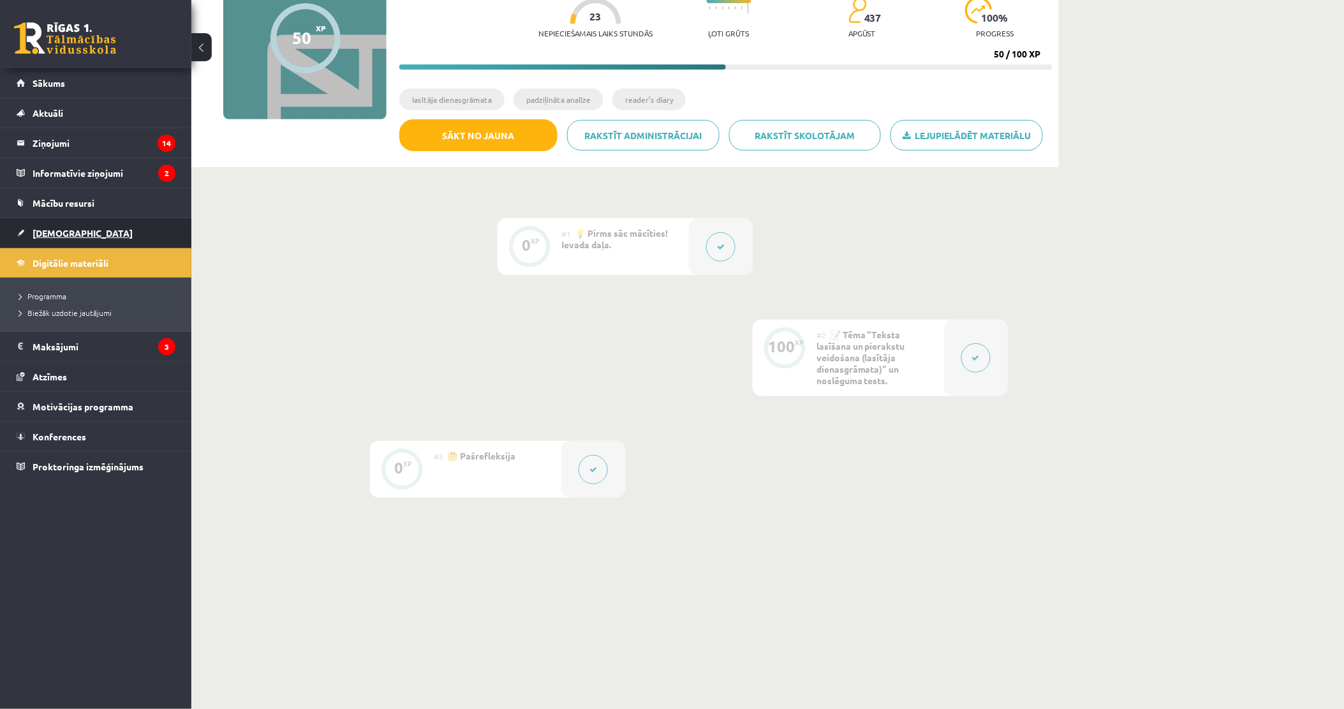
click at [61, 238] on link "[DEMOGRAPHIC_DATA]" at bounding box center [96, 232] width 159 height 29
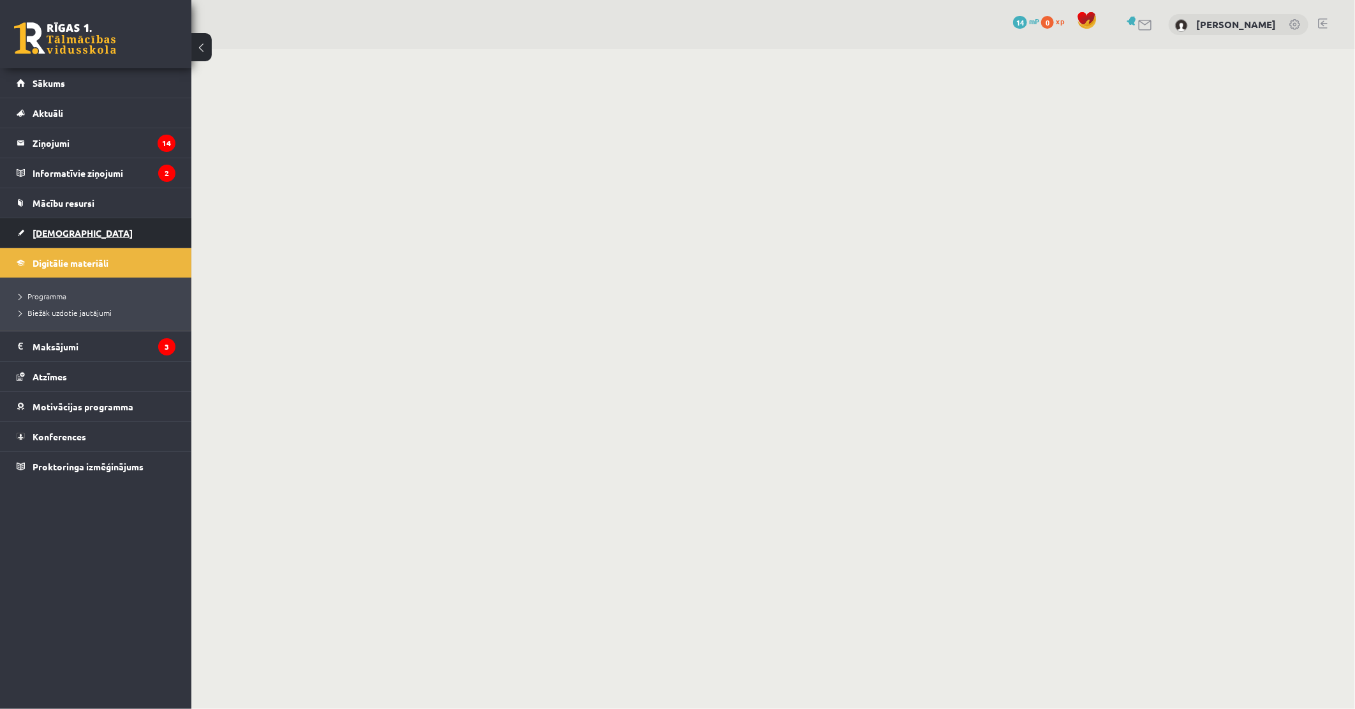
click at [70, 234] on span "[DEMOGRAPHIC_DATA]" at bounding box center [83, 232] width 100 height 11
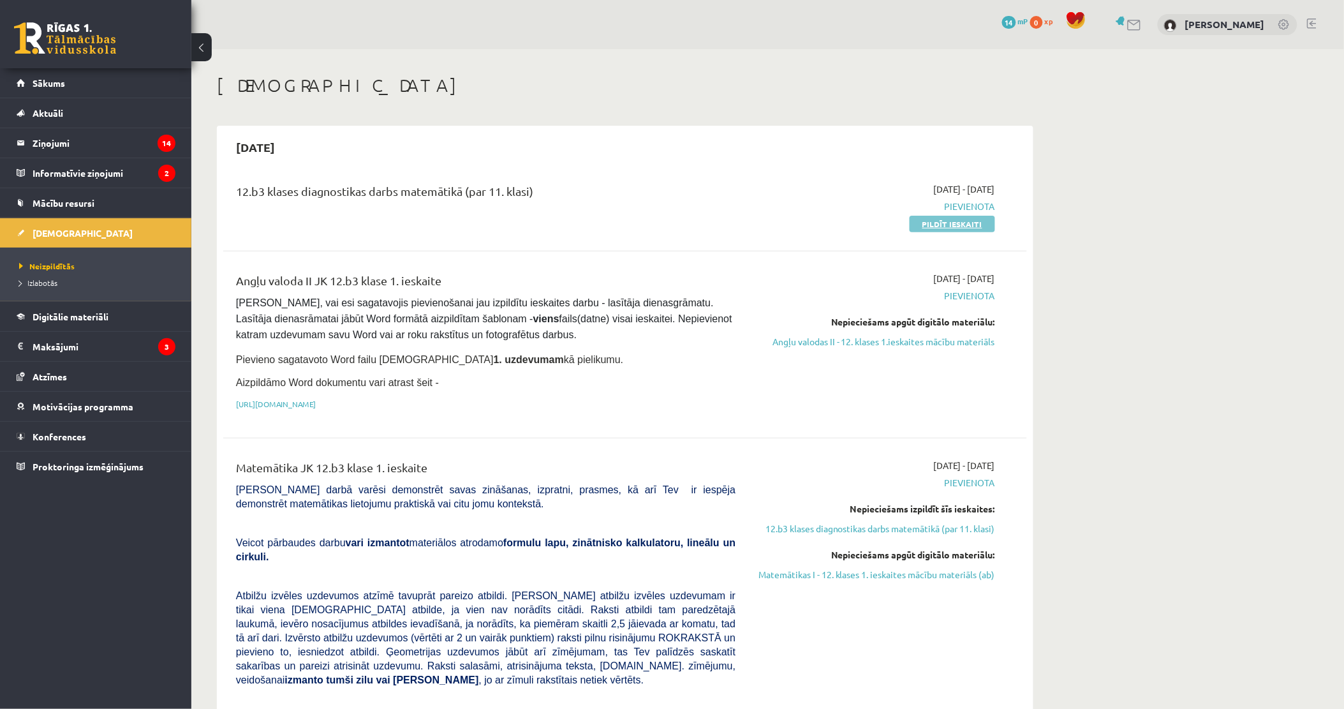
click at [972, 225] on link "Pildīt ieskaiti" at bounding box center [952, 224] width 85 height 17
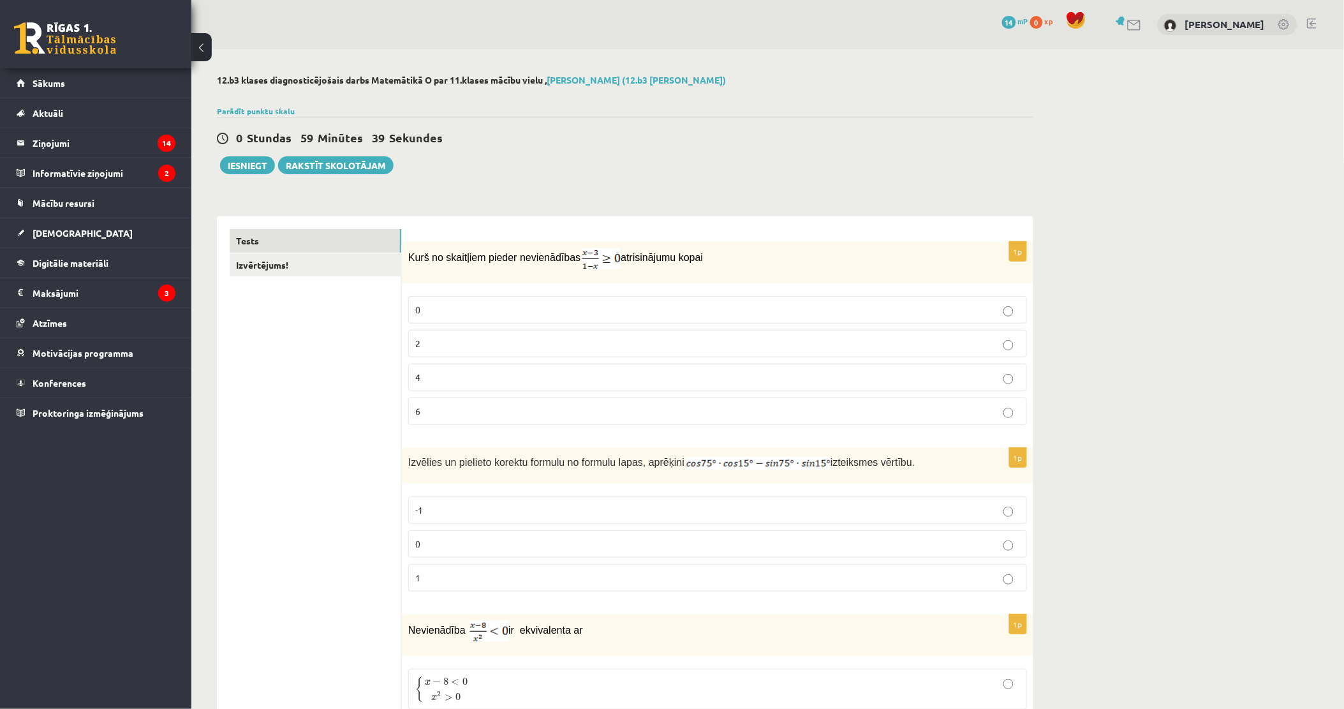
click at [523, 341] on p "2" at bounding box center [717, 343] width 605 height 13
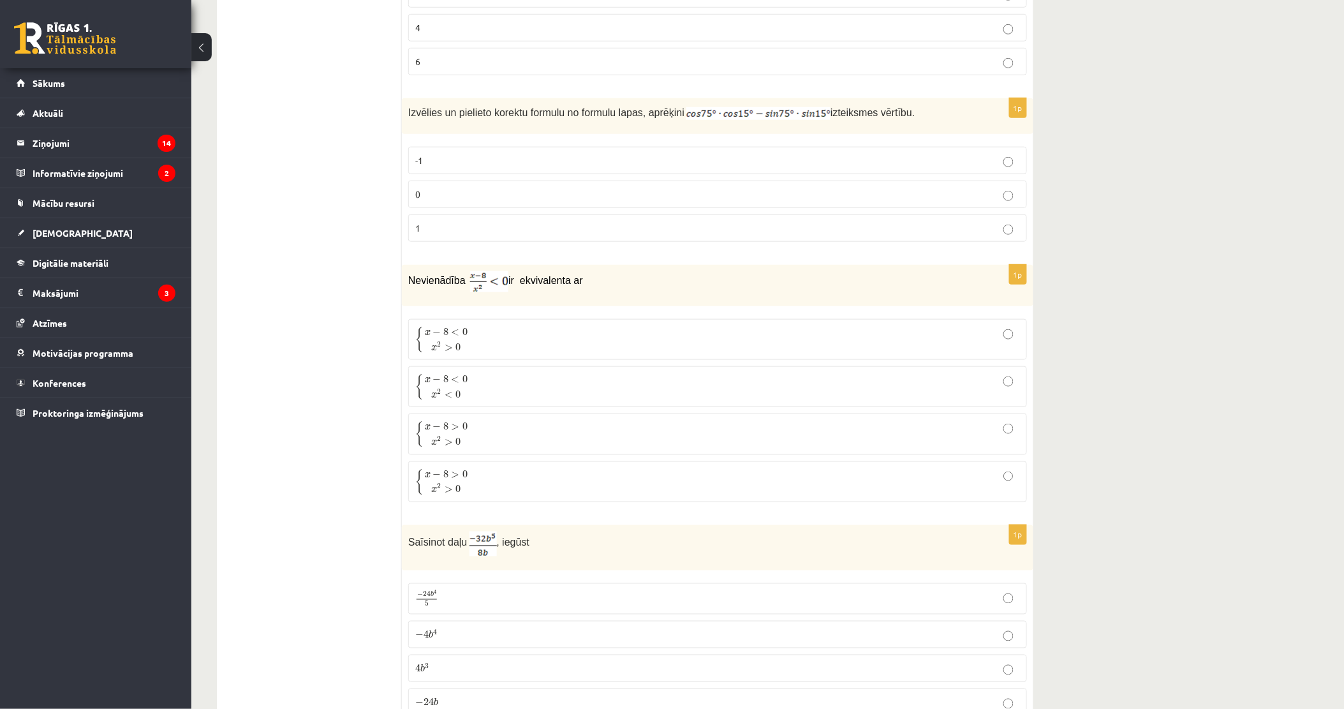
scroll to position [354, 0]
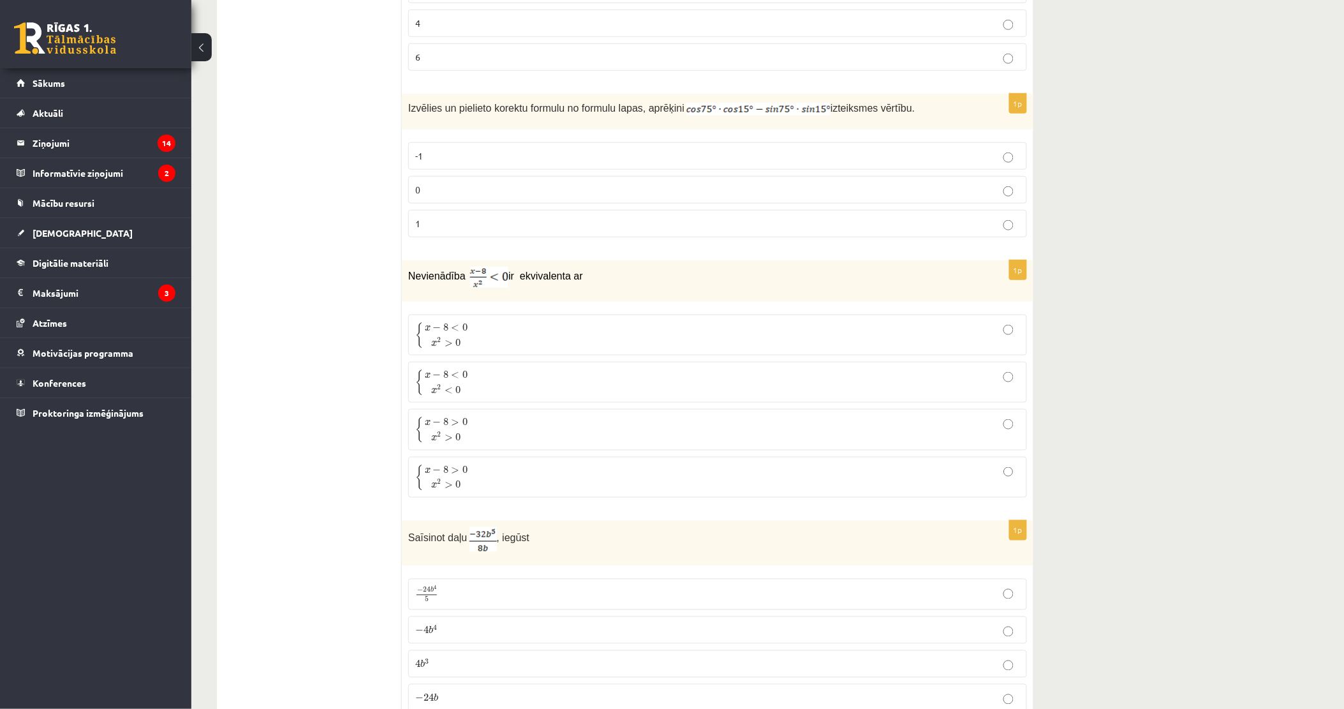
click at [491, 188] on p "0" at bounding box center [717, 189] width 605 height 13
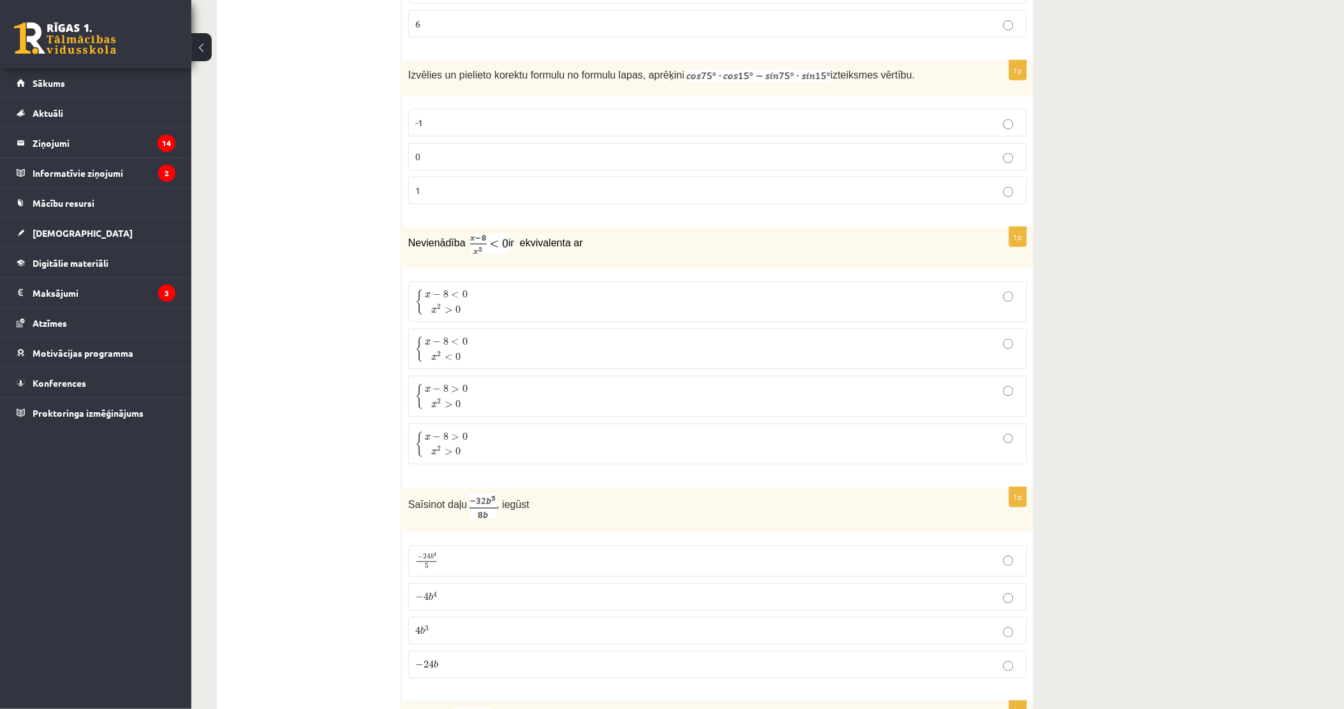
scroll to position [425, 0]
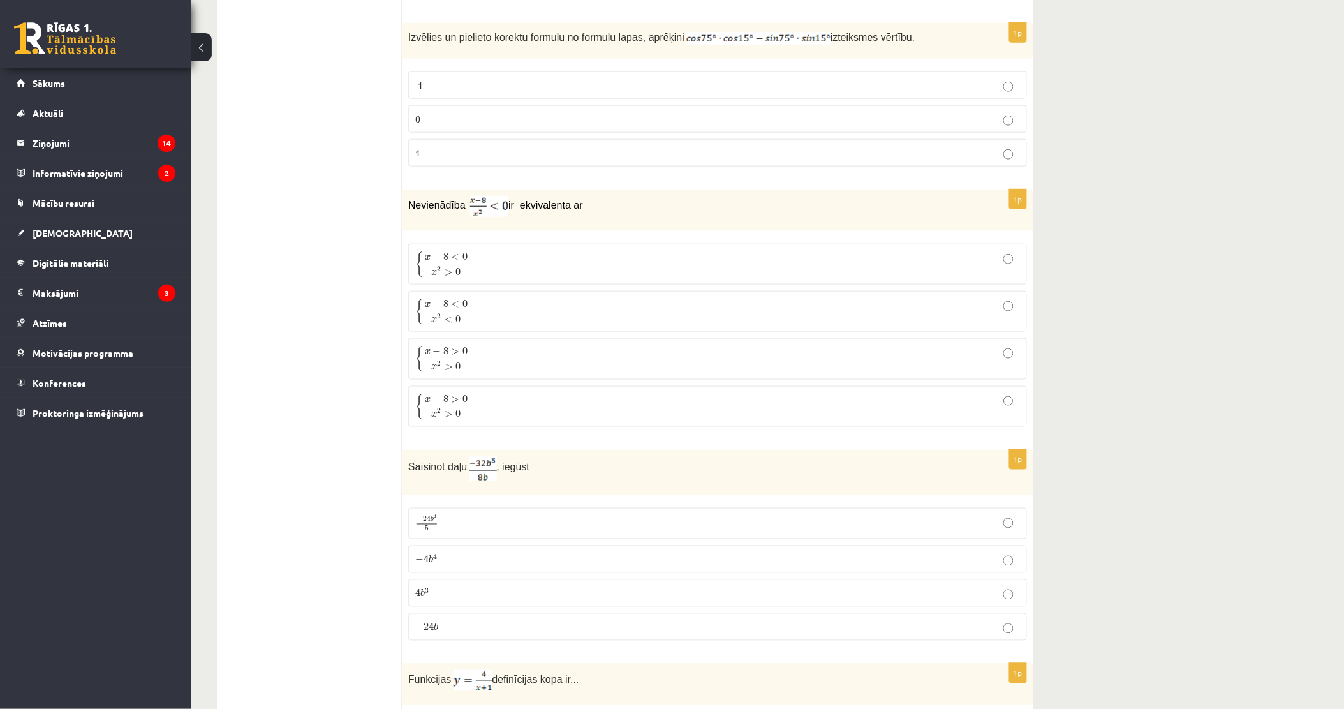
click at [473, 263] on p "{ x − 8 < 0 x 2 > 0 { x − 8 < 0 x 2 > 0" at bounding box center [717, 264] width 605 height 27
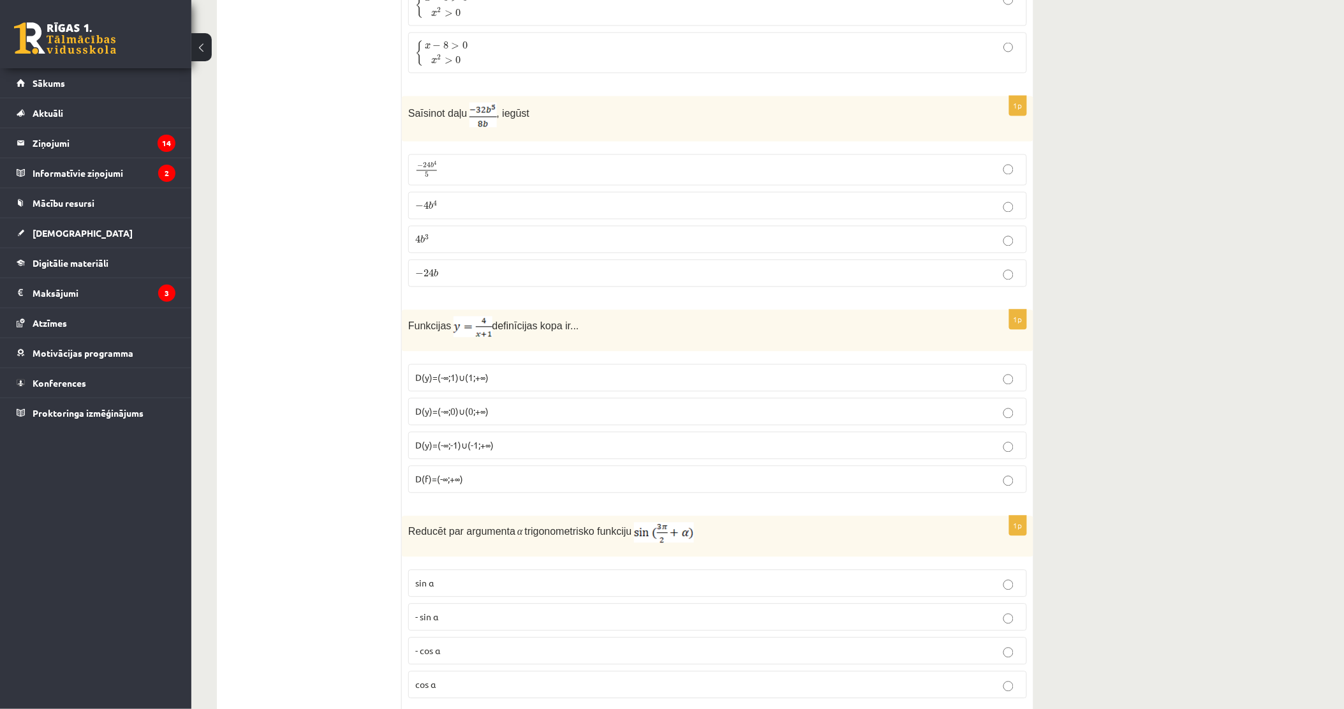
scroll to position [779, 0]
click at [467, 200] on p "− 4 b 4 − 4 b 4" at bounding box center [717, 204] width 605 height 13
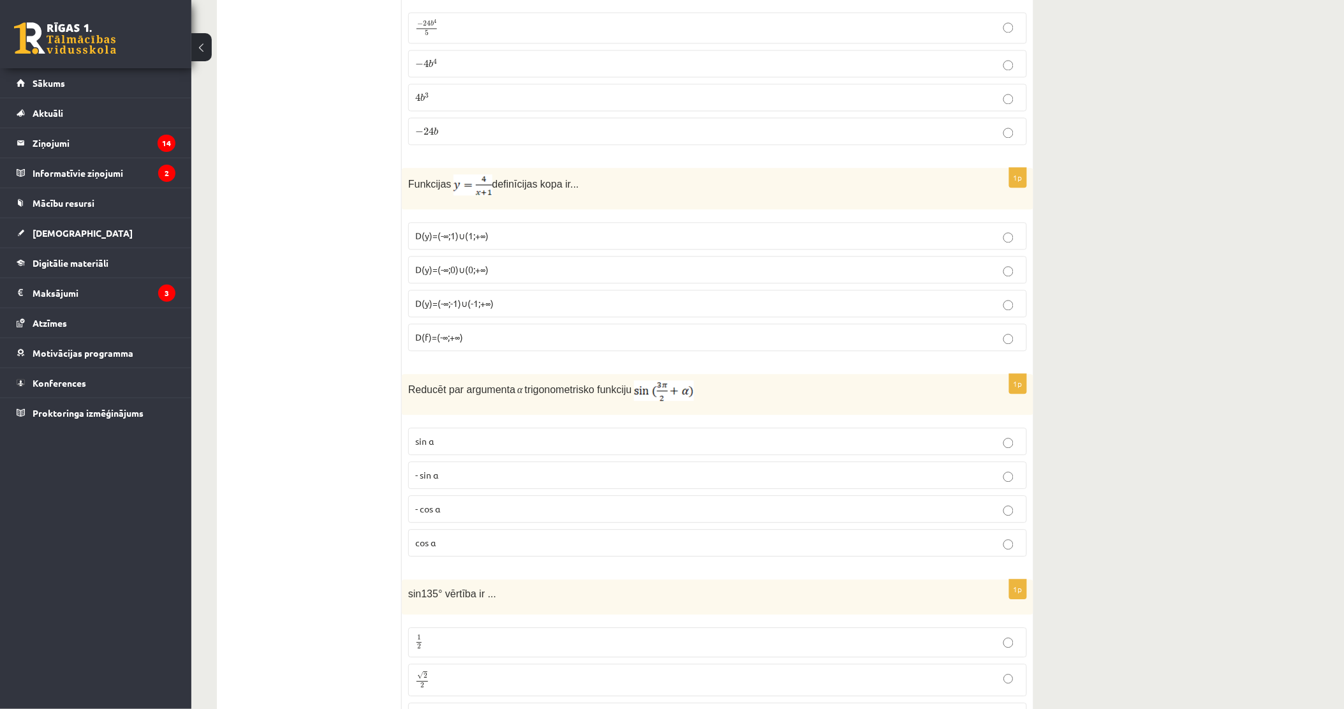
scroll to position [921, 0]
click at [463, 306] on span "D(y)=(-∞;-1)∪(-1;+∞)" at bounding box center [454, 302] width 78 height 11
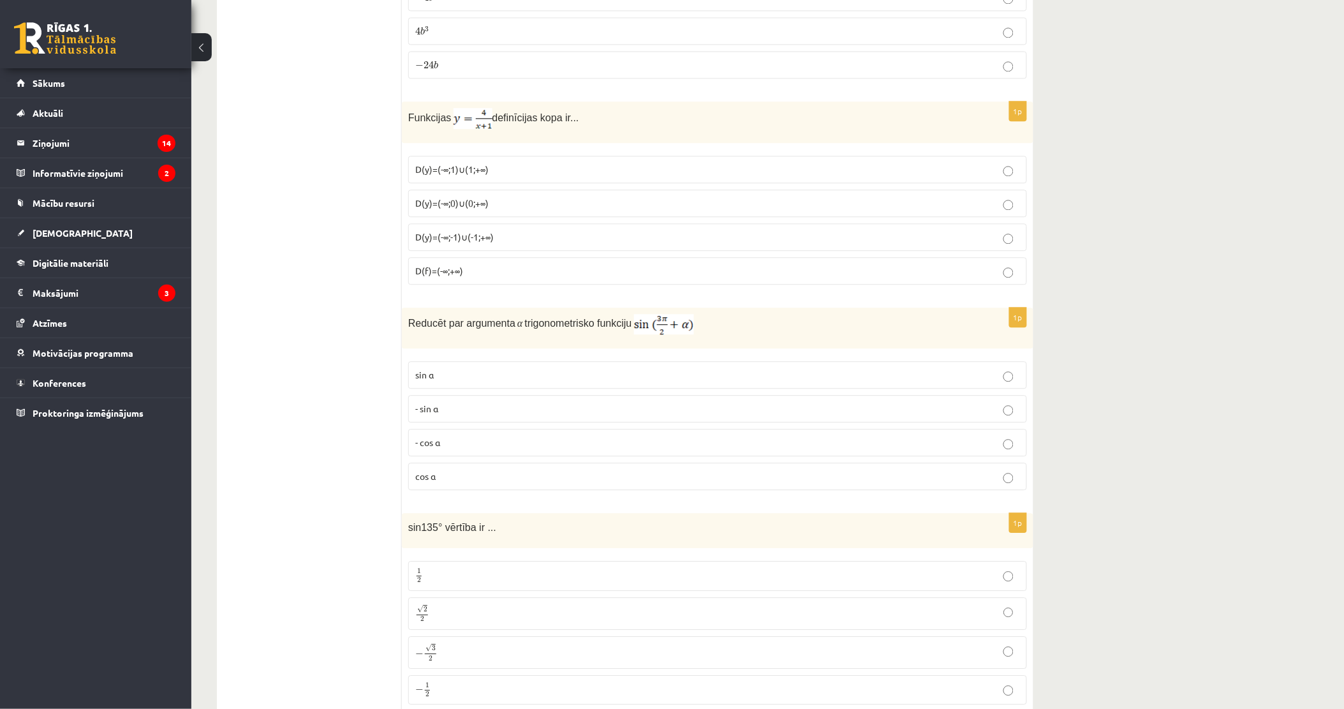
scroll to position [1063, 0]
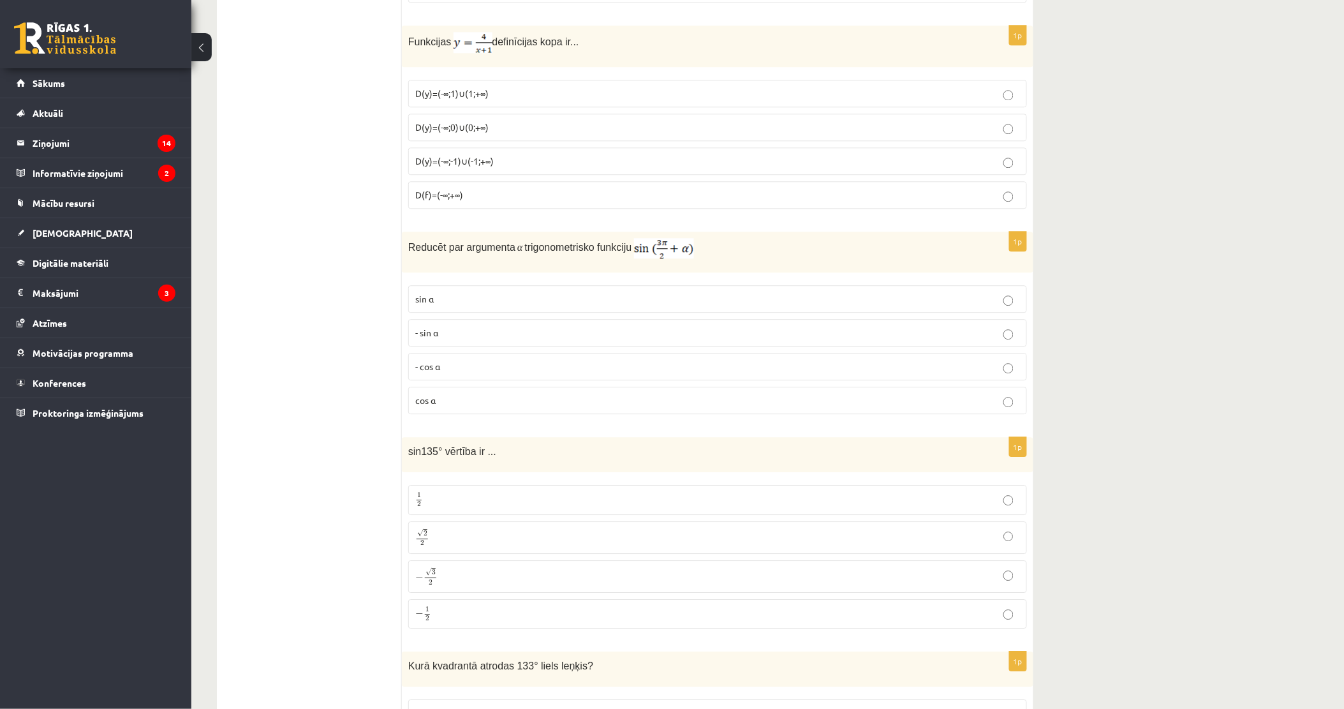
click at [463, 371] on p "- cos ⁡α" at bounding box center [717, 366] width 605 height 13
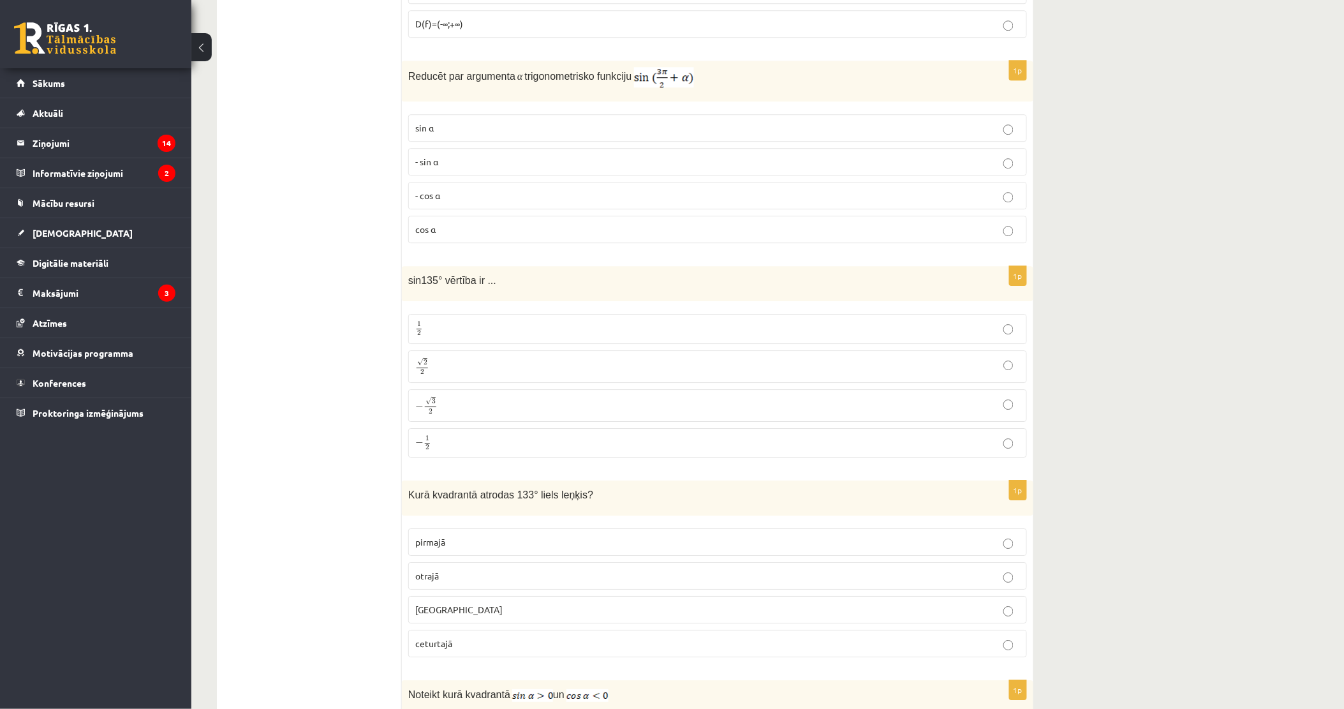
scroll to position [1204, 0]
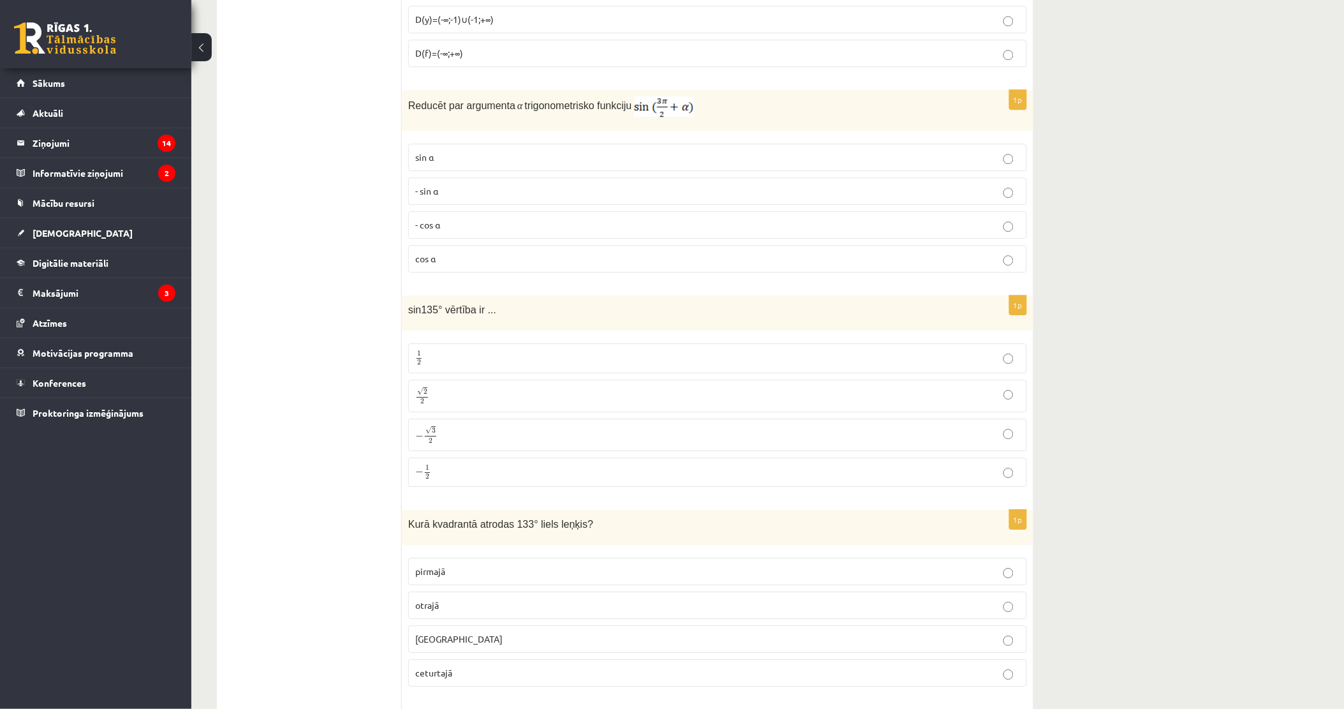
click at [456, 392] on p "√ 2 2 2 2" at bounding box center [717, 396] width 605 height 18
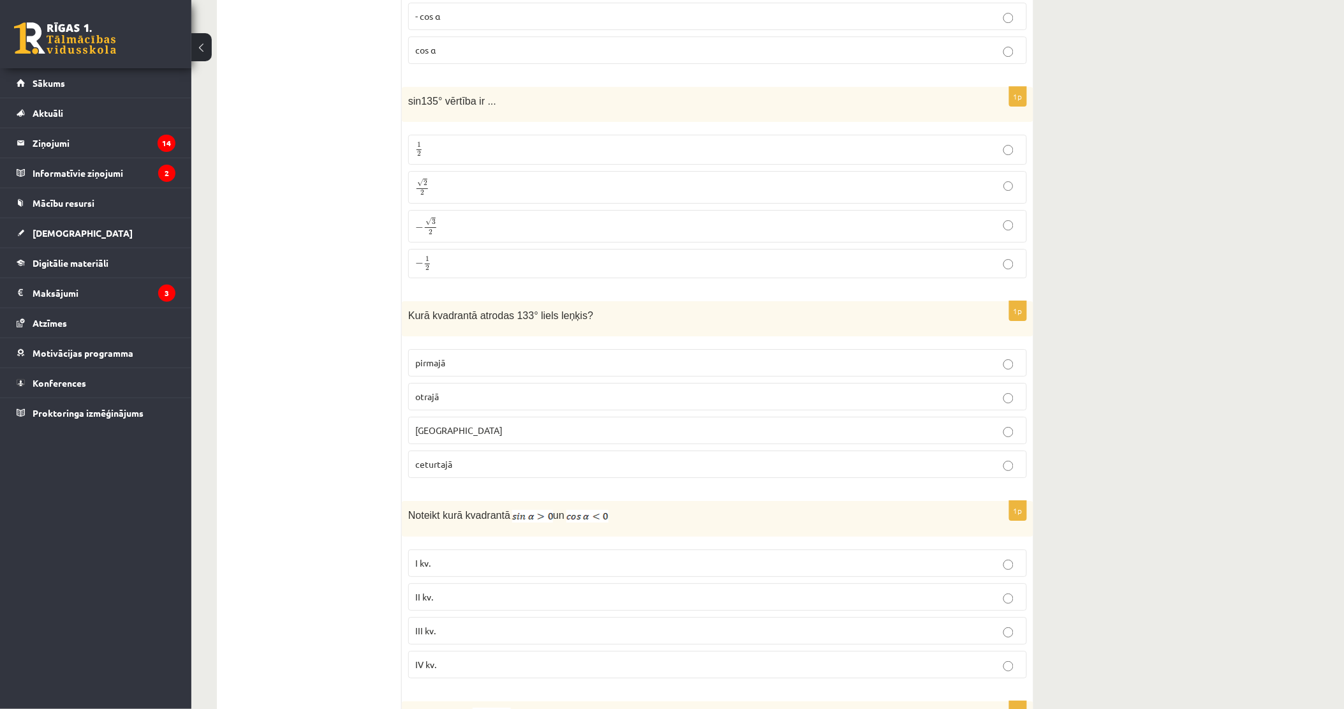
scroll to position [1417, 0]
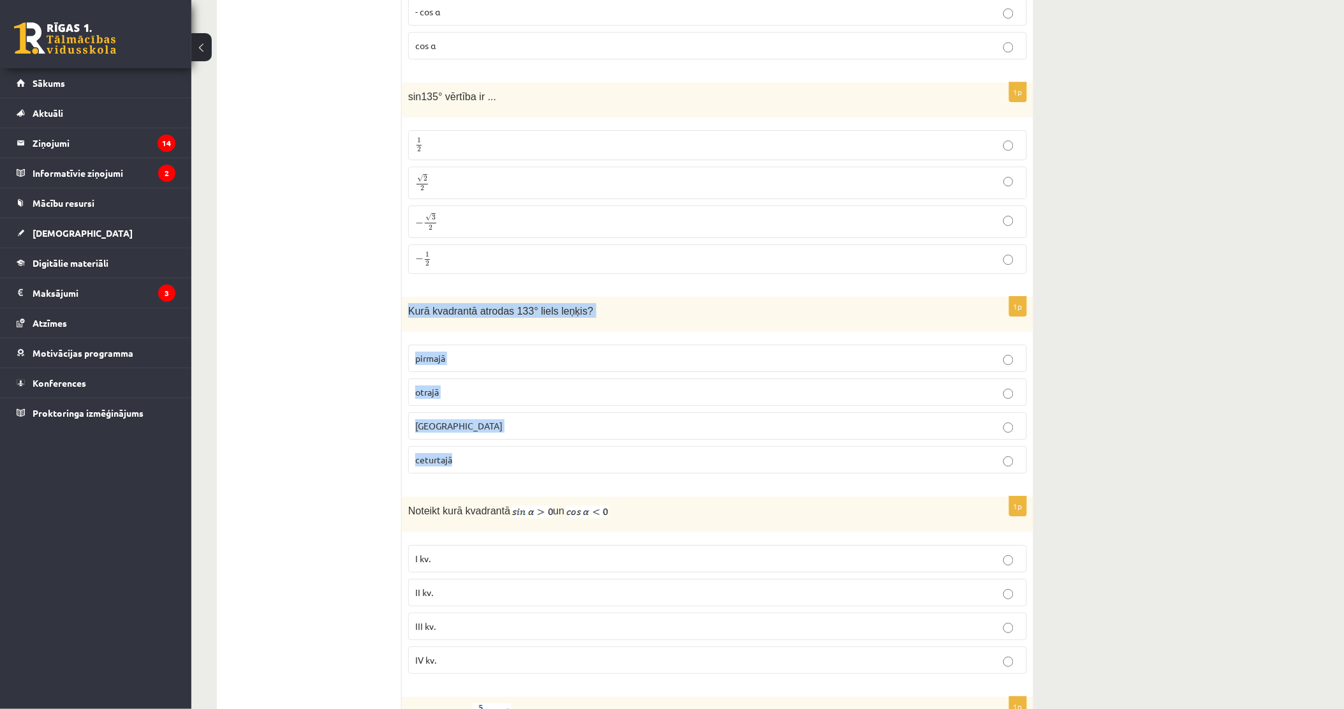
drag, startPoint x: 406, startPoint y: 313, endPoint x: 496, endPoint y: 447, distance: 161.3
click at [496, 448] on div "1p [GEOGRAPHIC_DATA] atrodas 133° liels leņķis? pirmajā otrajā [GEOGRAPHIC_DATA…" at bounding box center [717, 390] width 631 height 187
drag, startPoint x: 496, startPoint y: 447, endPoint x: 466, endPoint y: 330, distance: 120.4
copy div "Kurā kvadrantā atrodas 133° liels leņķis? pirmajā otrajā trešajā ceturtajā"
click at [481, 399] on p "otrajā" at bounding box center [717, 391] width 605 height 13
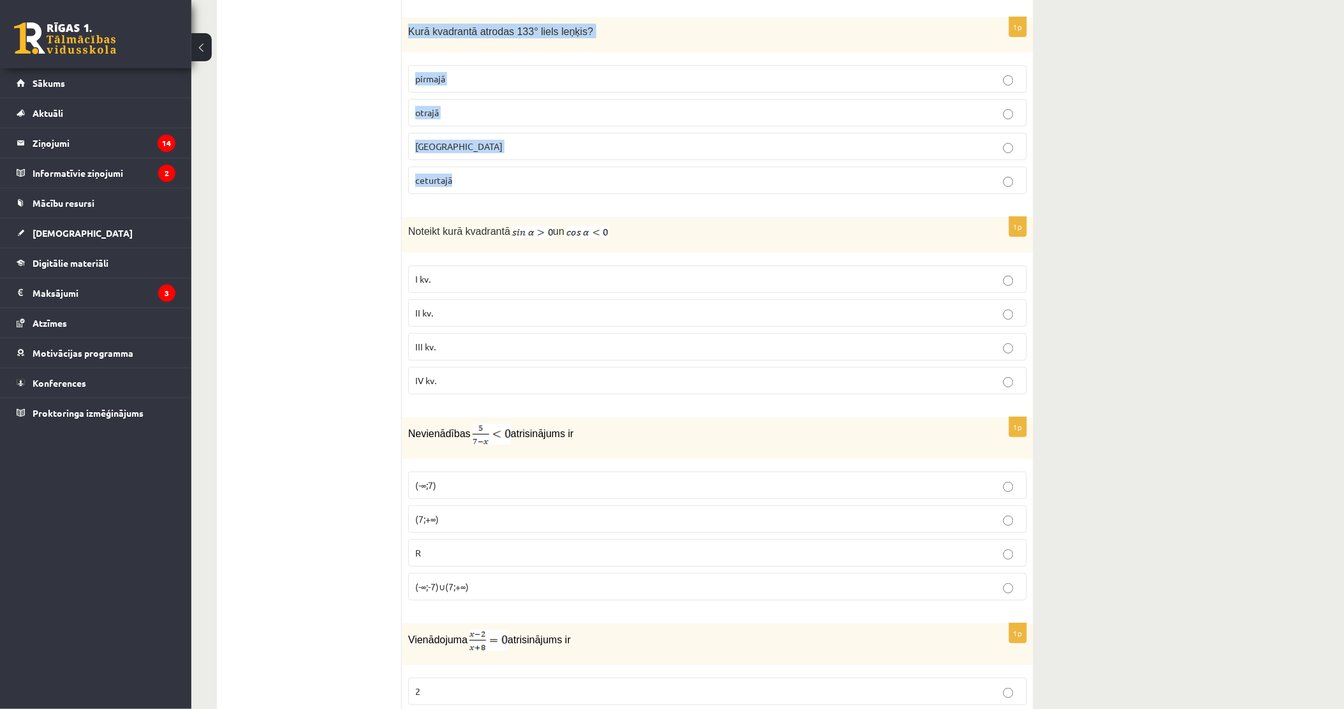
scroll to position [1701, 0]
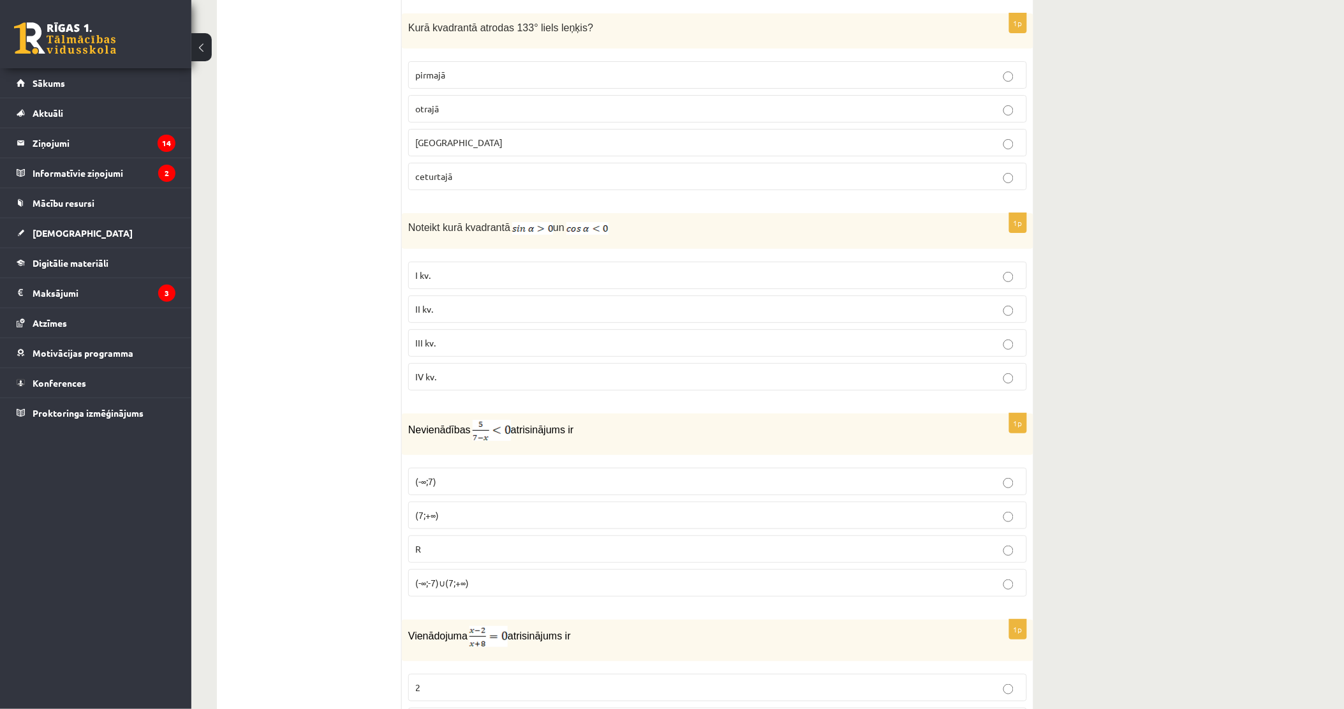
click at [466, 316] on p "II kv." at bounding box center [717, 308] width 605 height 13
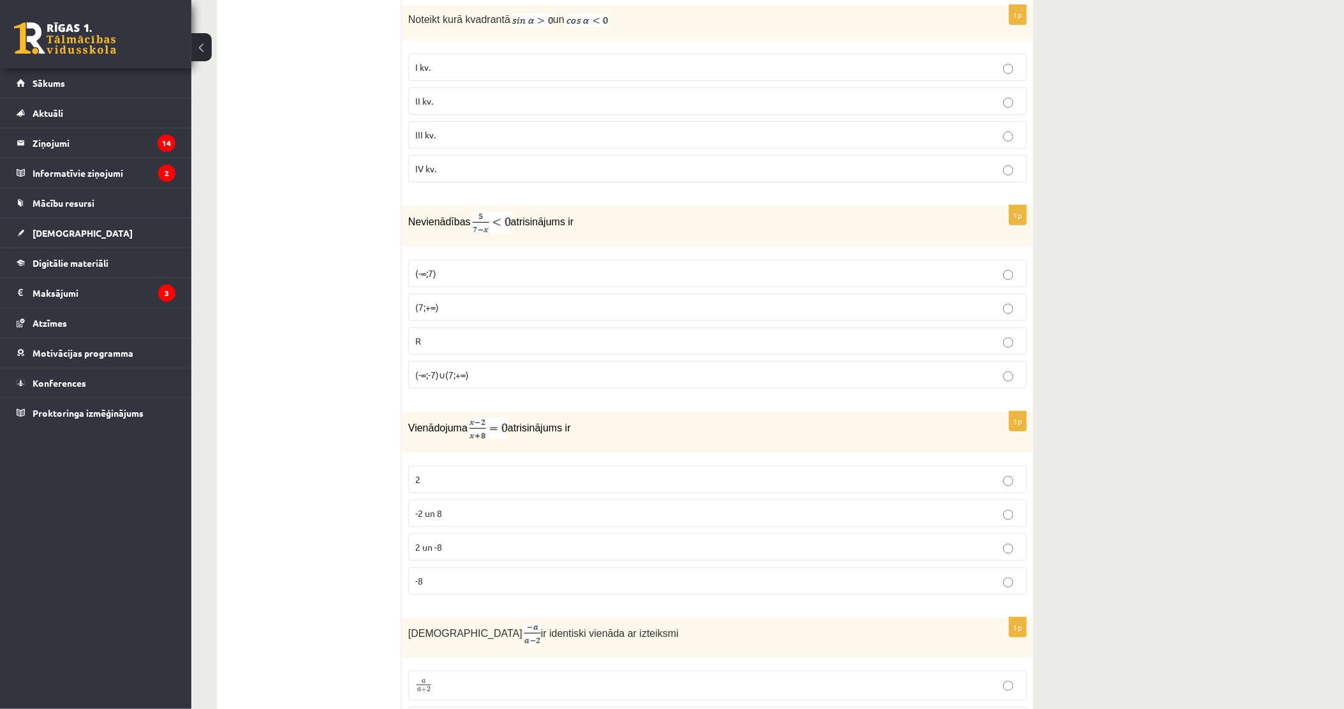
scroll to position [1914, 0]
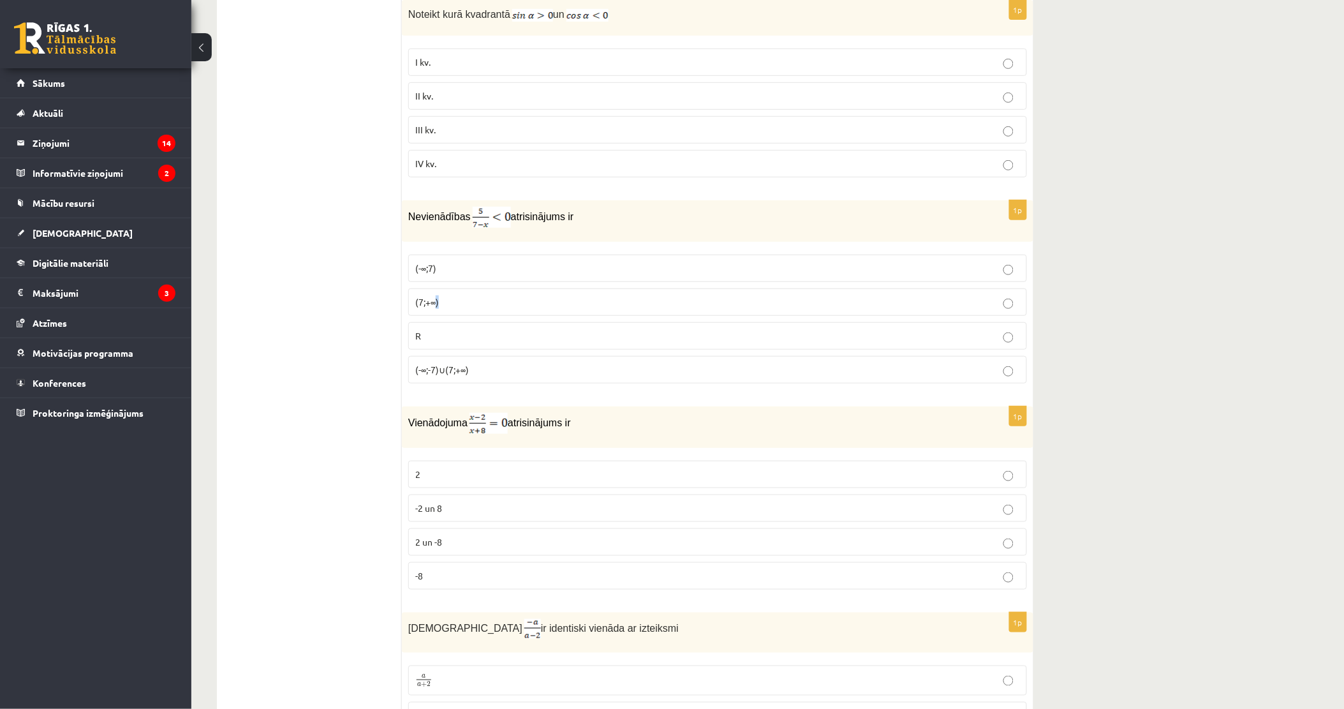
click at [438, 307] on span "(7;+∞)" at bounding box center [427, 301] width 24 height 11
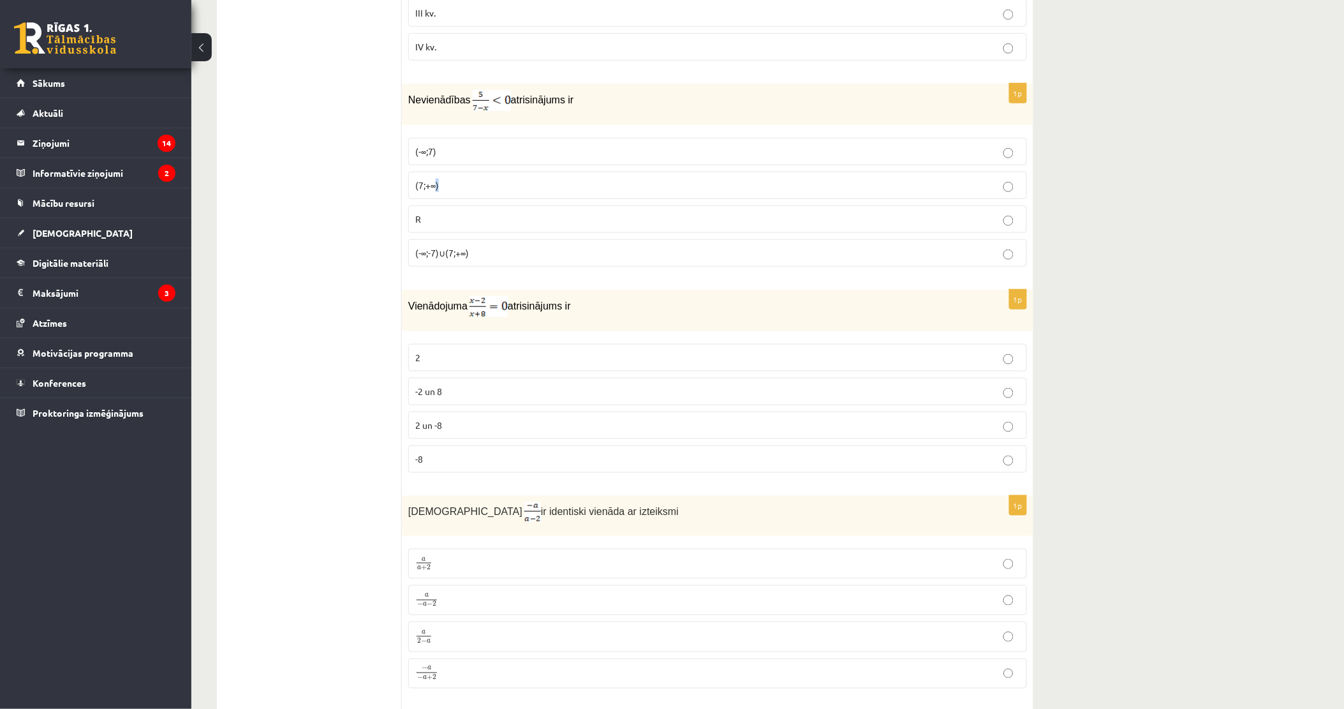
scroll to position [2055, 0]
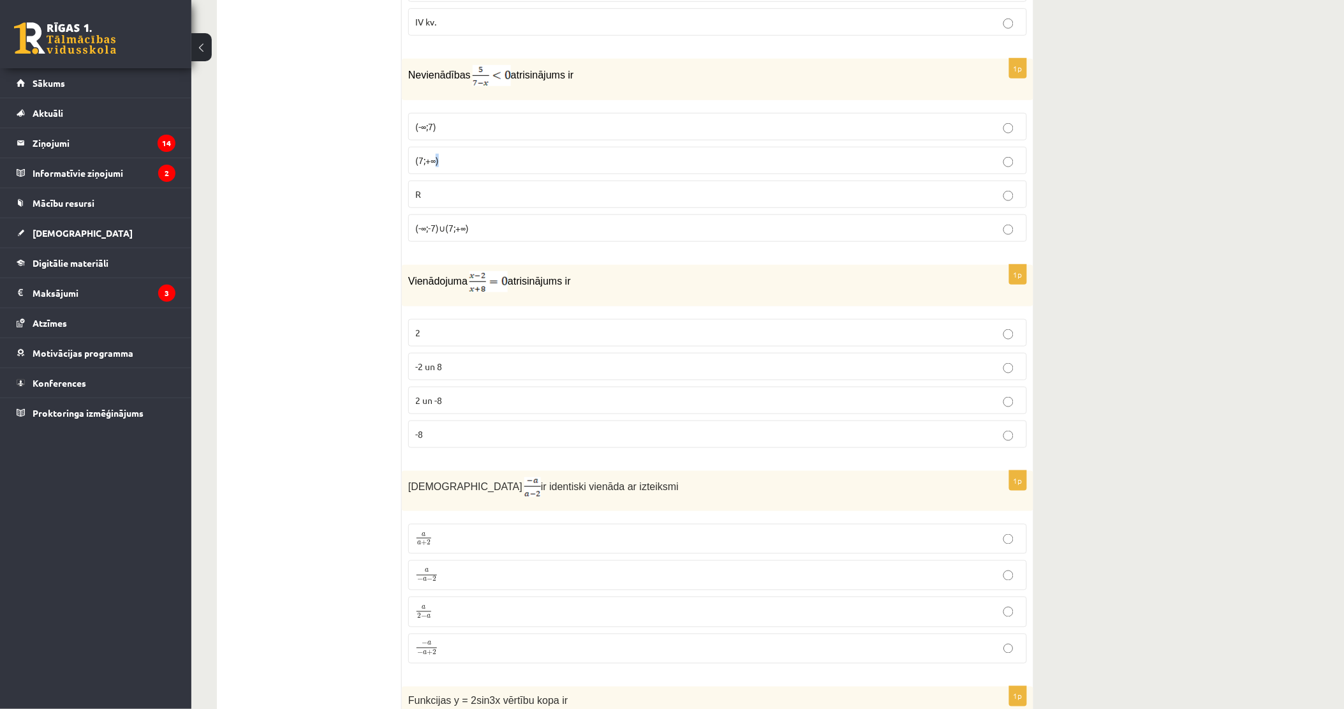
click at [482, 166] on p "(7;+∞)" at bounding box center [717, 160] width 605 height 13
click at [506, 337] on p "2" at bounding box center [717, 332] width 605 height 13
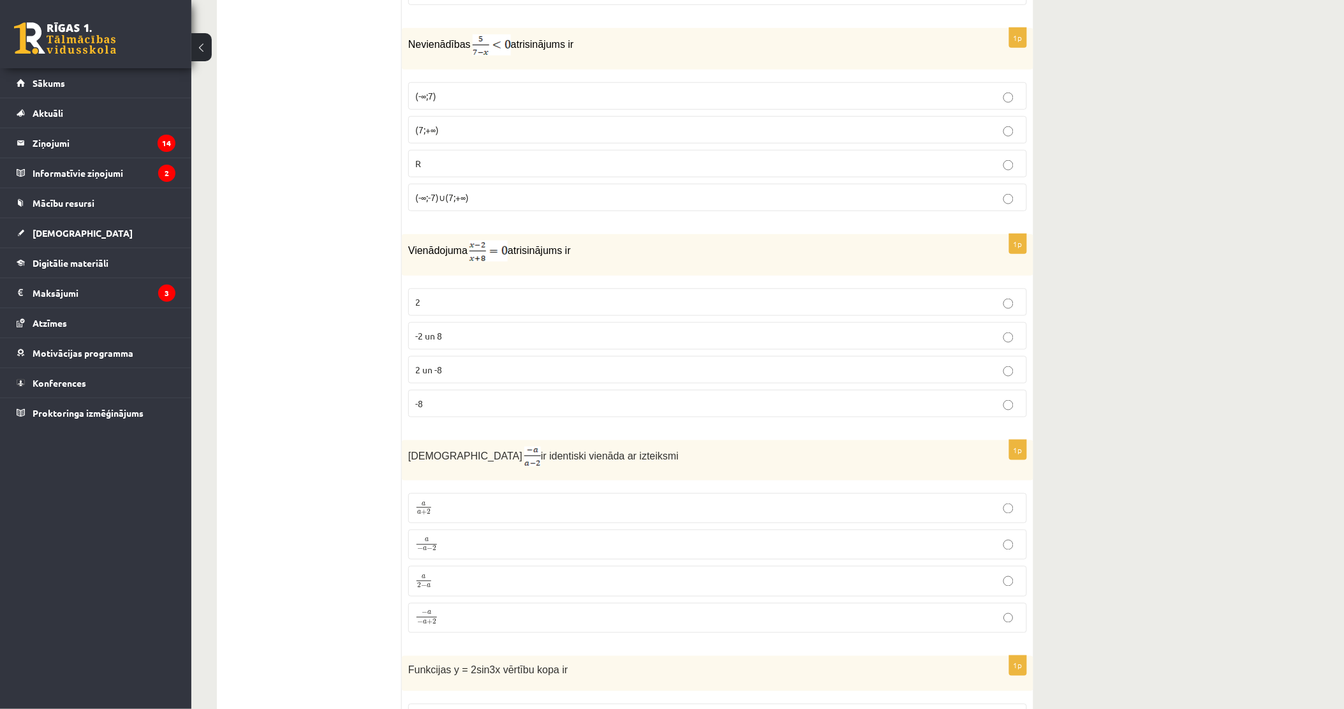
scroll to position [2268, 0]
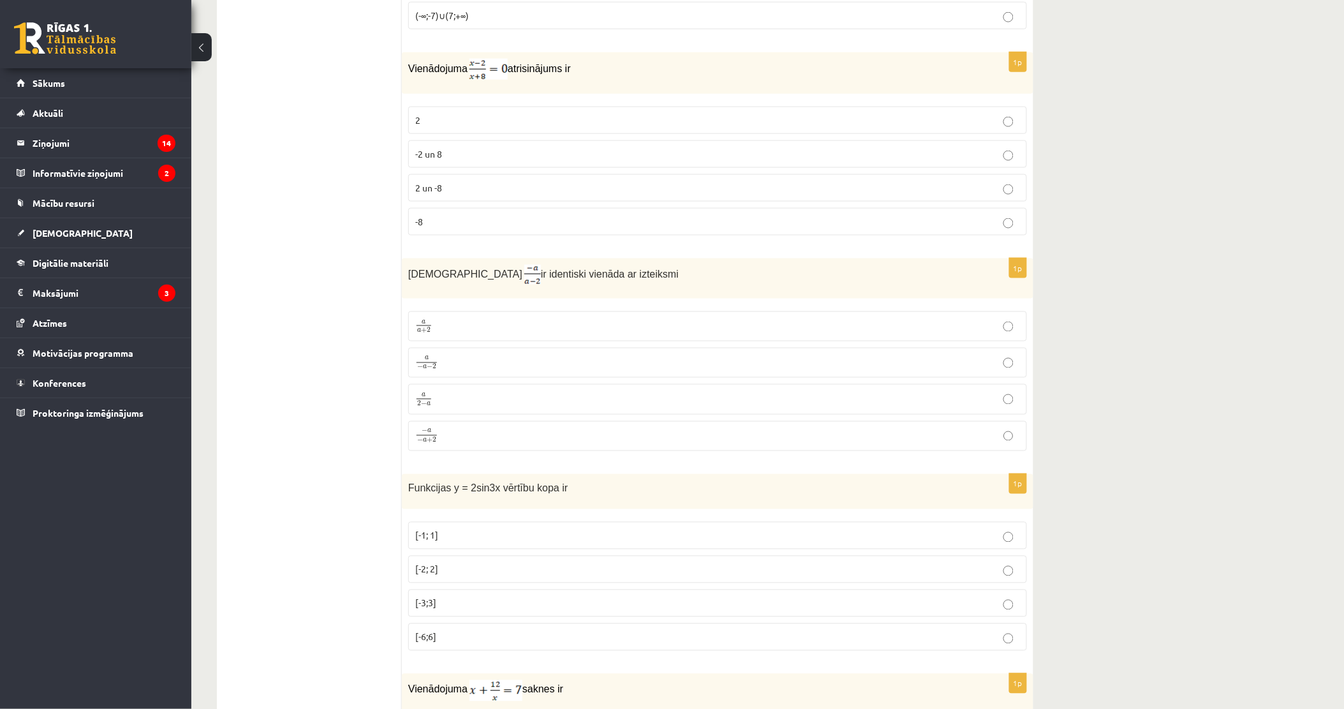
click at [458, 405] on p "a 2 − a a 2 − a" at bounding box center [717, 399] width 605 height 16
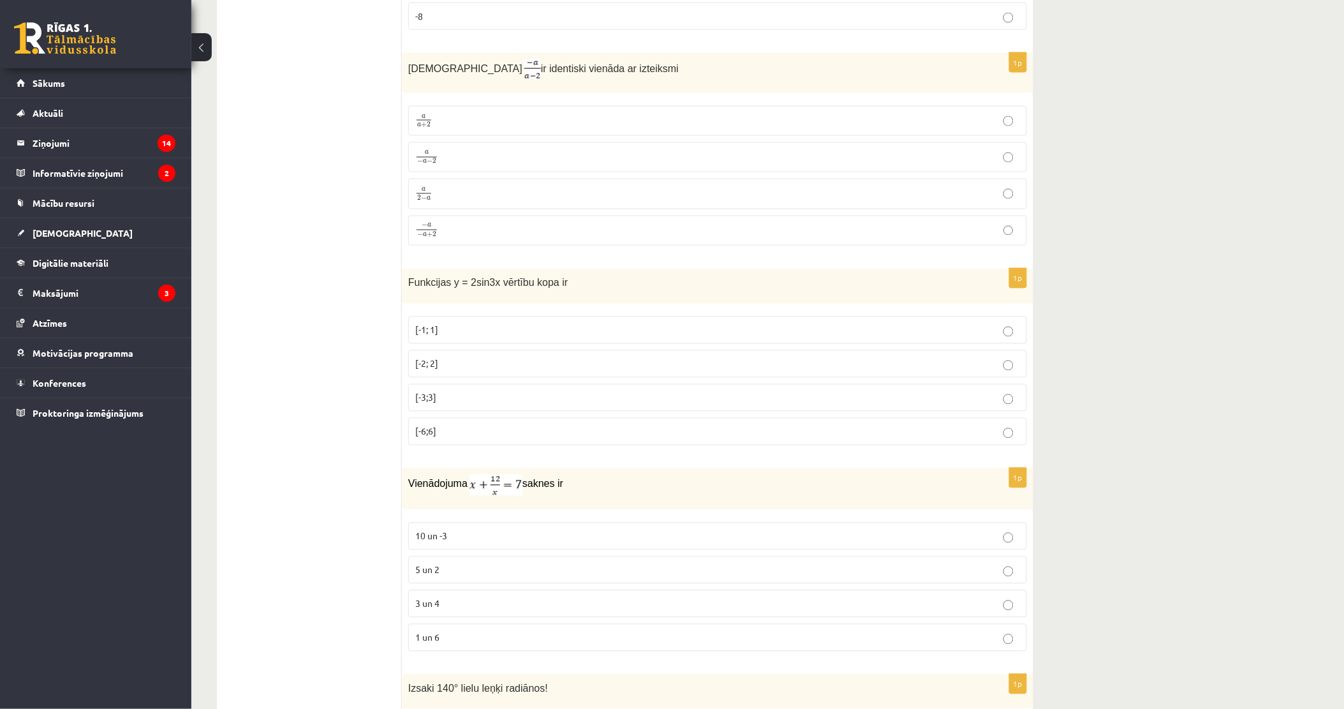
scroll to position [2480, 0]
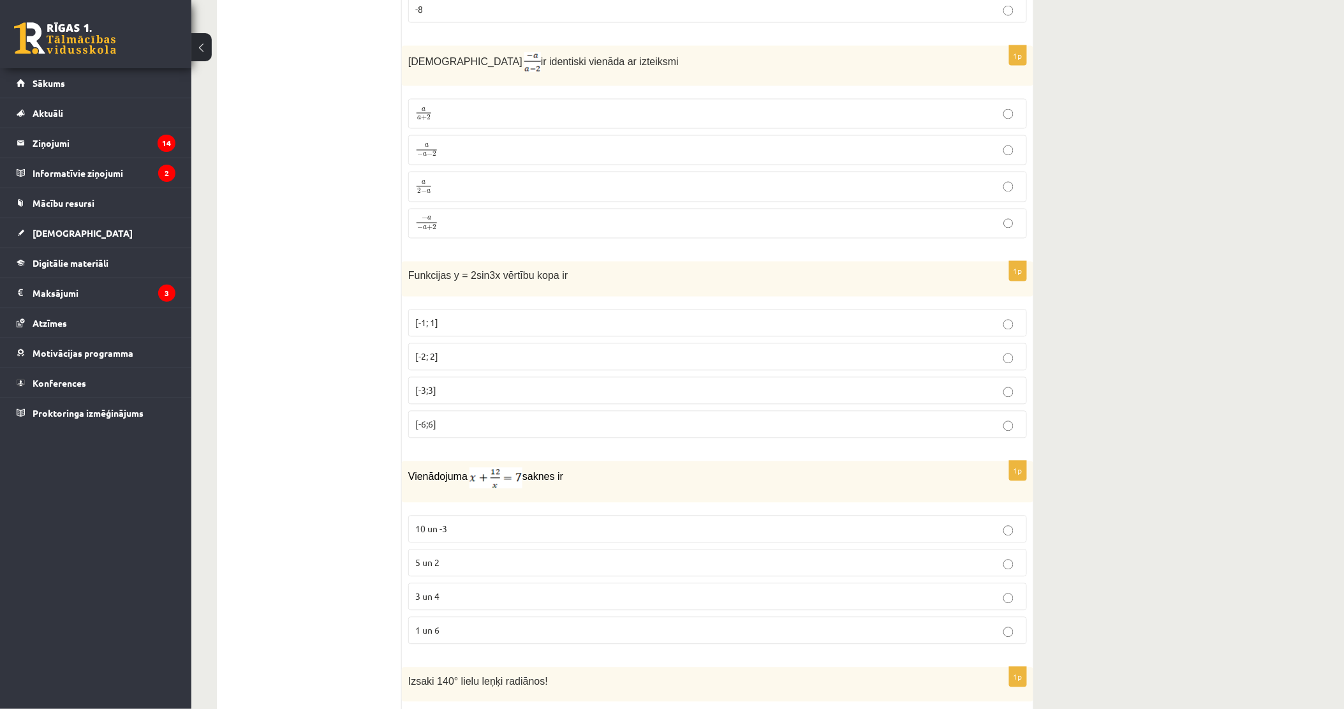
click at [487, 364] on p "[-2; 2]" at bounding box center [717, 356] width 605 height 13
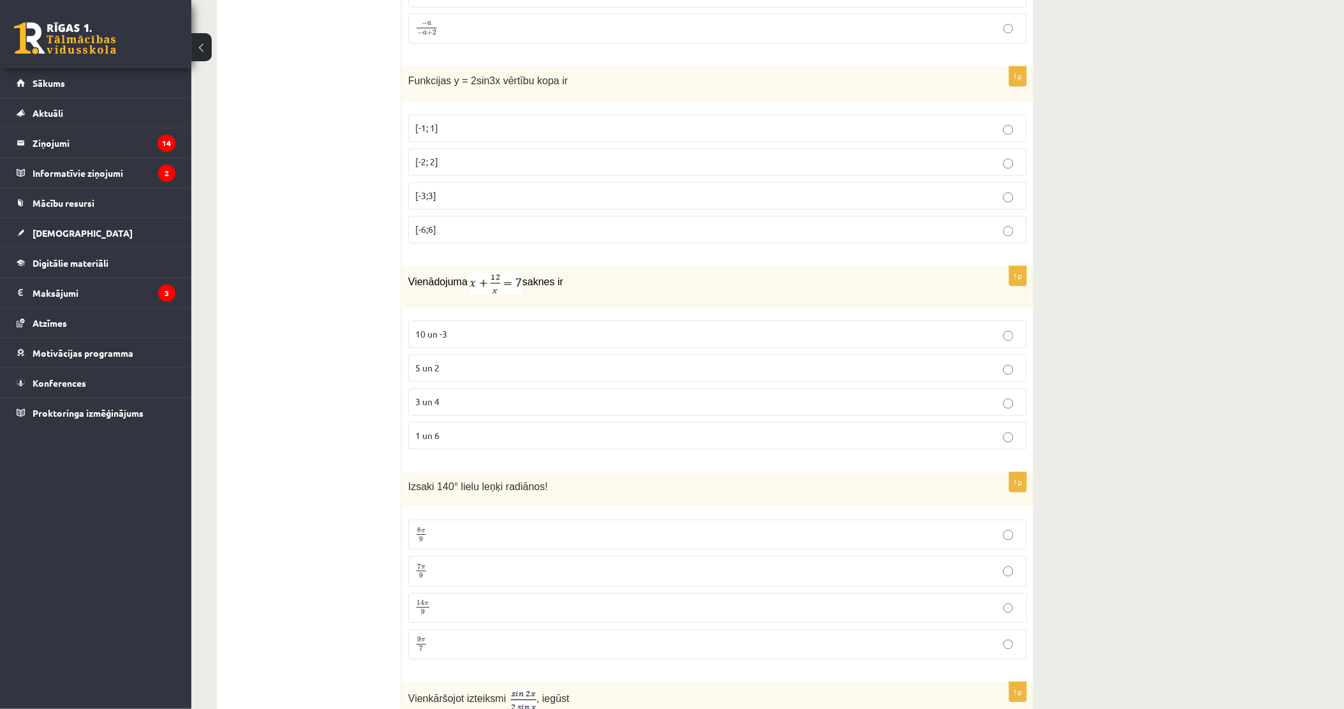
scroll to position [2693, 0]
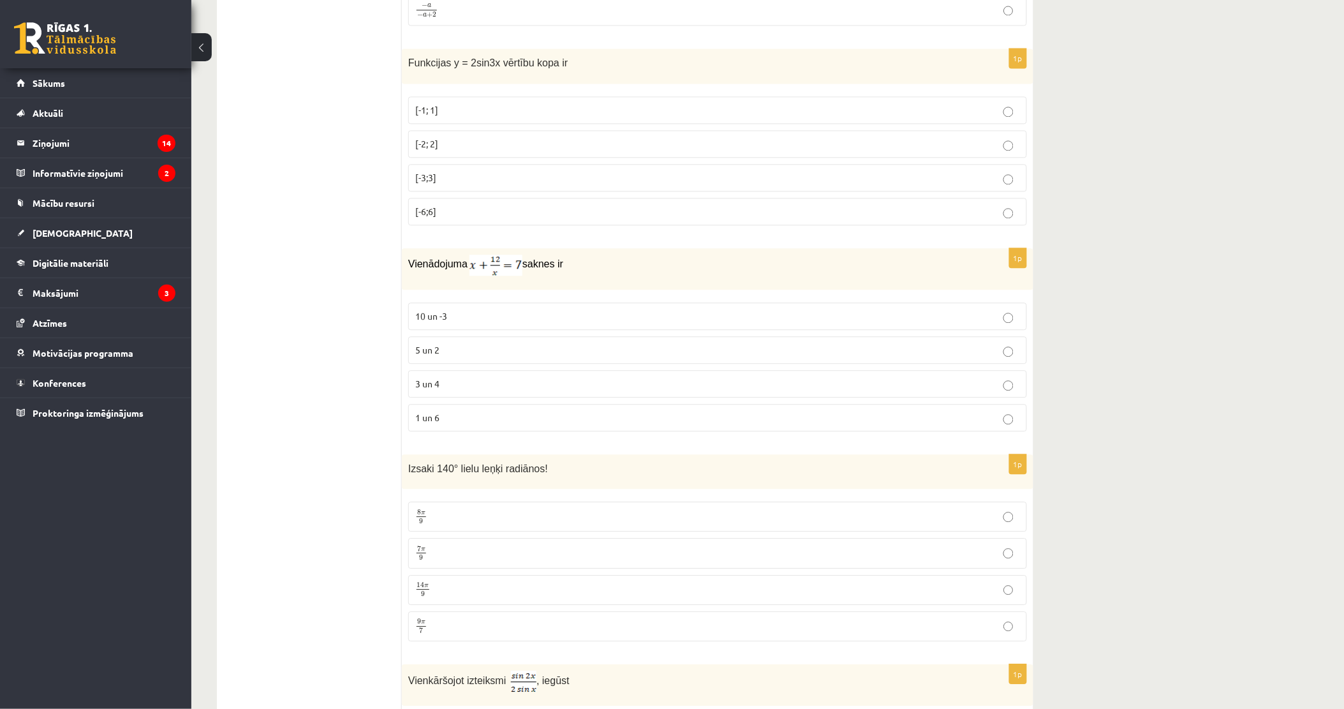
click at [449, 387] on p "3 un 4" at bounding box center [717, 383] width 605 height 13
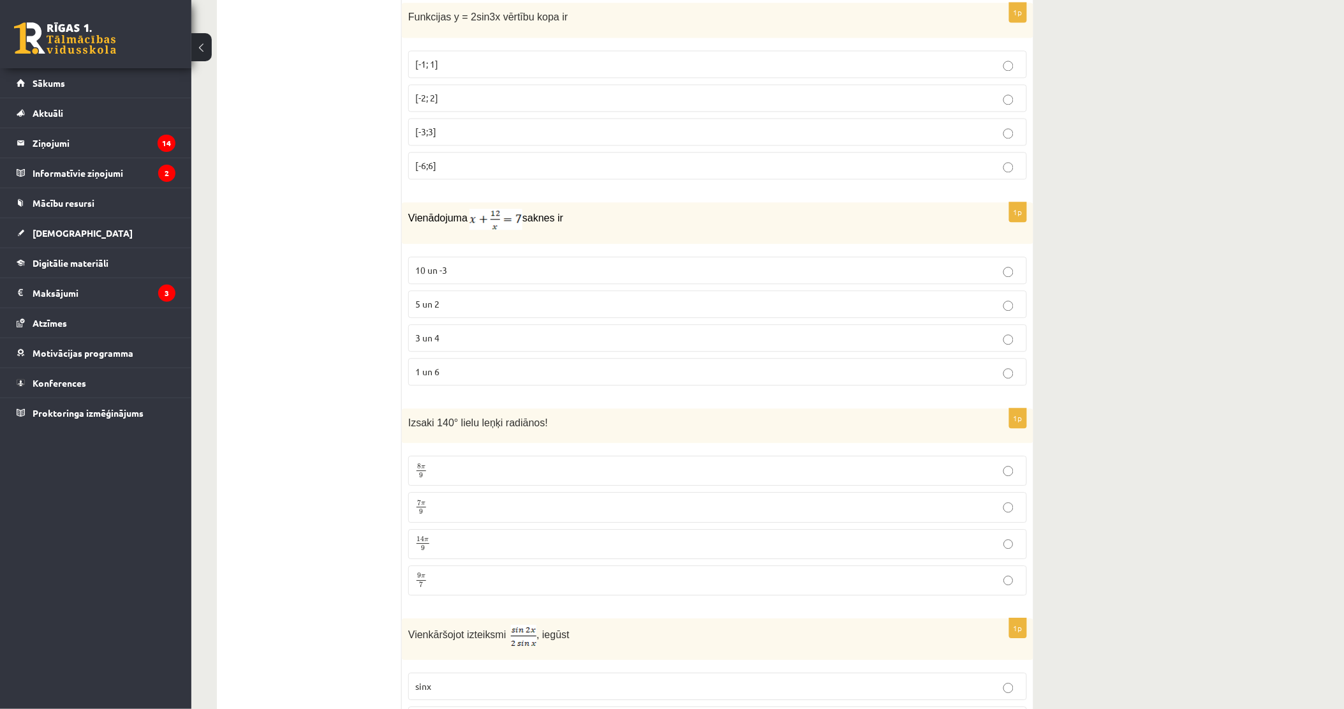
scroll to position [2906, 0]
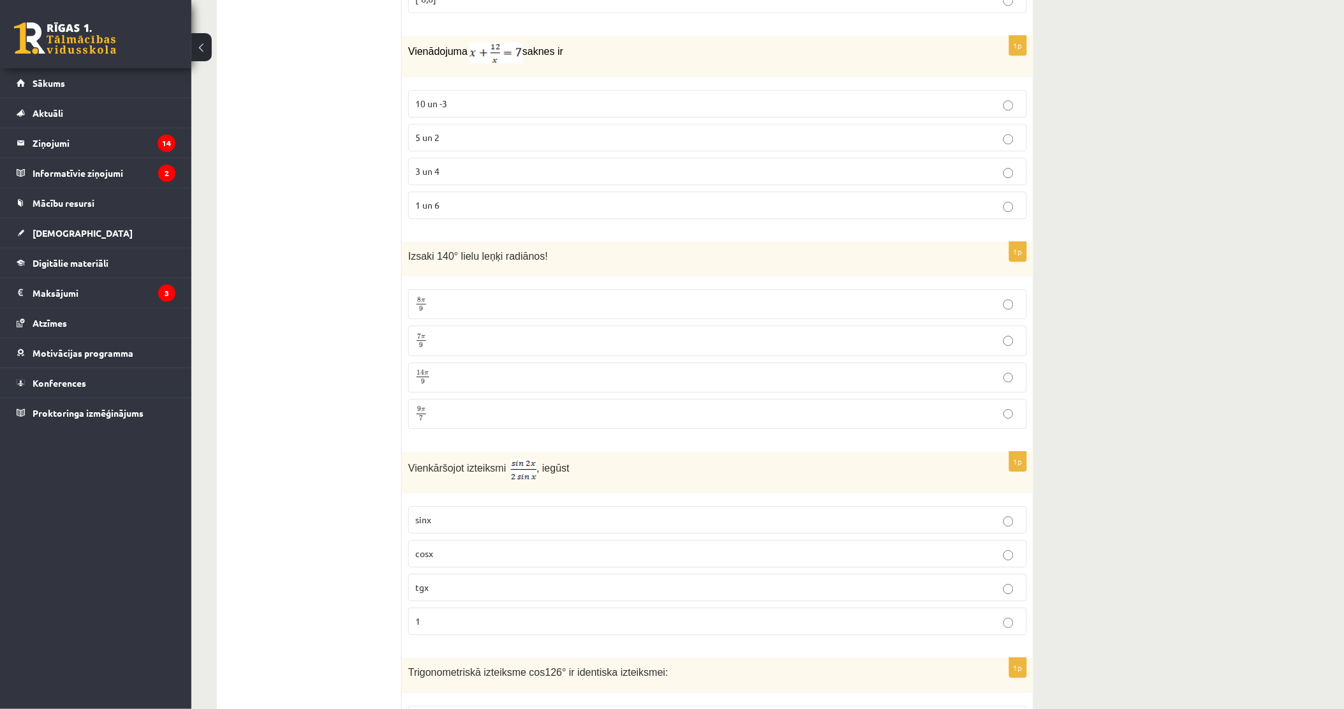
click at [459, 343] on p "7 π 9 7 π 9" at bounding box center [717, 340] width 605 height 16
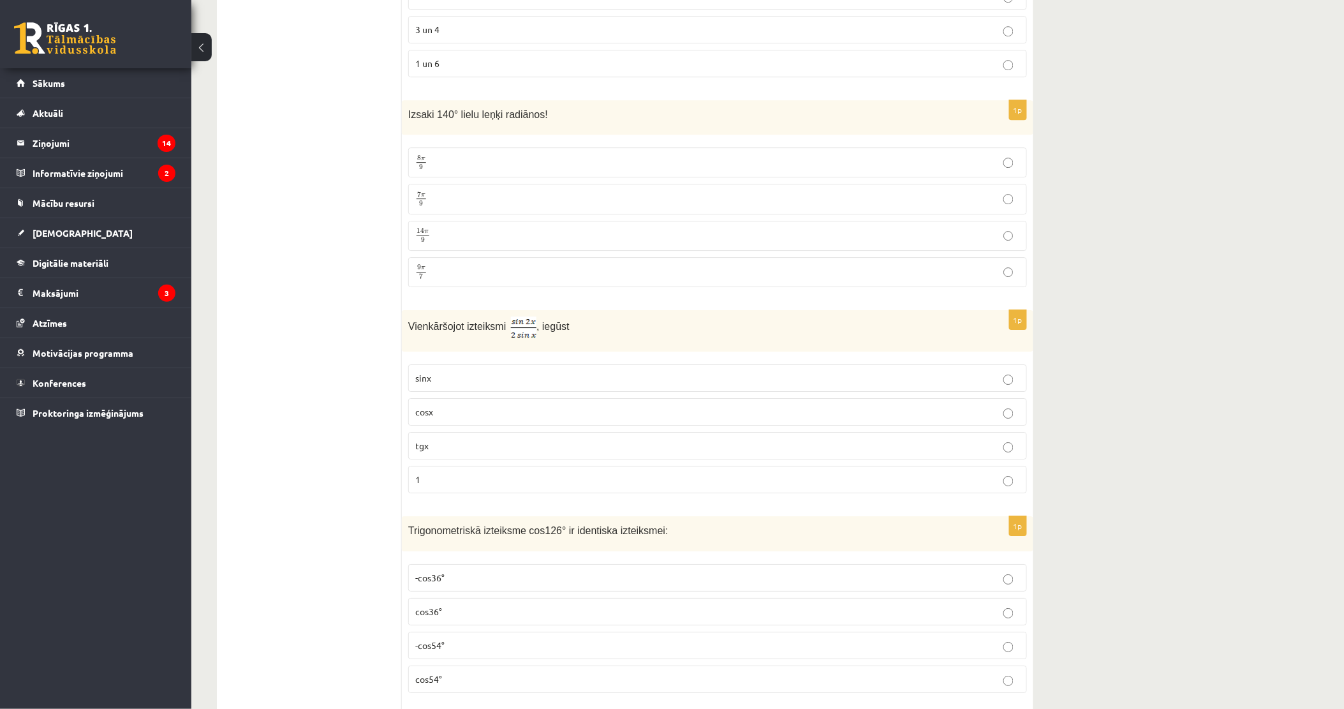
scroll to position [3118, 0]
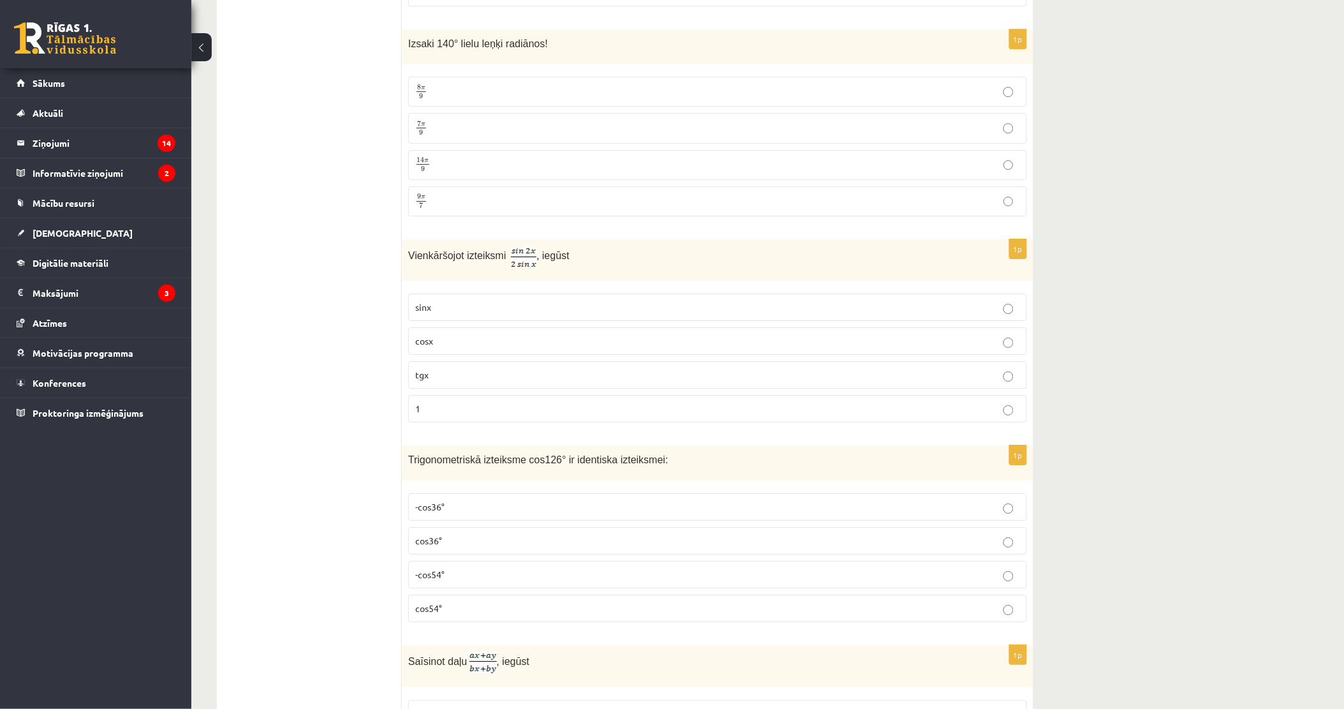
click at [436, 143] on label "7 π 9 7 π 9" at bounding box center [717, 128] width 619 height 30
click at [471, 348] on p "cosx" at bounding box center [717, 340] width 605 height 13
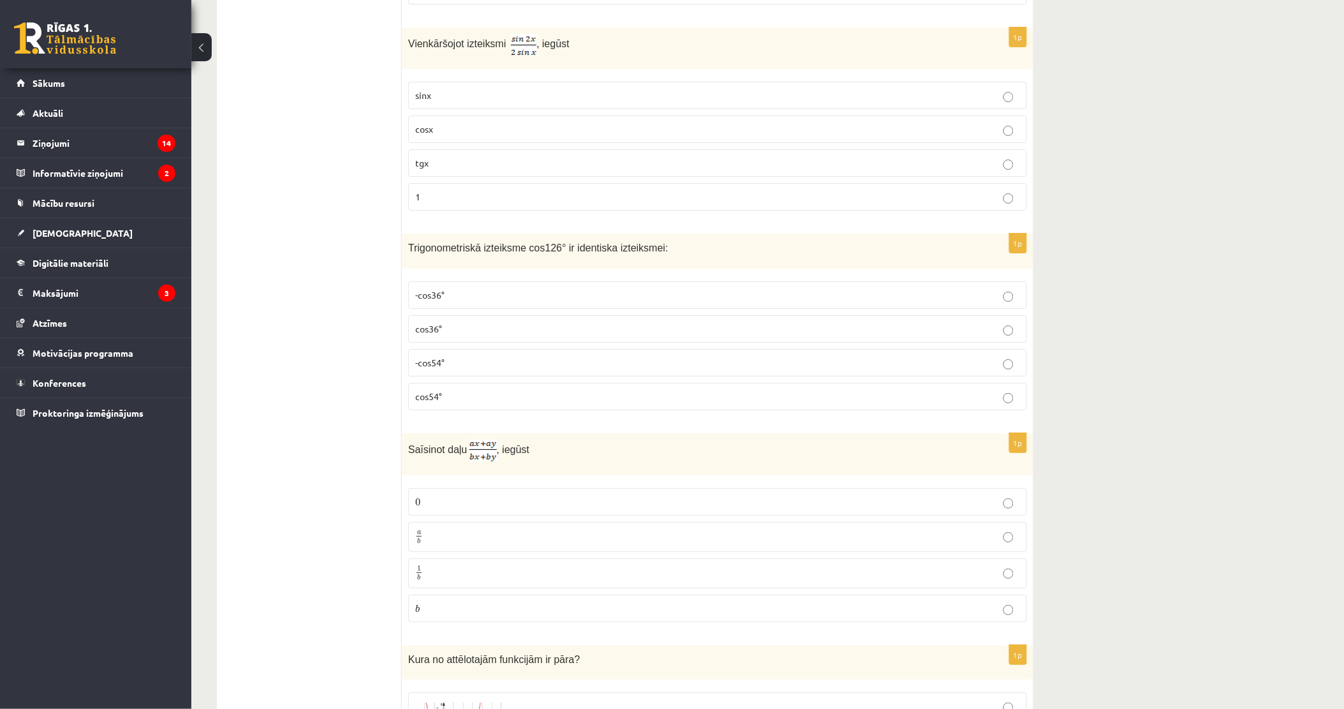
scroll to position [3331, 0]
click at [475, 365] on p "-cos54°" at bounding box center [717, 361] width 605 height 13
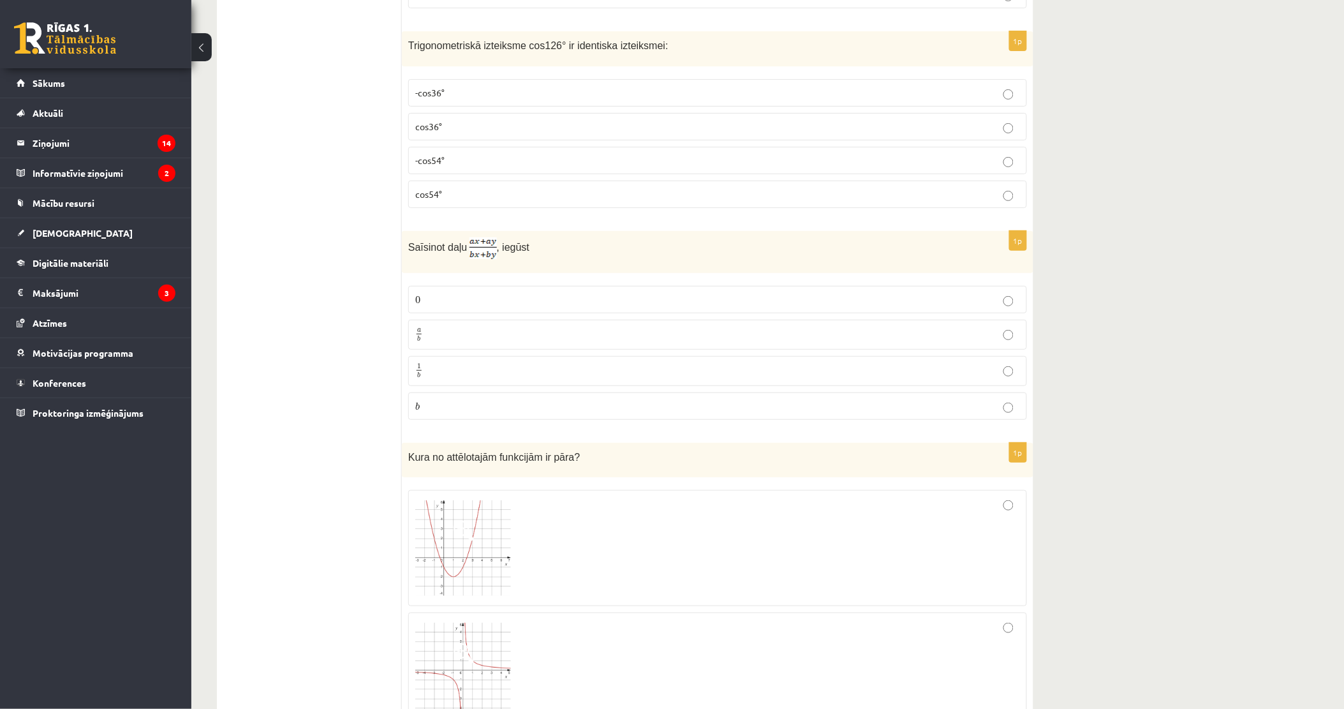
scroll to position [3543, 0]
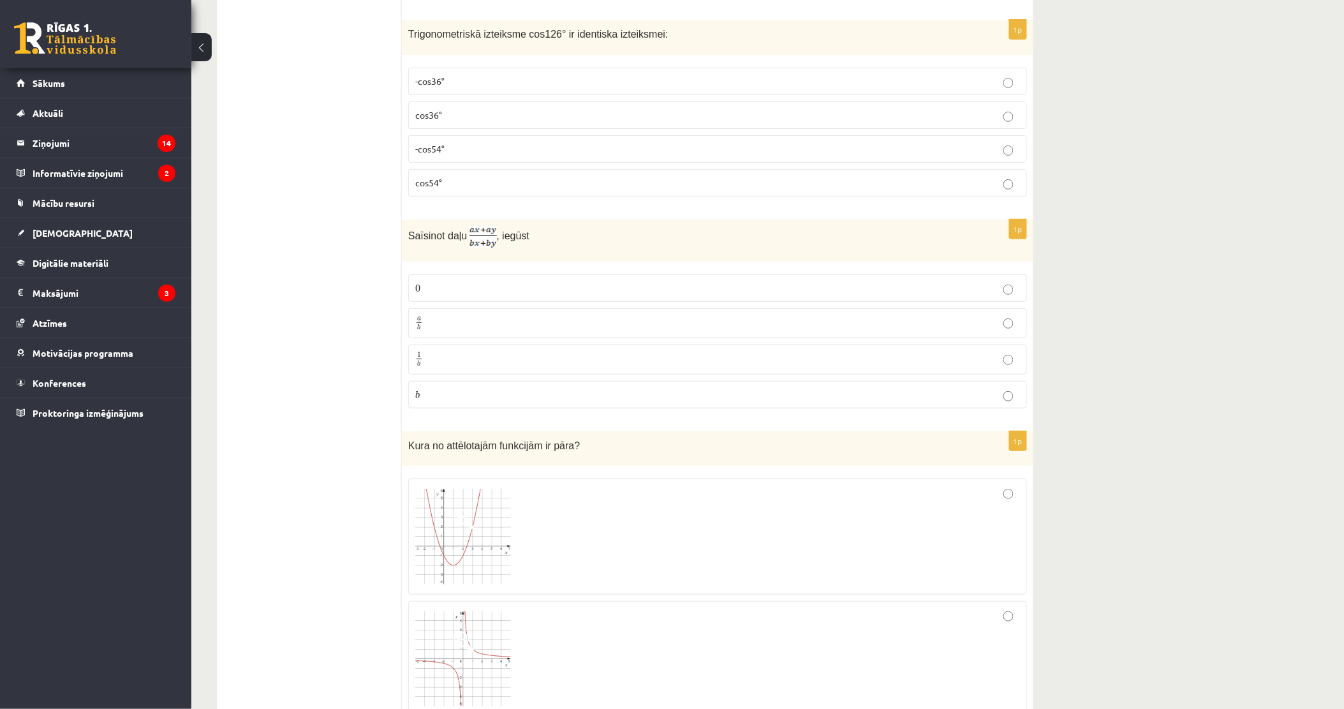
click at [445, 326] on p "a b a b" at bounding box center [717, 323] width 605 height 16
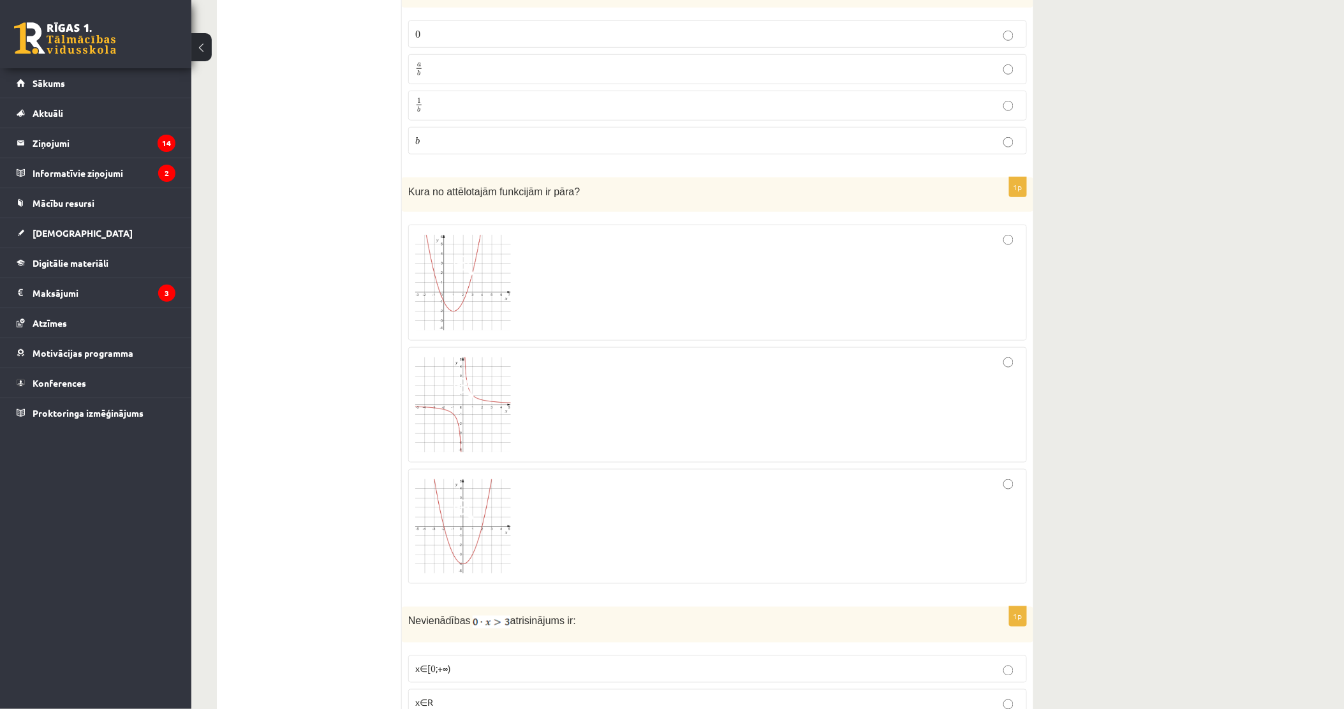
scroll to position [3827, 0]
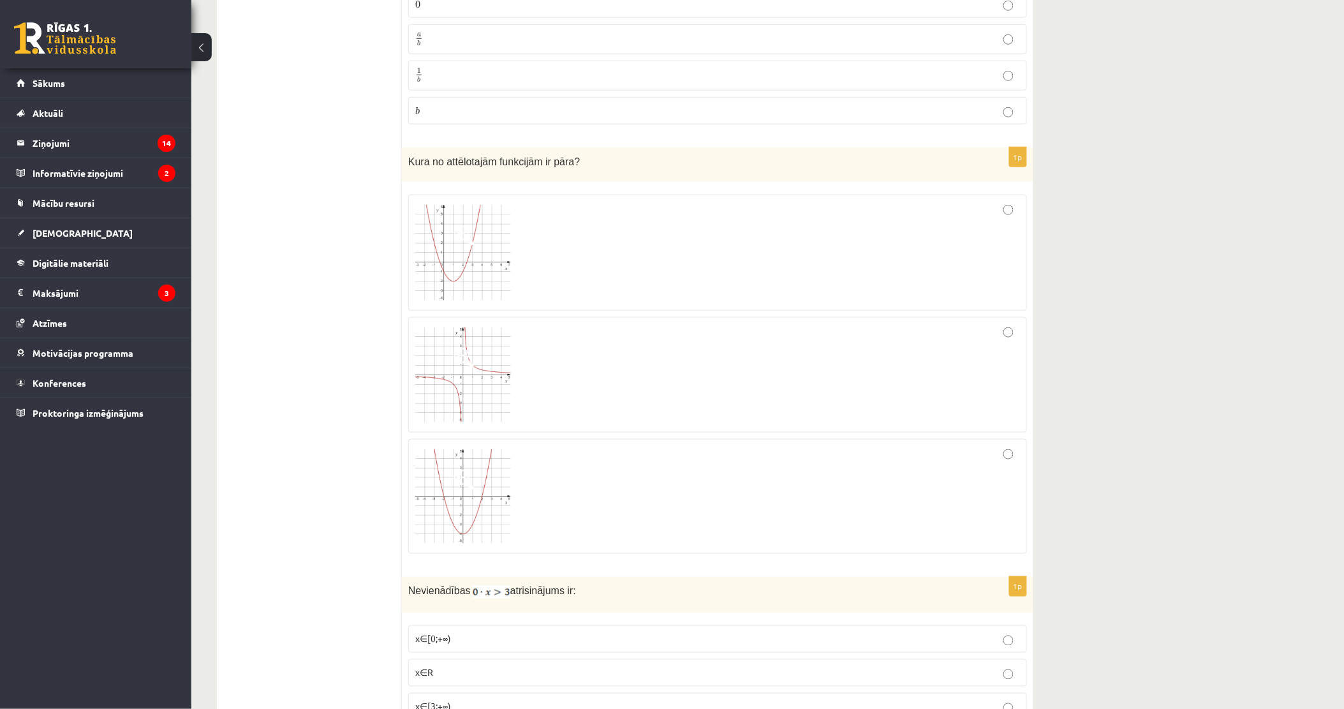
click at [575, 245] on div at bounding box center [717, 253] width 605 height 102
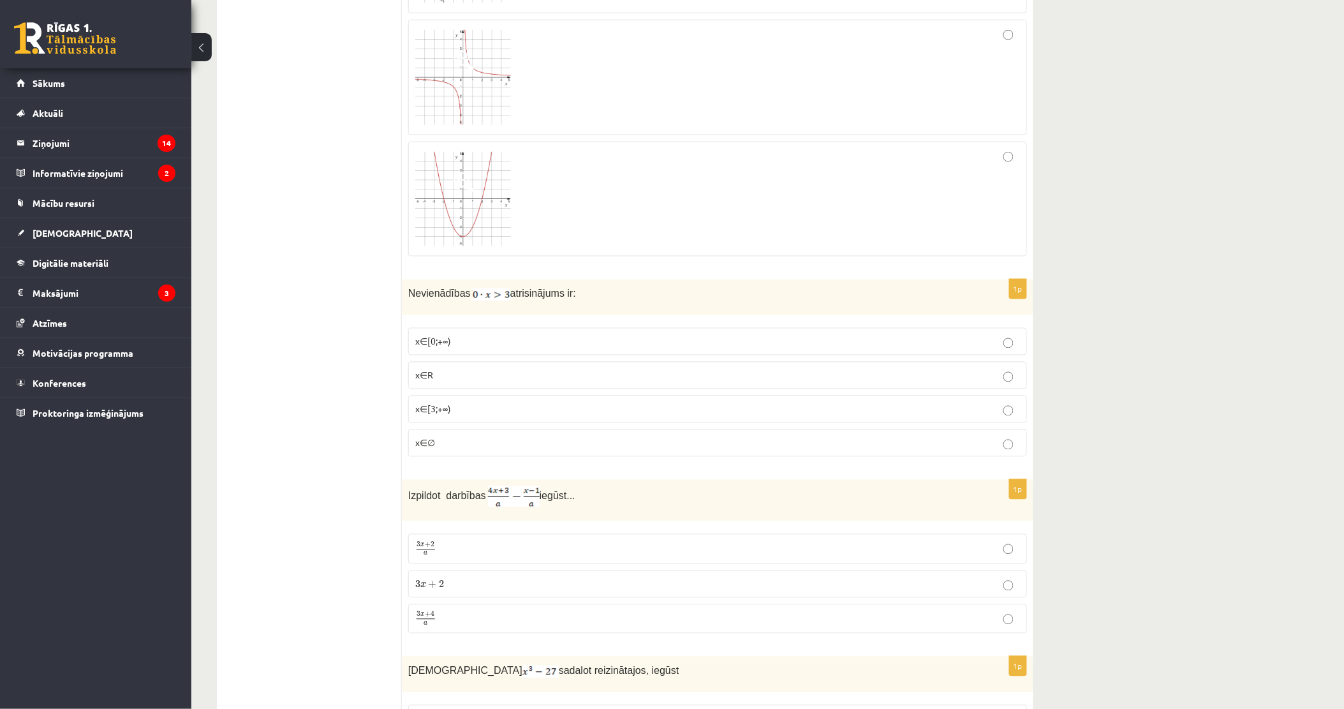
scroll to position [4181, 0]
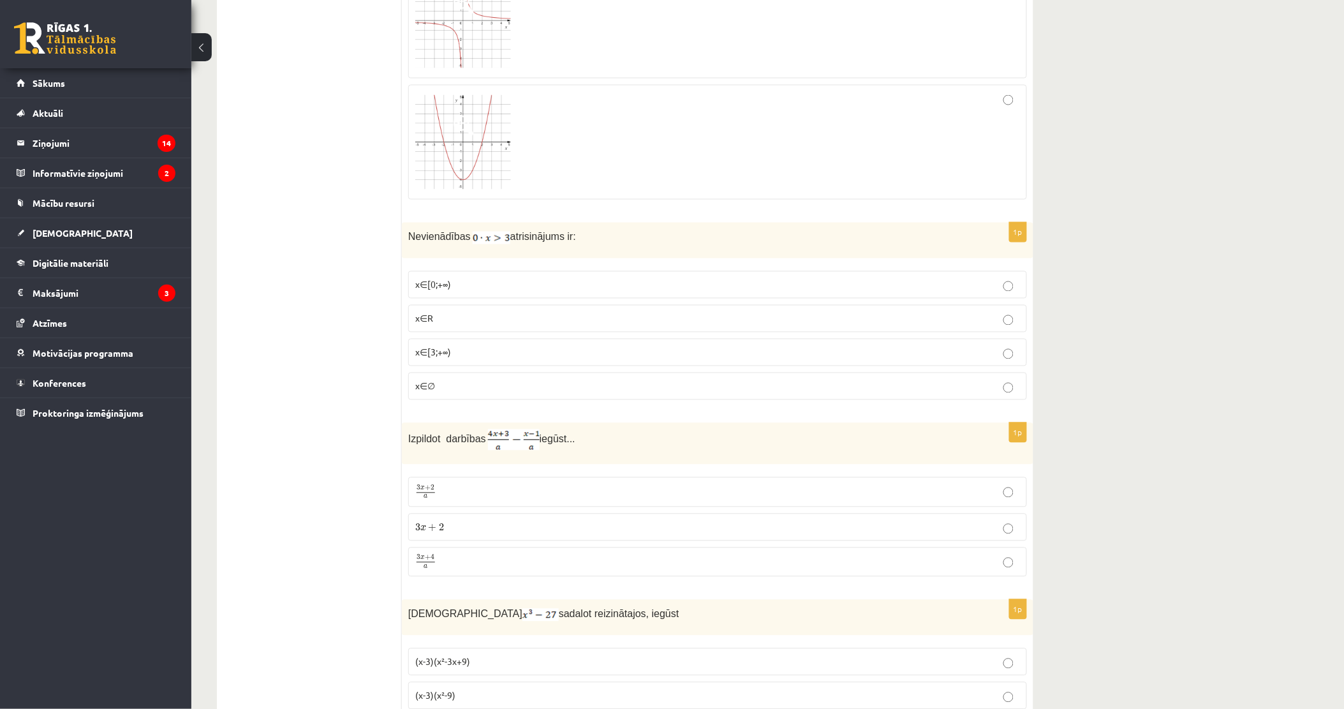
click at [486, 393] on p "x∈∅" at bounding box center [717, 386] width 605 height 13
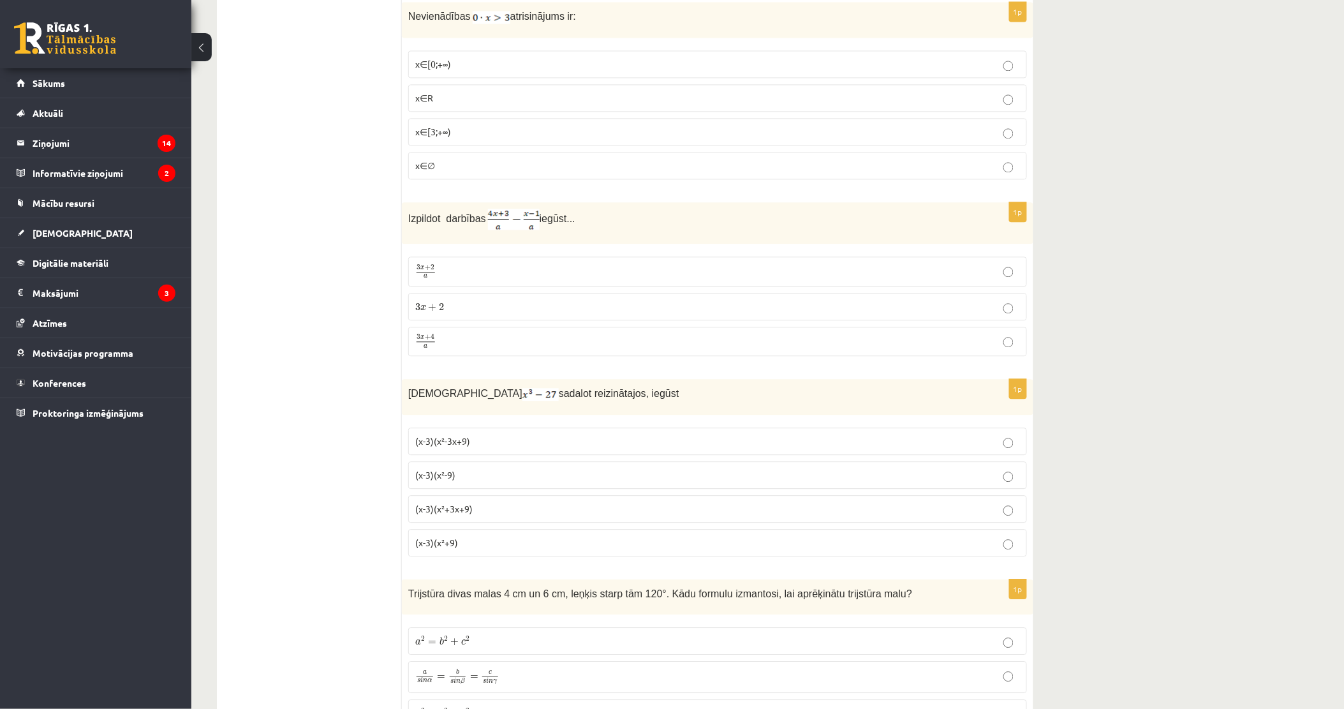
scroll to position [4465, 0]
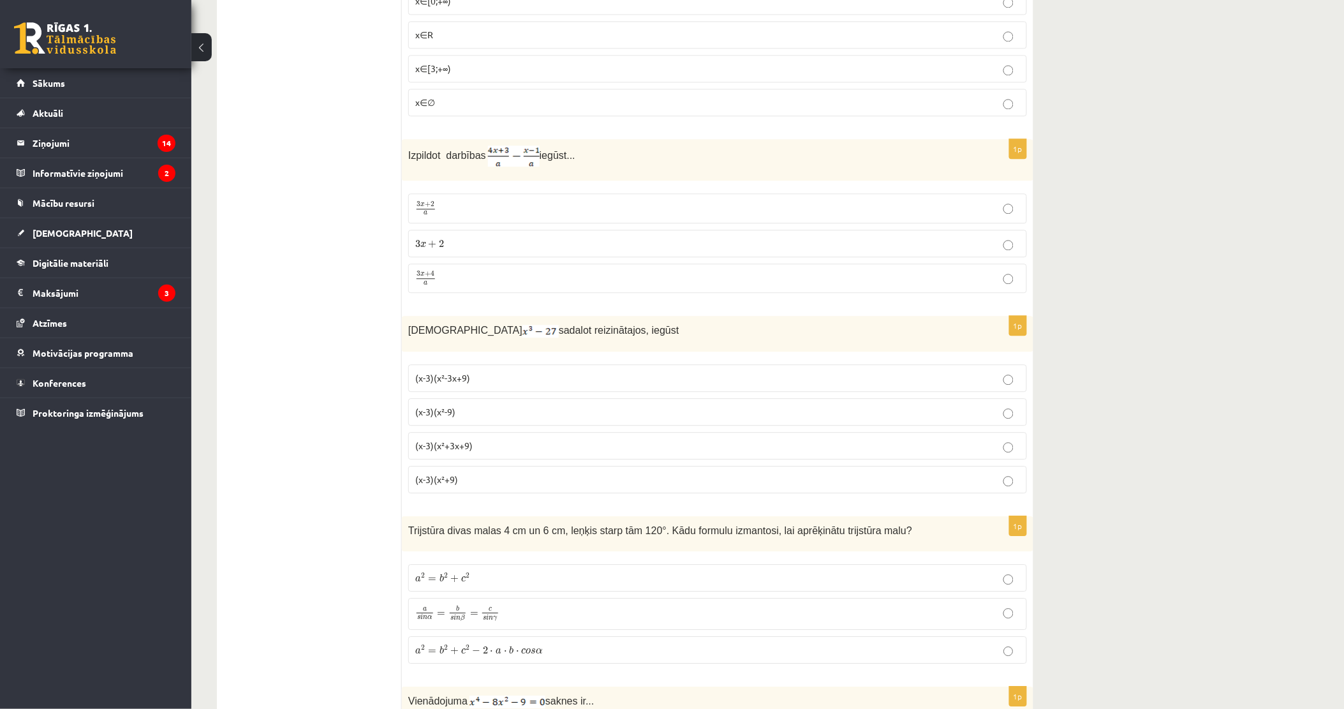
click at [441, 286] on p "3 x + 4 a 3 x + 4 a" at bounding box center [717, 278] width 605 height 16
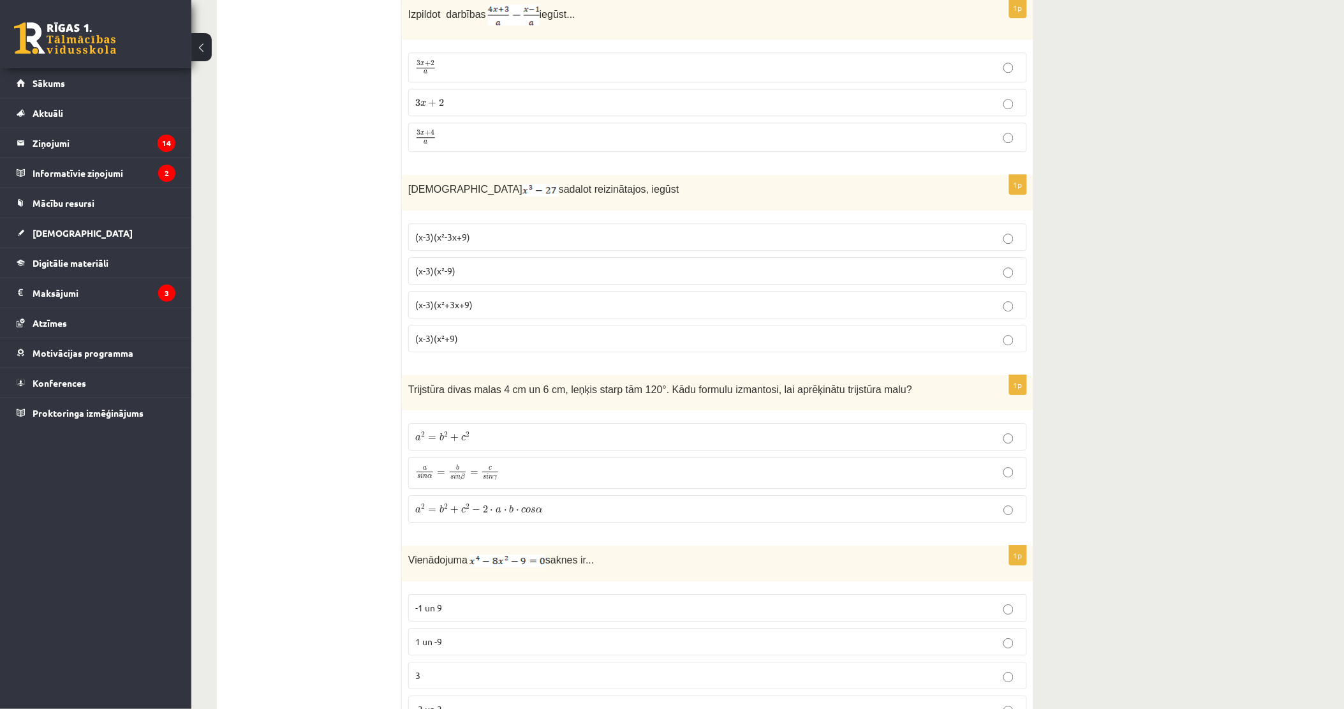
scroll to position [4607, 0]
click at [496, 235] on label "(x-3)(x²-3x+9)" at bounding box center [717, 236] width 619 height 27
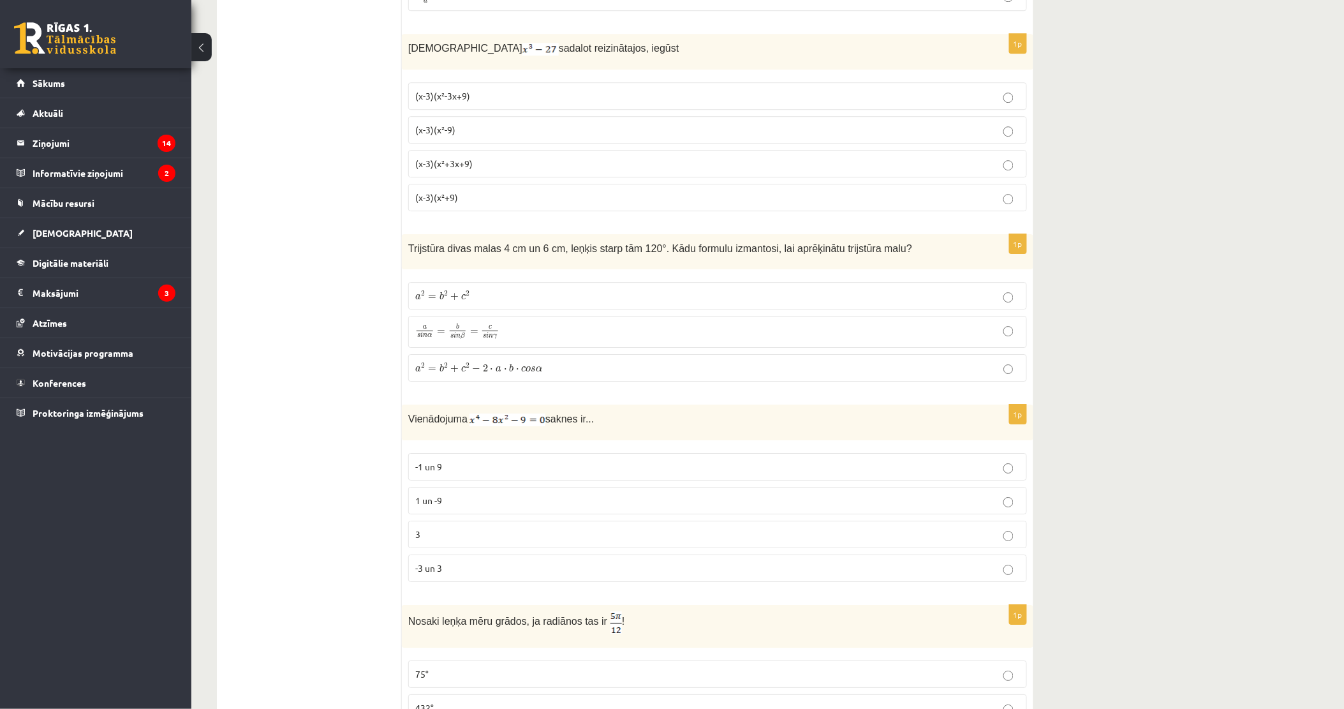
scroll to position [4748, 0]
click at [549, 380] on label "a 2 = b 2 + c 2 − 2 ⋅ a ⋅ b ⋅ c o s α a 2 = b 2 + c 2 − 2 ⋅ a ⋅ b ⋅ c o s α" at bounding box center [717, 366] width 619 height 27
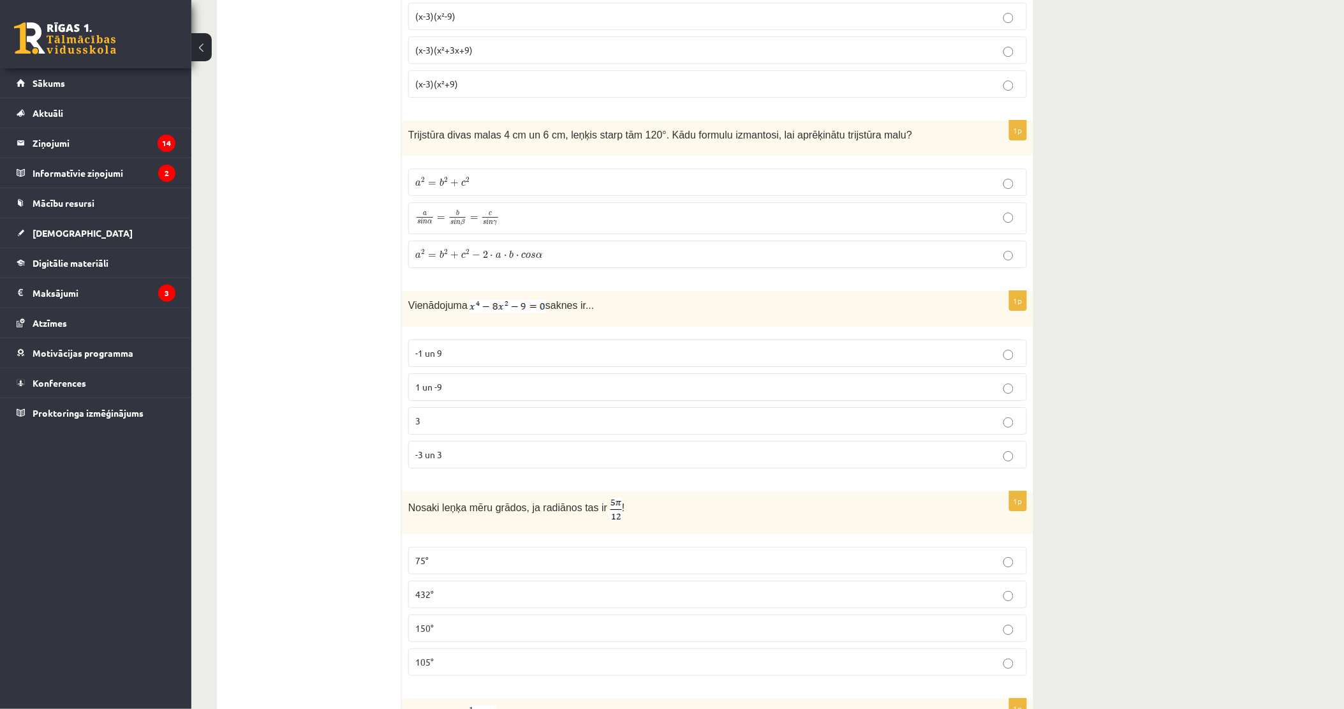
scroll to position [4890, 0]
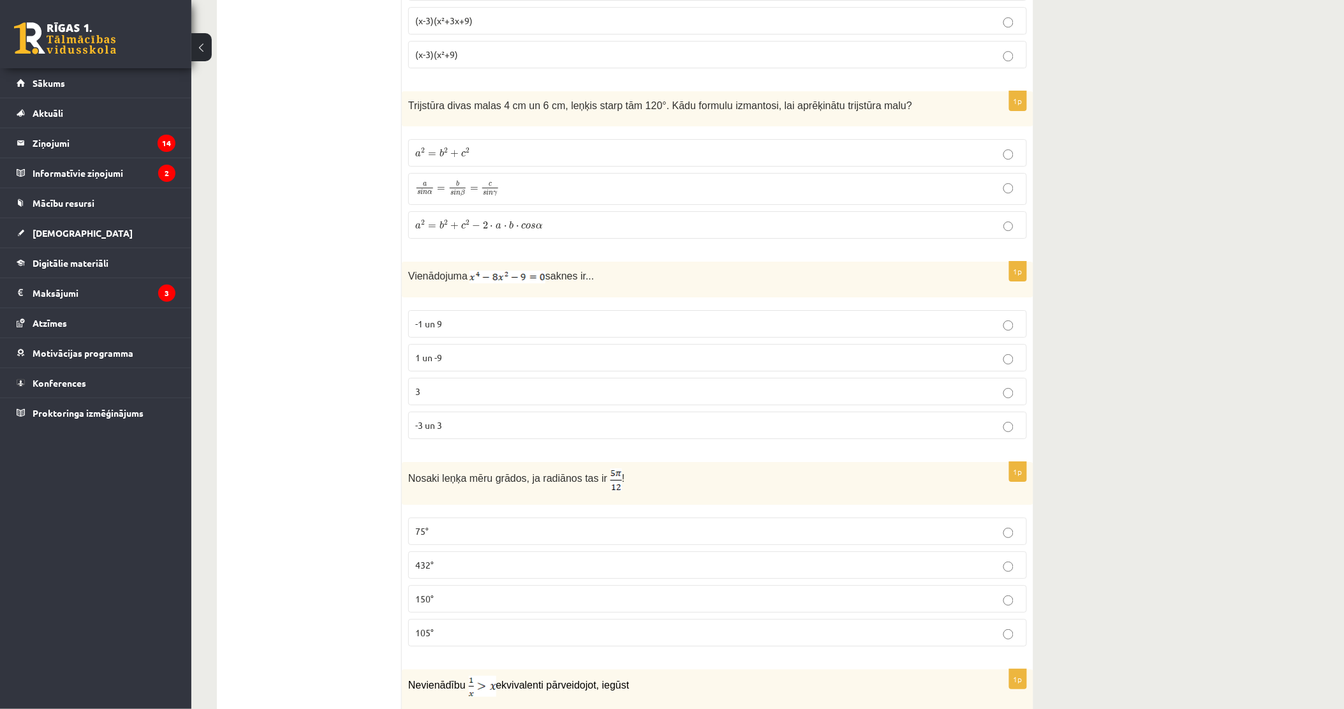
click at [456, 432] on p "-3 un 3" at bounding box center [717, 424] width 605 height 13
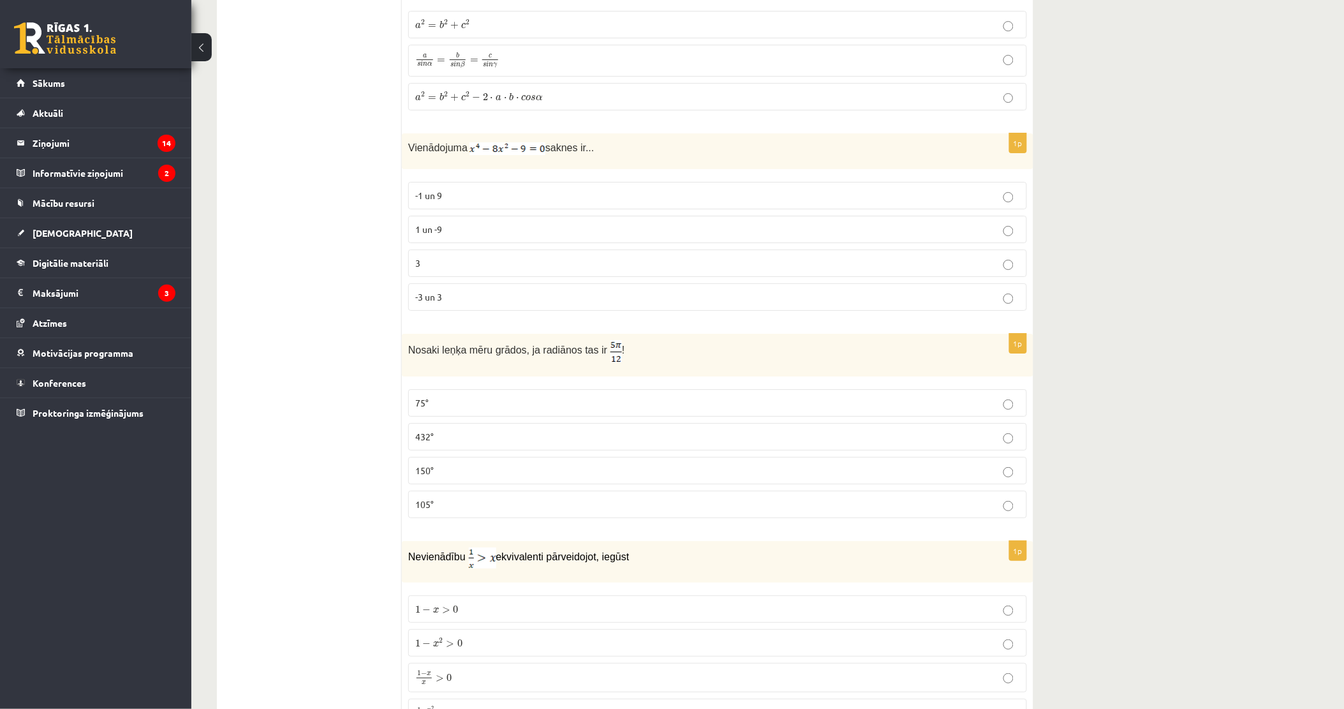
scroll to position [5103, 0]
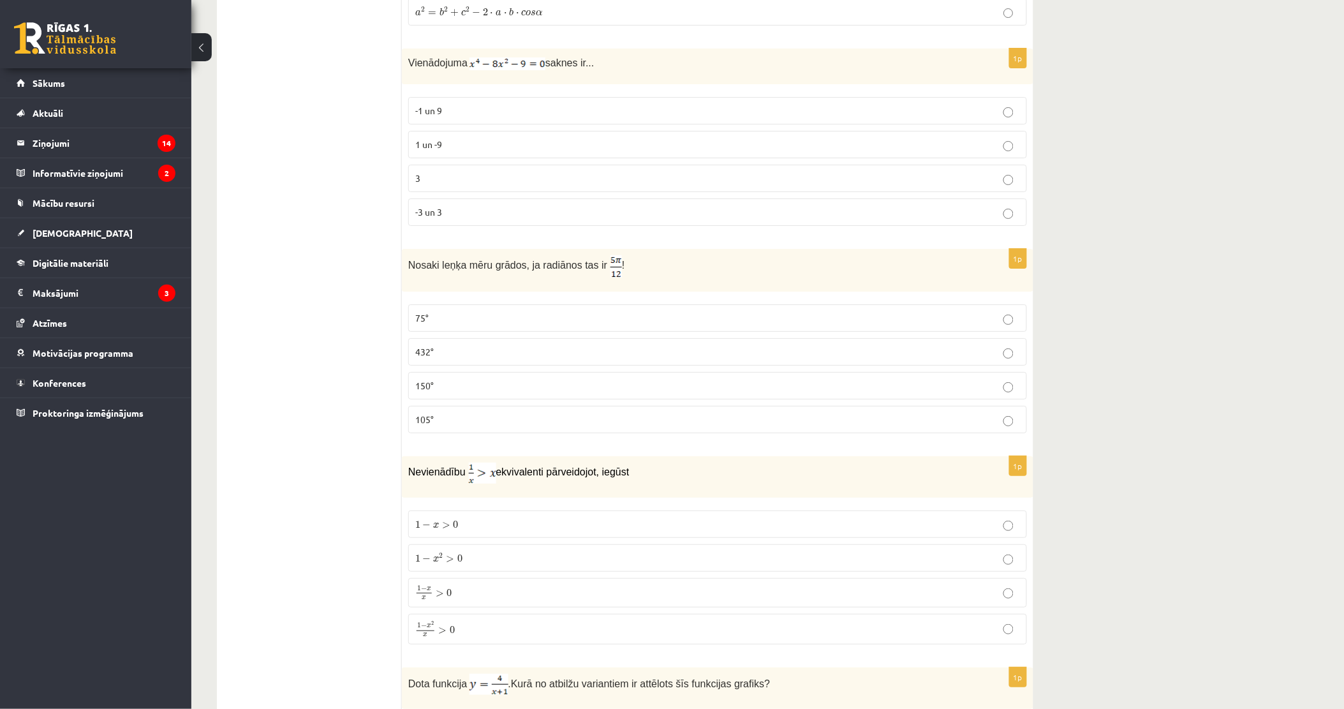
click at [502, 324] on p "75°" at bounding box center [717, 317] width 605 height 13
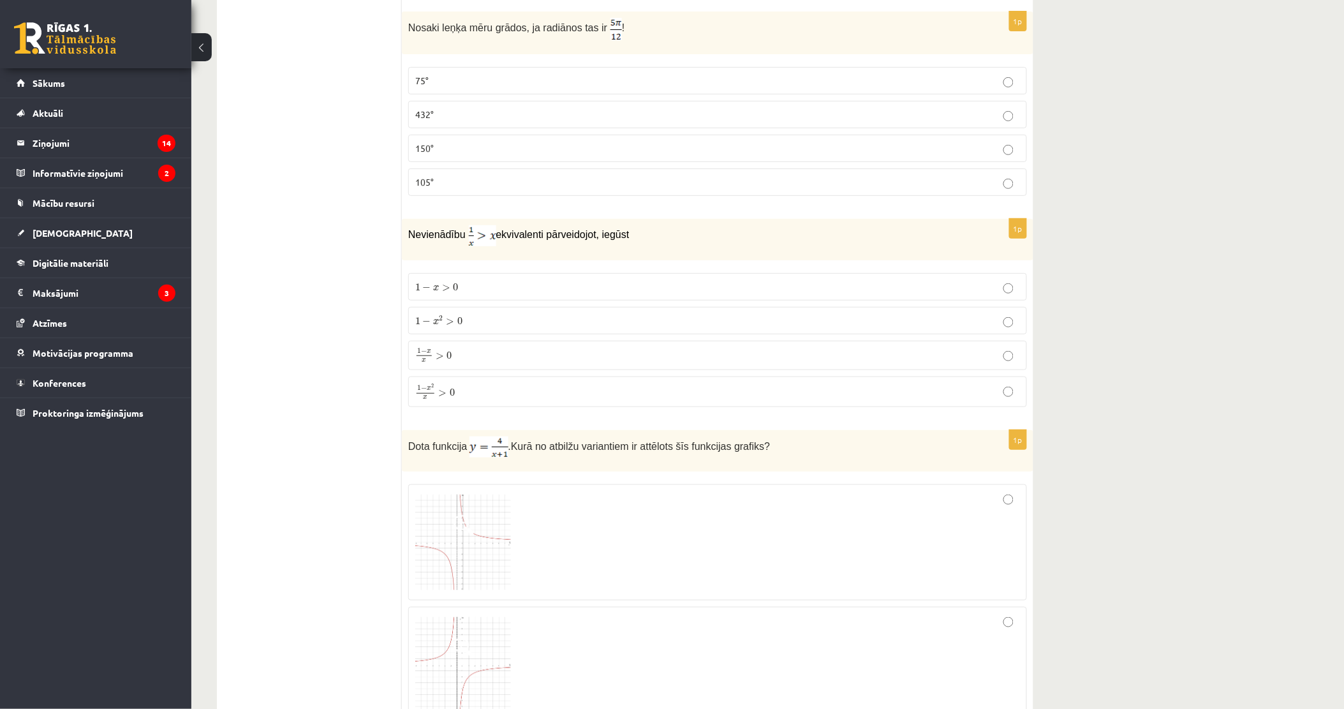
scroll to position [5386, 0]
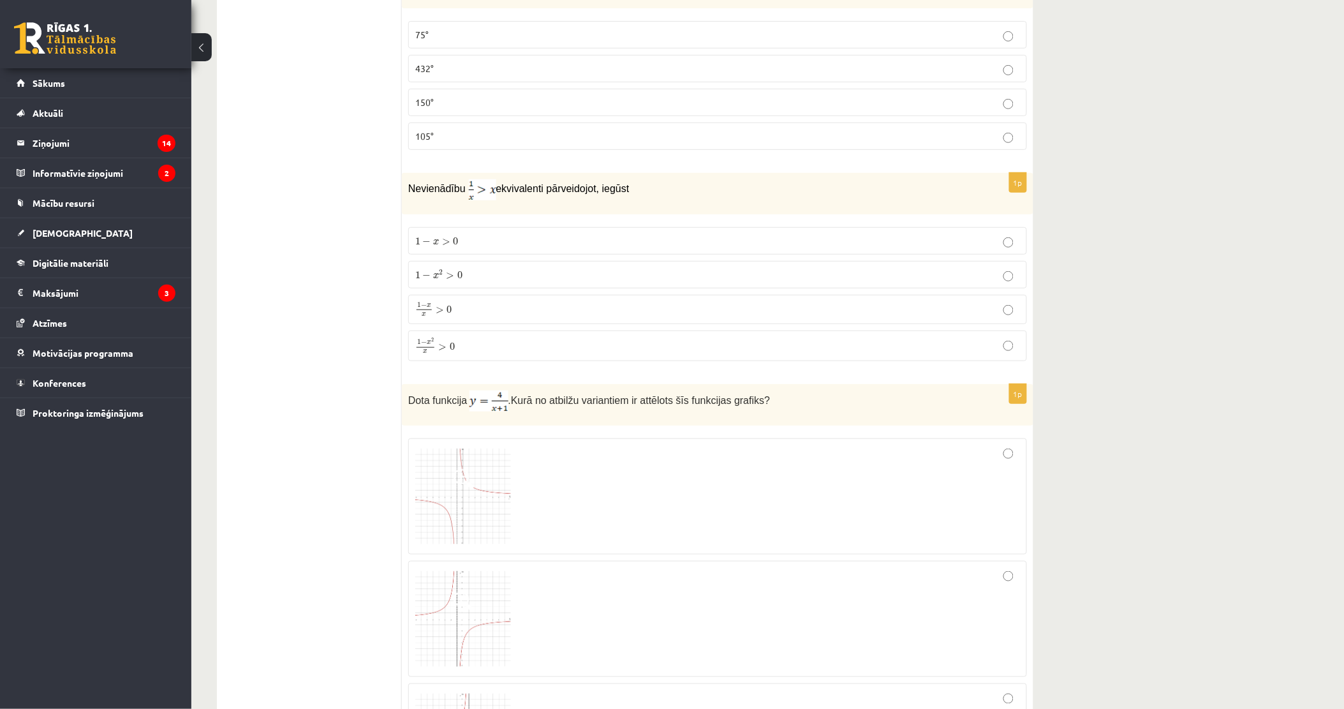
click at [464, 361] on label "1 − x 2 x > 0 1 − x 2 x > 0" at bounding box center [717, 345] width 619 height 31
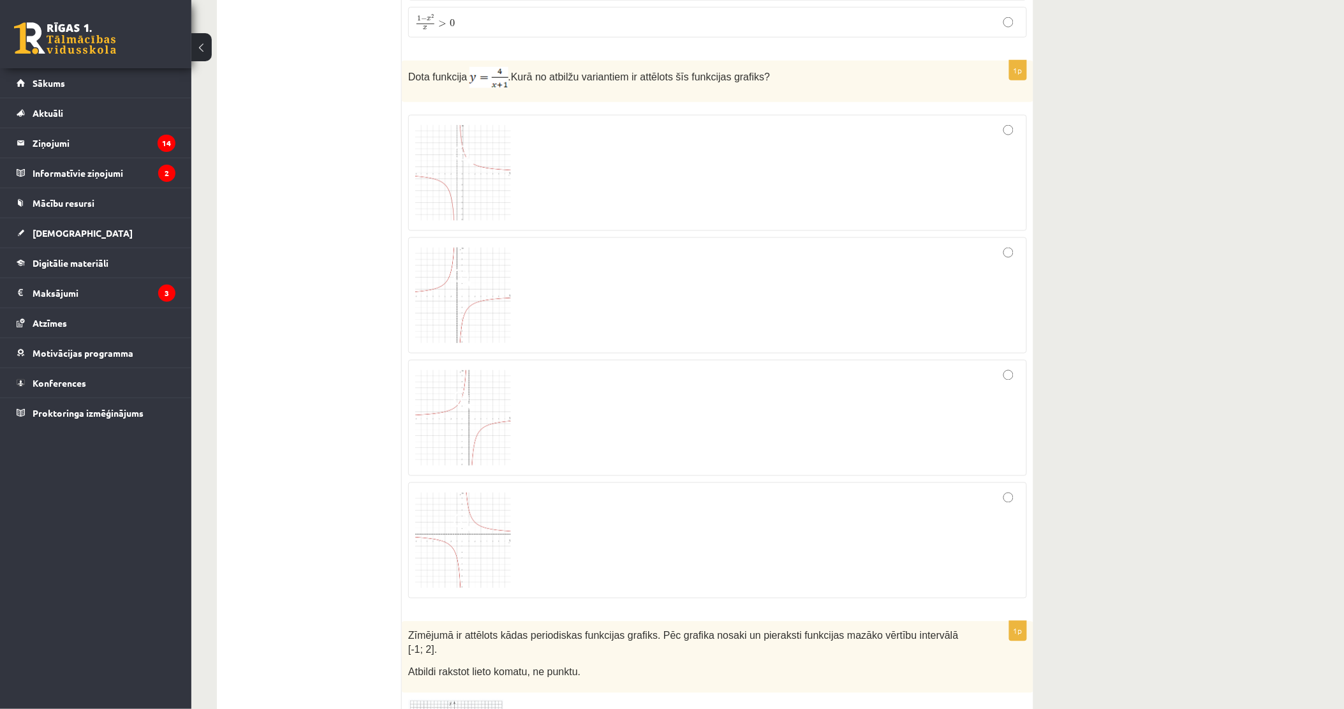
scroll to position [5669, 0]
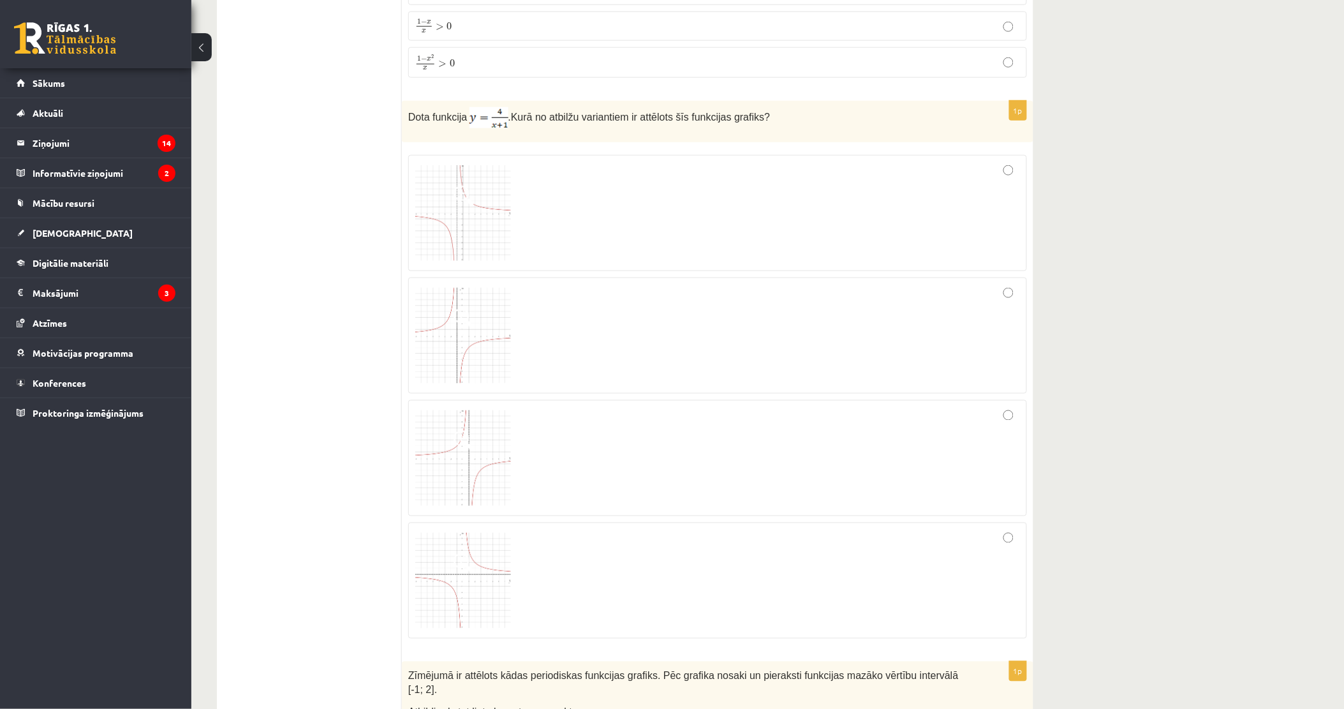
click at [570, 370] on div at bounding box center [717, 335] width 605 height 102
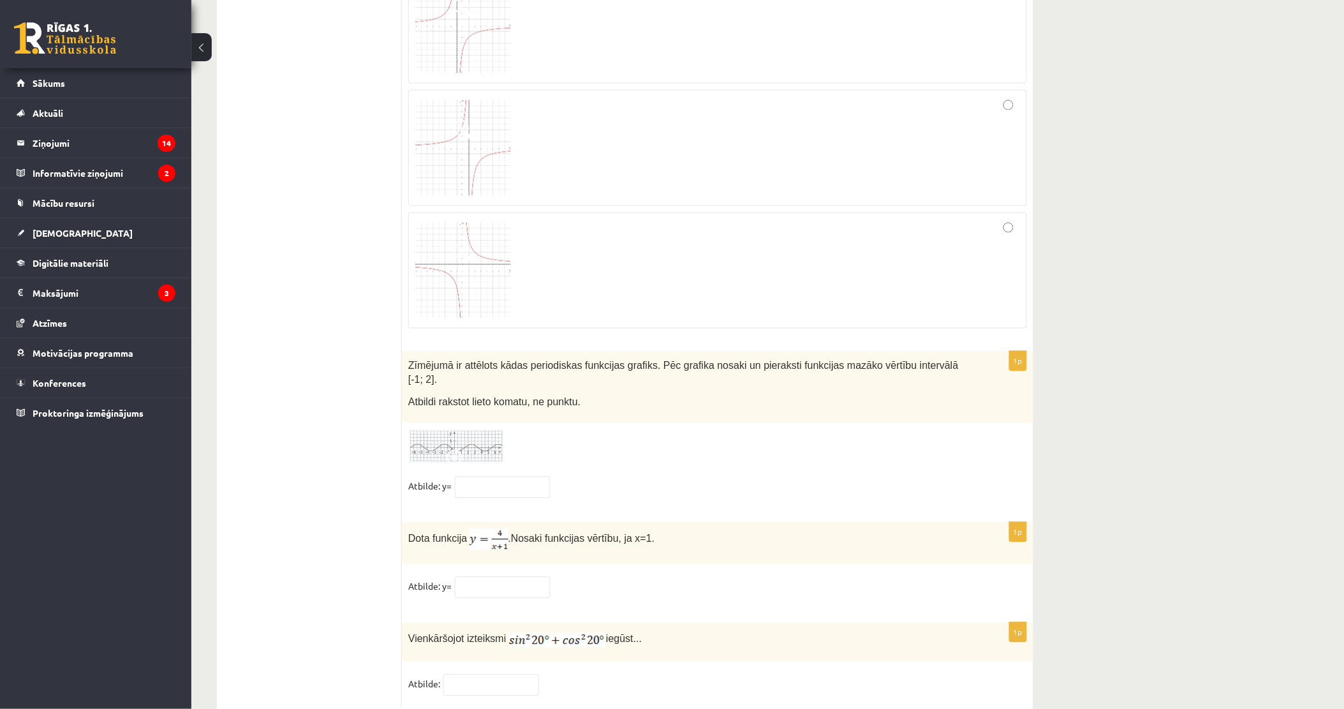
scroll to position [6016, 0]
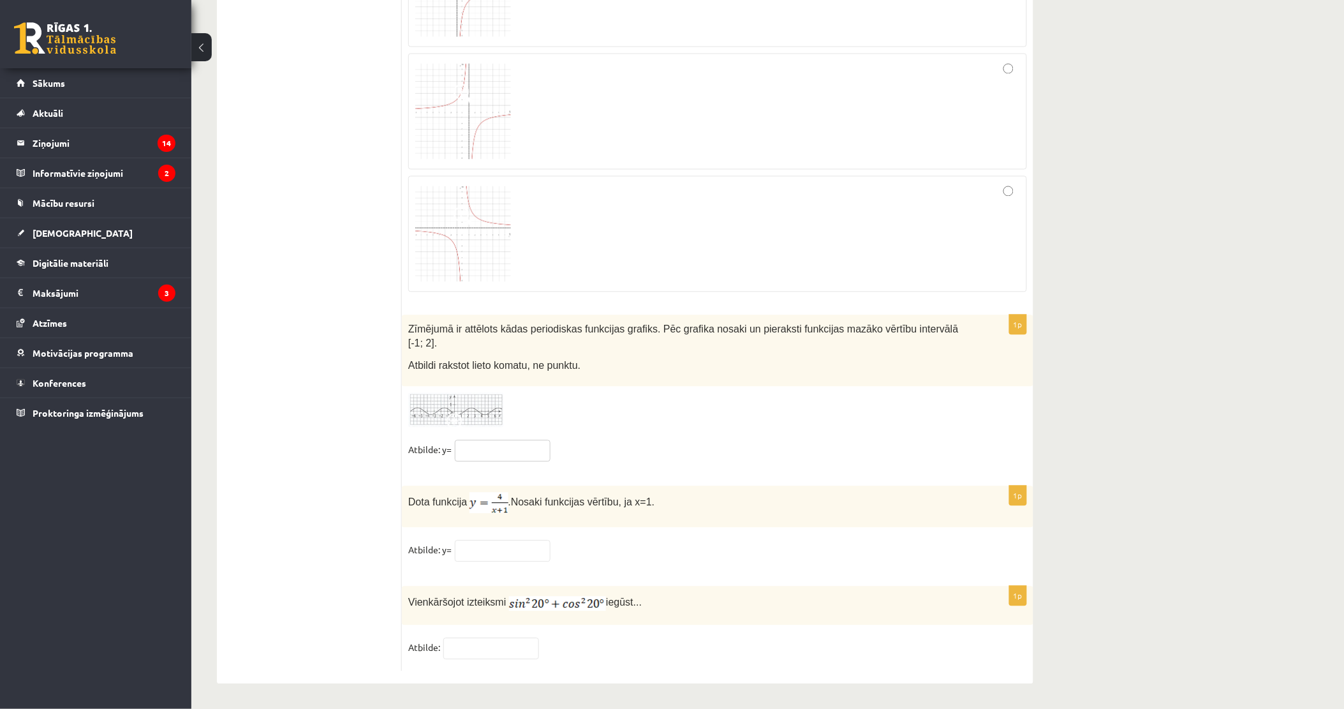
click at [489, 447] on input "text" at bounding box center [503, 451] width 96 height 22
type input "**"
click at [473, 554] on input "text" at bounding box center [503, 551] width 96 height 22
type input "*"
click at [474, 654] on input "text" at bounding box center [491, 649] width 96 height 22
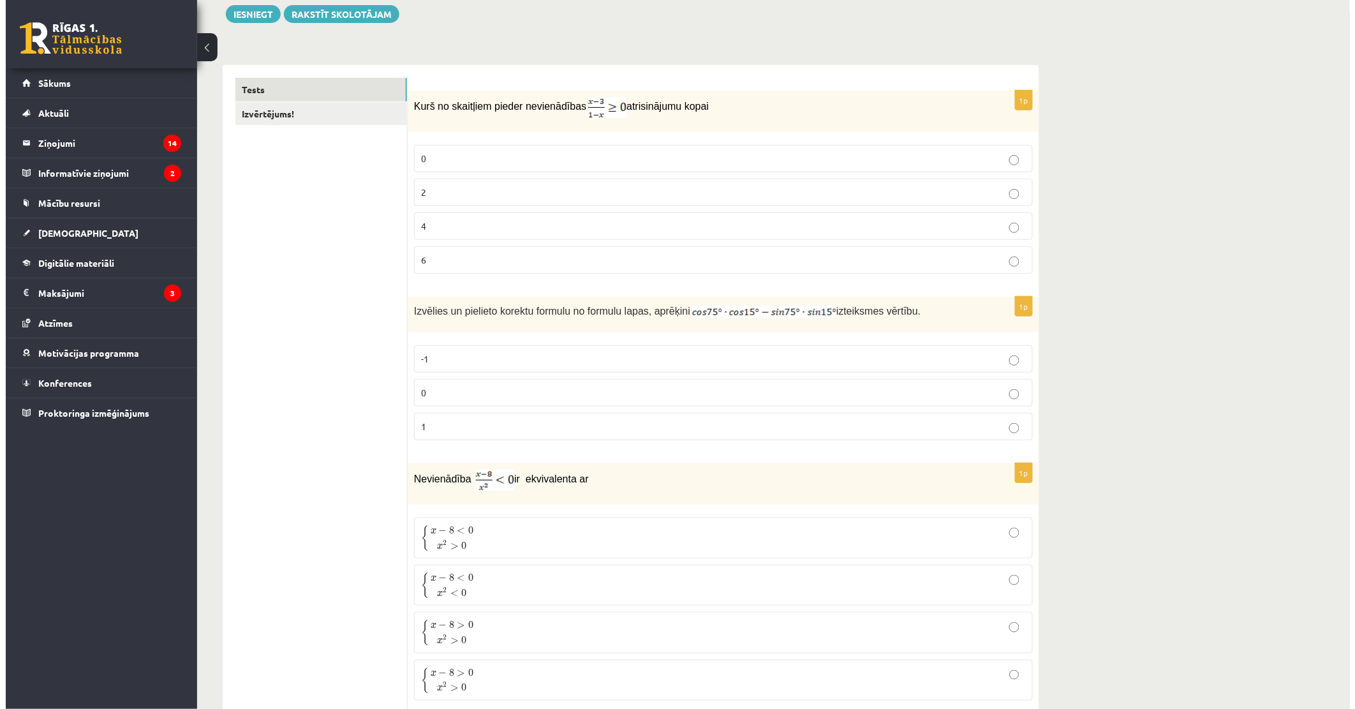
scroll to position [0, 0]
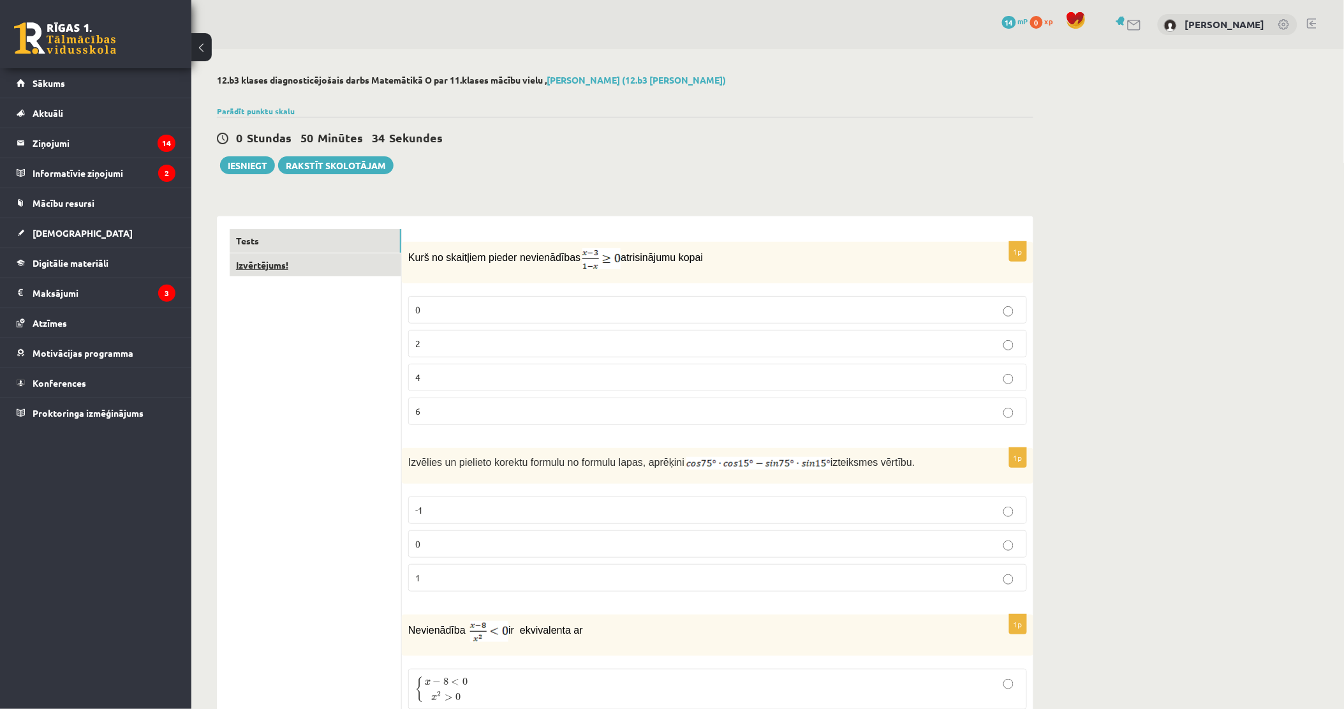
type input "*"
click at [337, 255] on link "Izvērtējums!" at bounding box center [316, 265] width 172 height 24
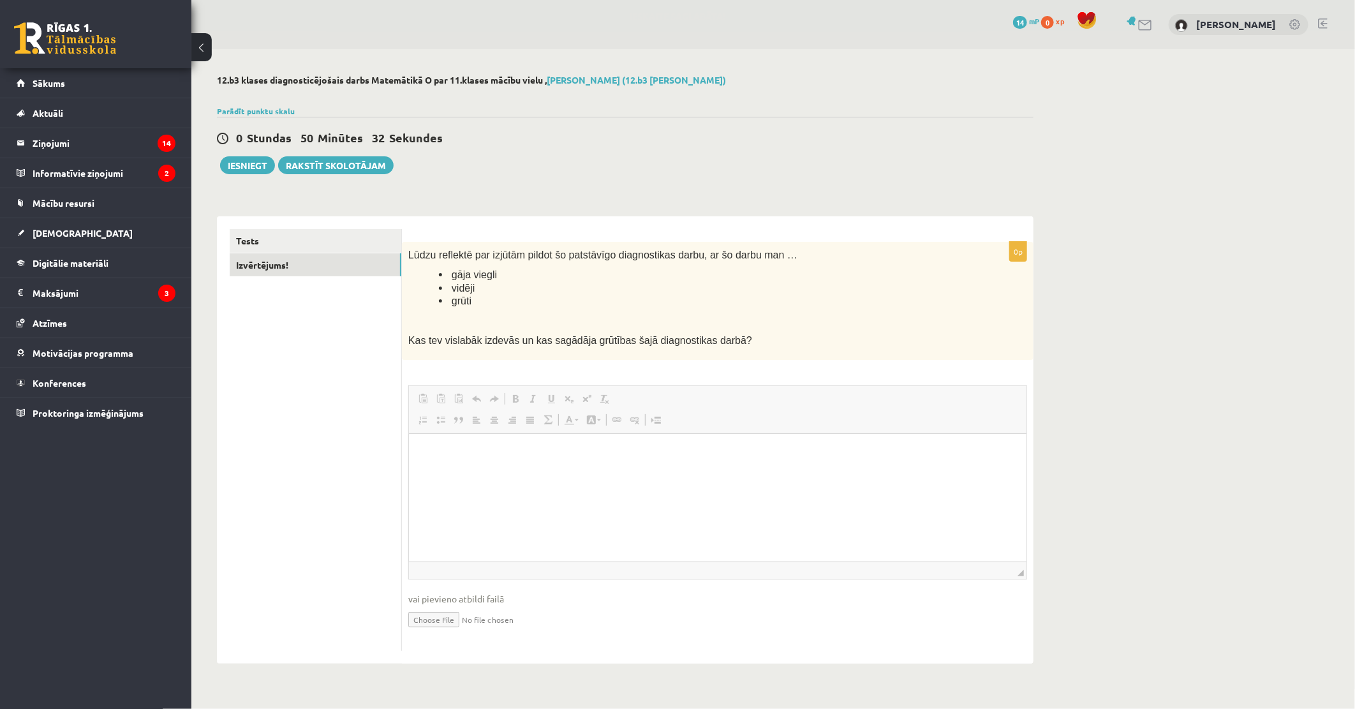
click at [475, 394] on span at bounding box center [476, 399] width 10 height 10
click at [482, 461] on html at bounding box center [716, 452] width 617 height 39
drag, startPoint x: 538, startPoint y: 459, endPoint x: 535, endPoint y: 452, distance: 8.0
click at [535, 452] on html at bounding box center [716, 452] width 617 height 39
click at [275, 240] on link "Tests" at bounding box center [316, 241] width 172 height 24
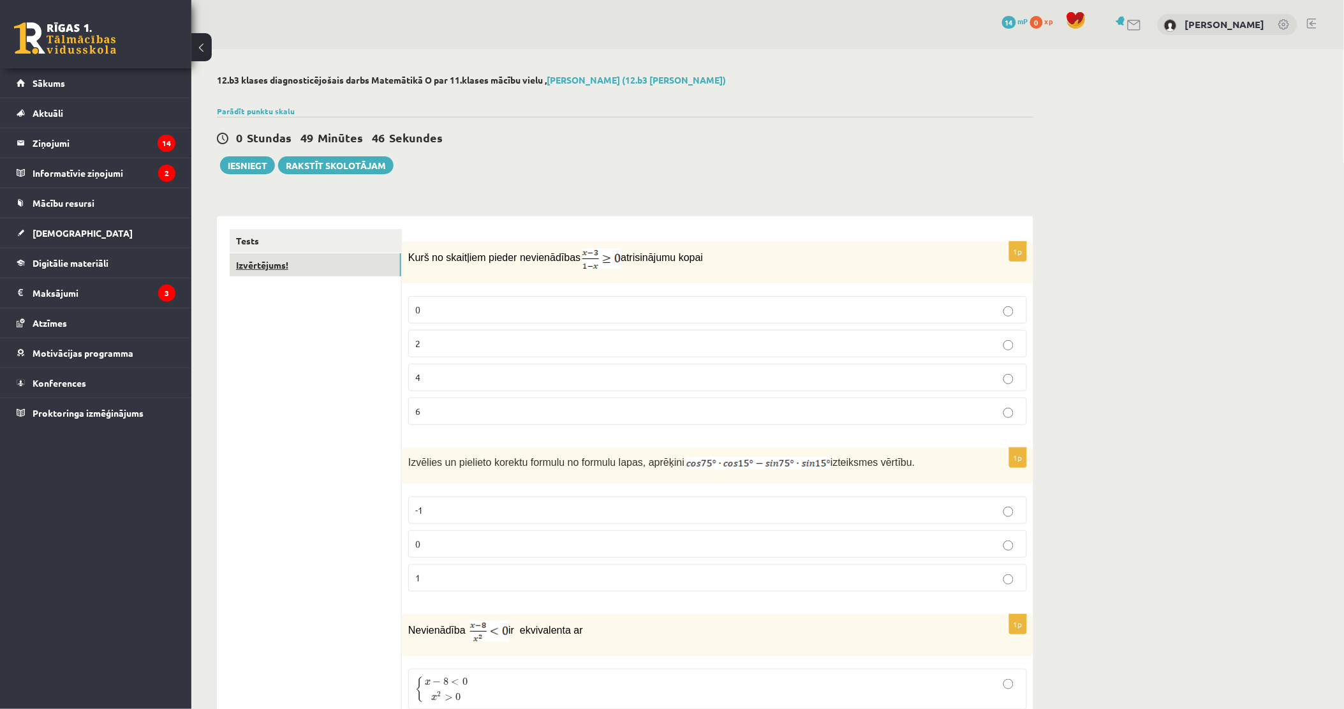
click at [276, 263] on link "Izvērtējums!" at bounding box center [316, 265] width 172 height 24
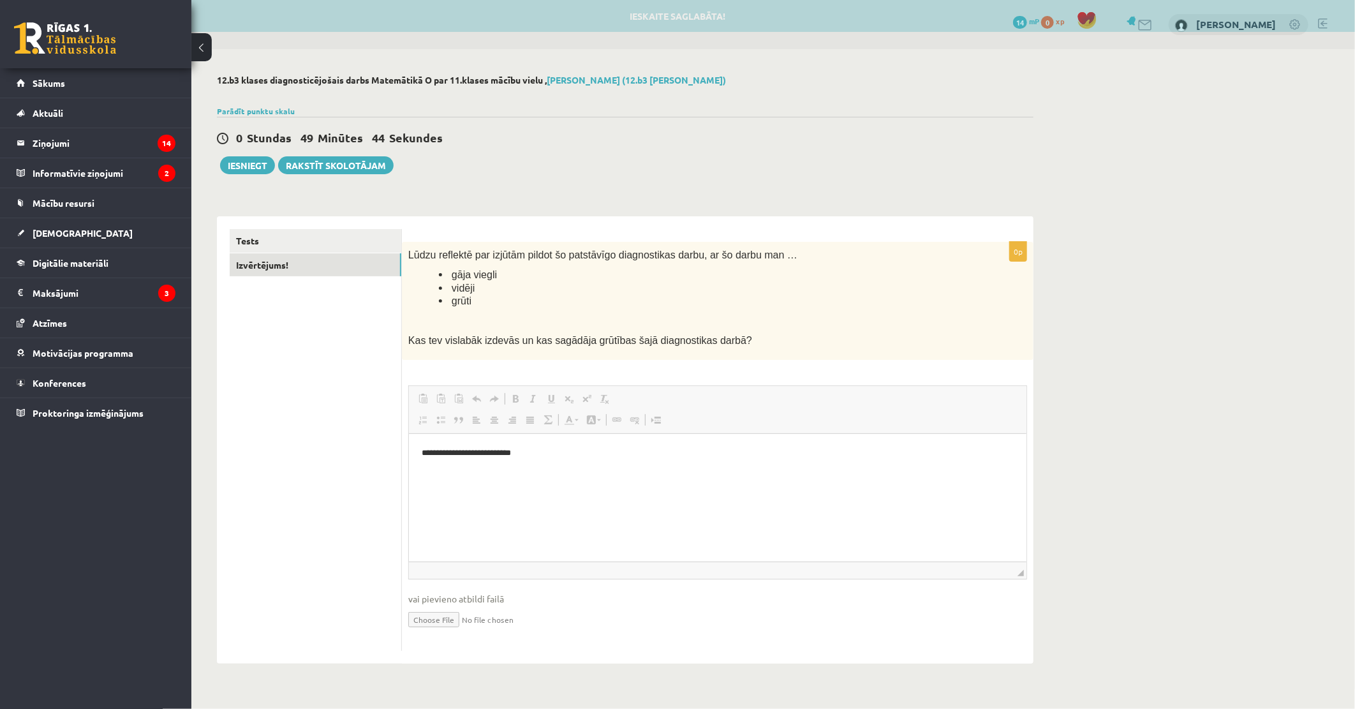
click at [661, 404] on fieldset "**********" at bounding box center [717, 514] width 619 height 259
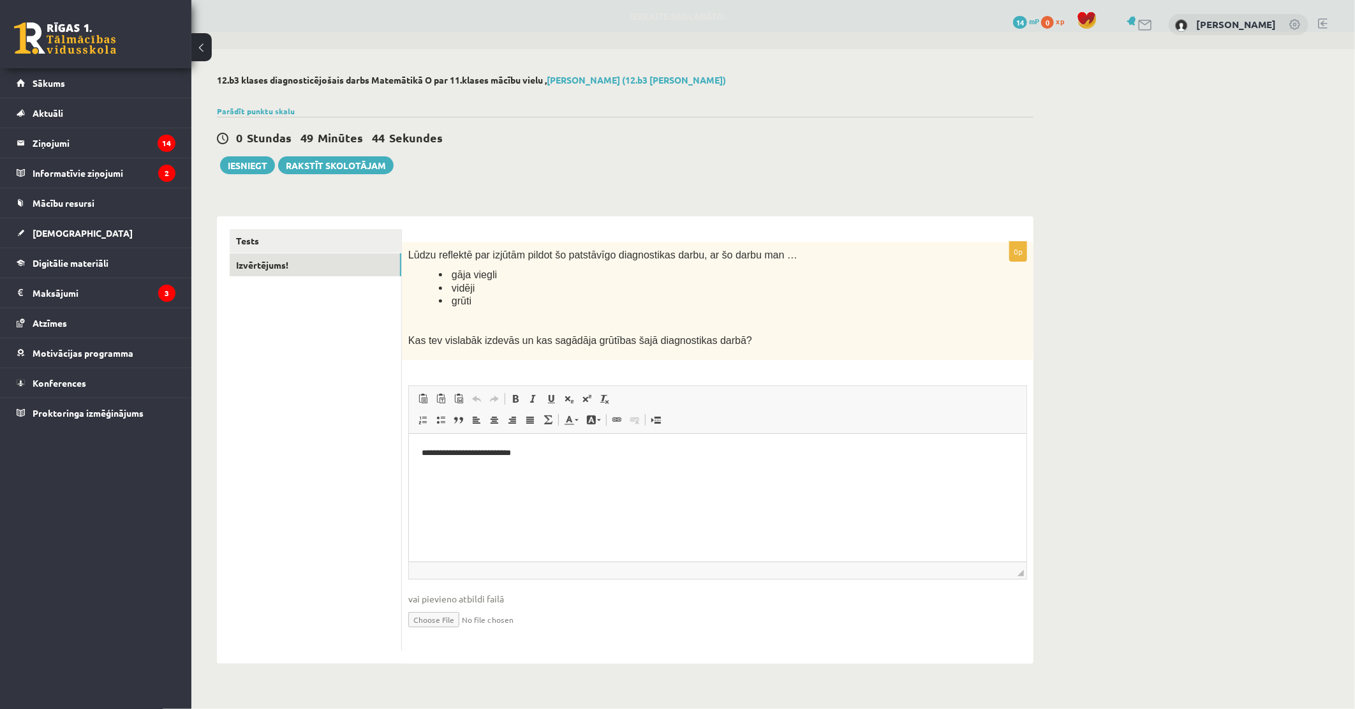
click at [570, 447] on p "**********" at bounding box center [717, 452] width 592 height 13
click at [262, 246] on link "Tests" at bounding box center [316, 241] width 172 height 24
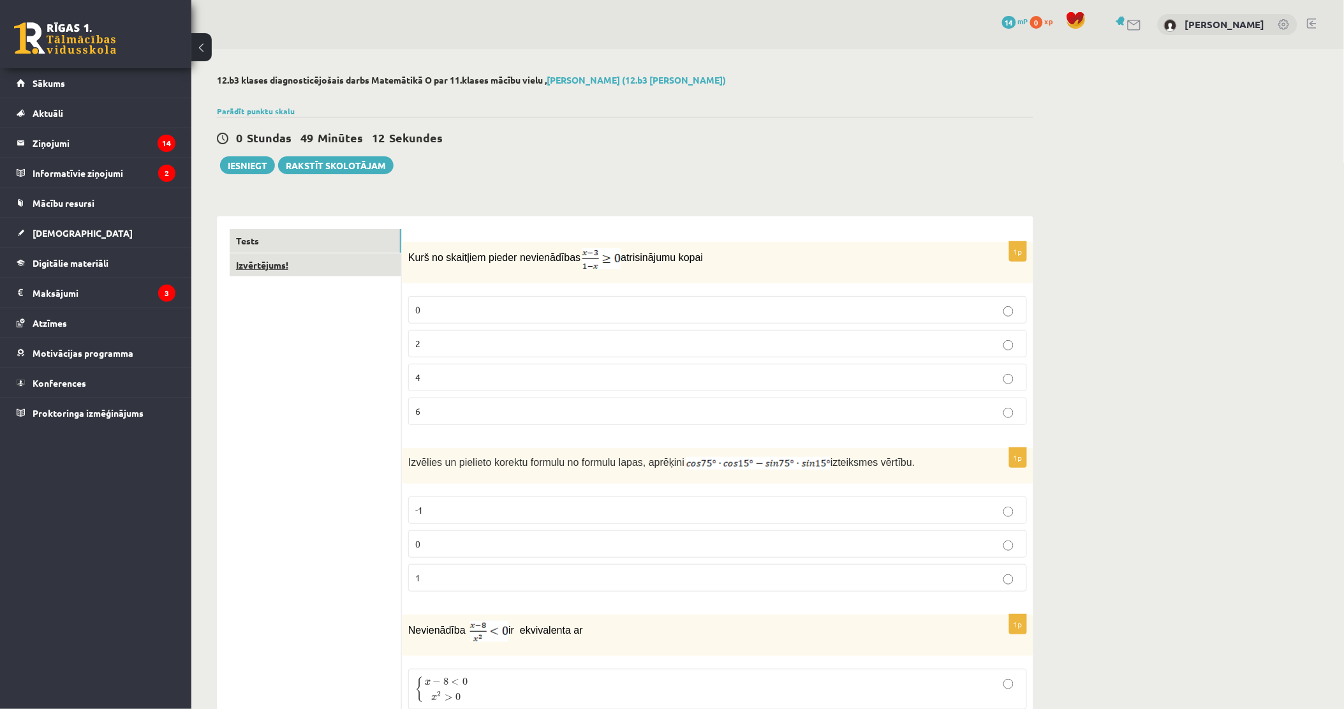
click at [307, 258] on link "Izvērtējums!" at bounding box center [316, 265] width 172 height 24
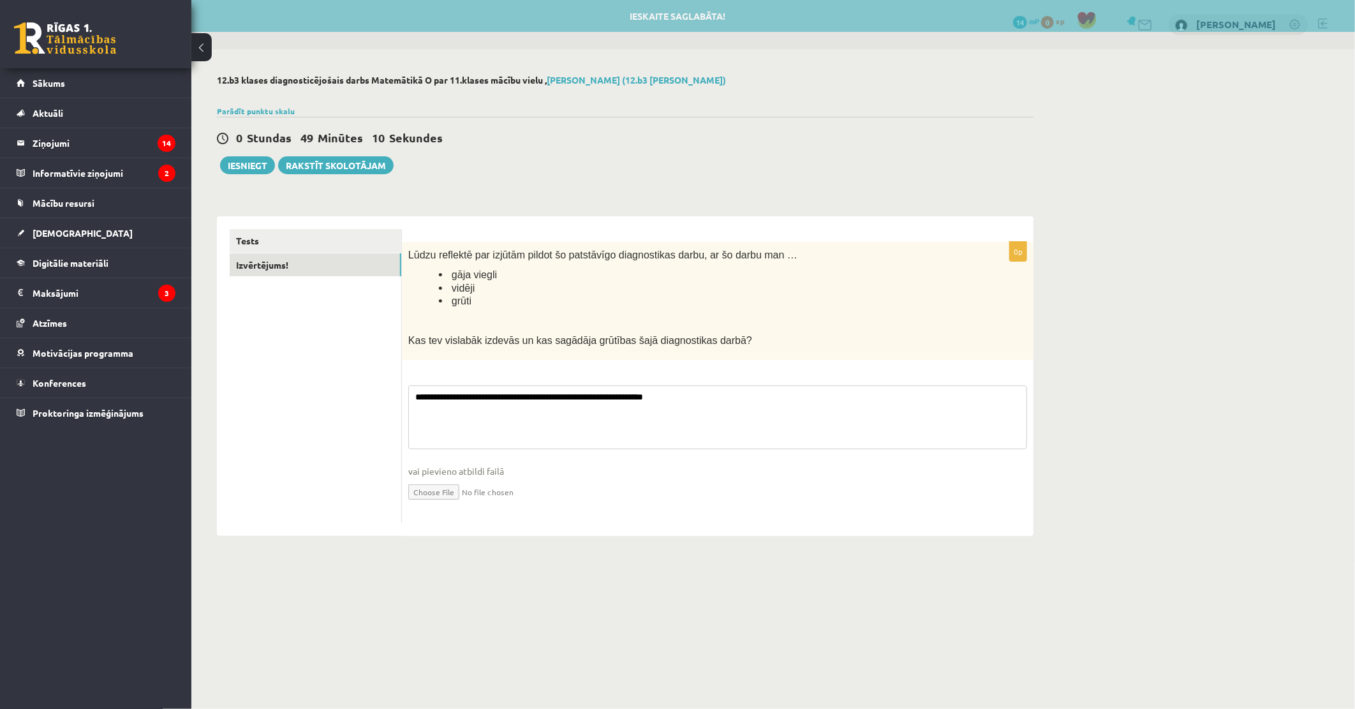
click at [750, 411] on textarea "**********" at bounding box center [717, 417] width 619 height 64
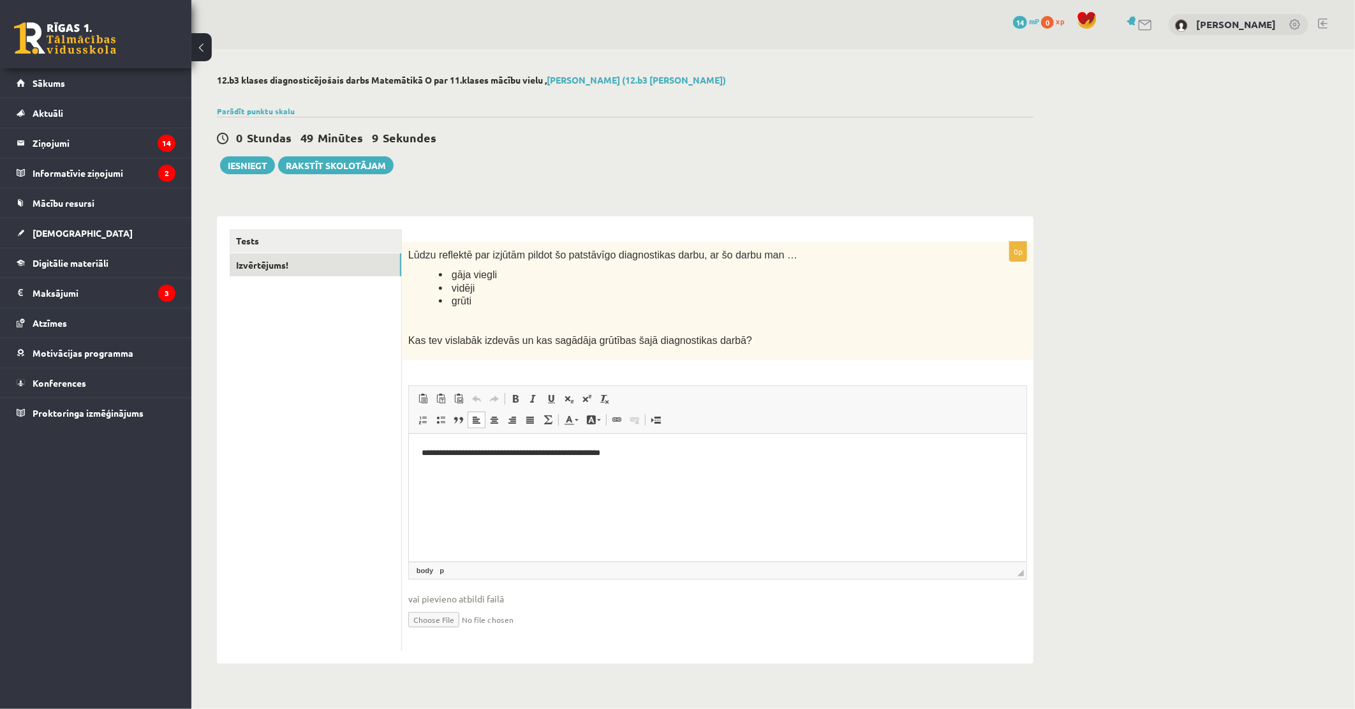
click at [649, 461] on html "**********" at bounding box center [716, 452] width 617 height 39
click at [295, 226] on div "Tests Izvērtējums!" at bounding box center [309, 439] width 185 height 447
click at [300, 241] on link "Tests" at bounding box center [316, 241] width 172 height 24
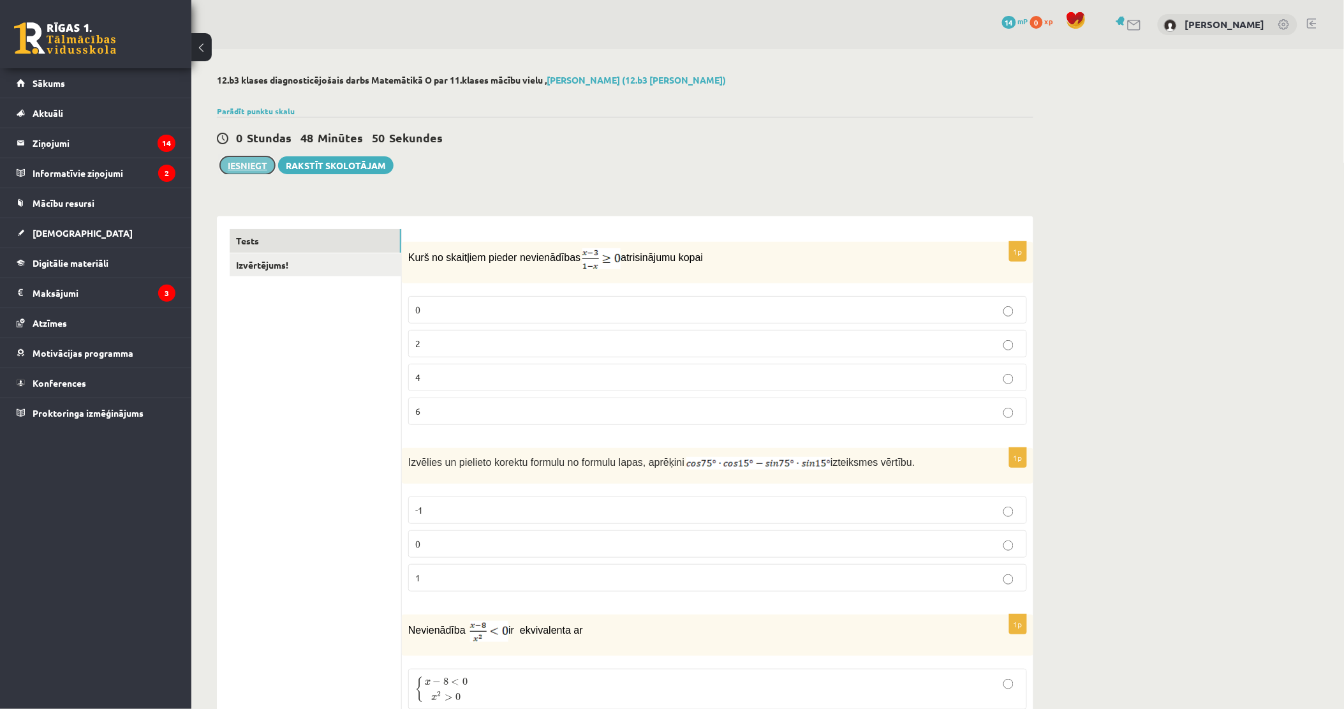
click at [240, 161] on button "Iesniegt" at bounding box center [247, 165] width 55 height 18
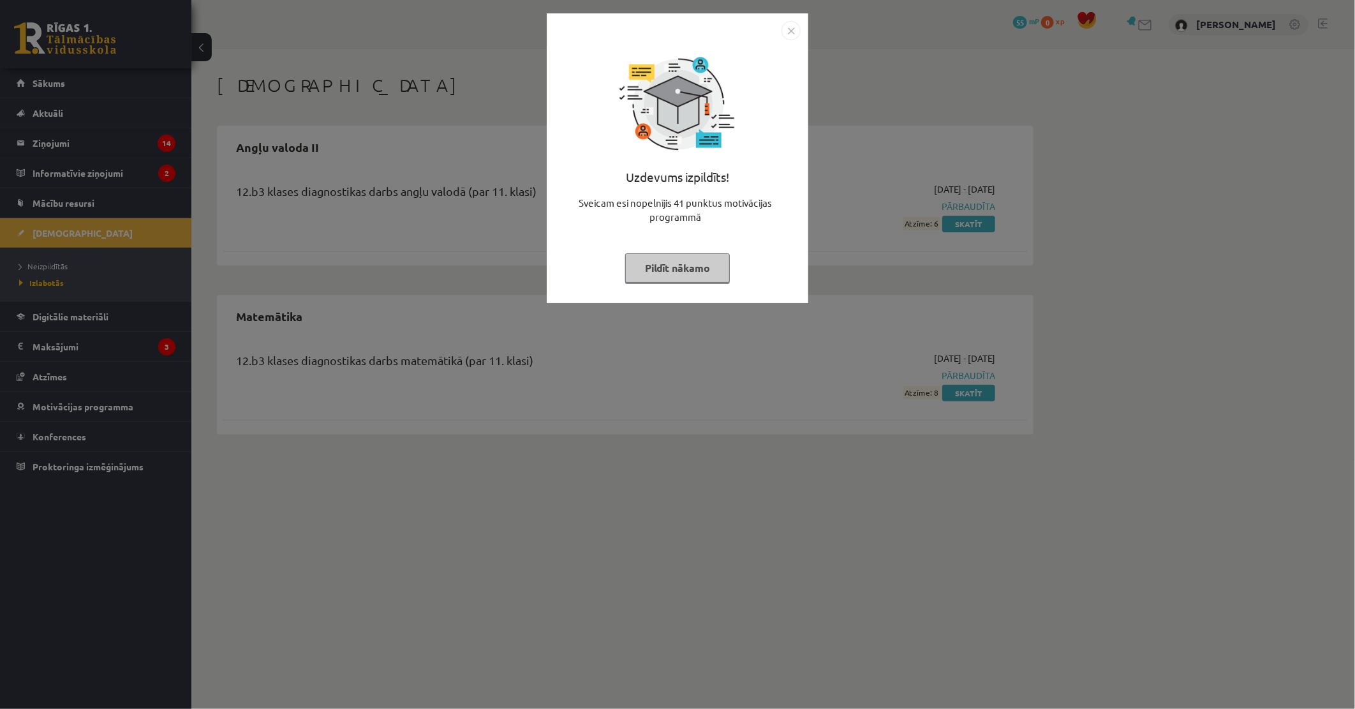
click at [696, 274] on button "Pildīt nākamo" at bounding box center [677, 267] width 105 height 29
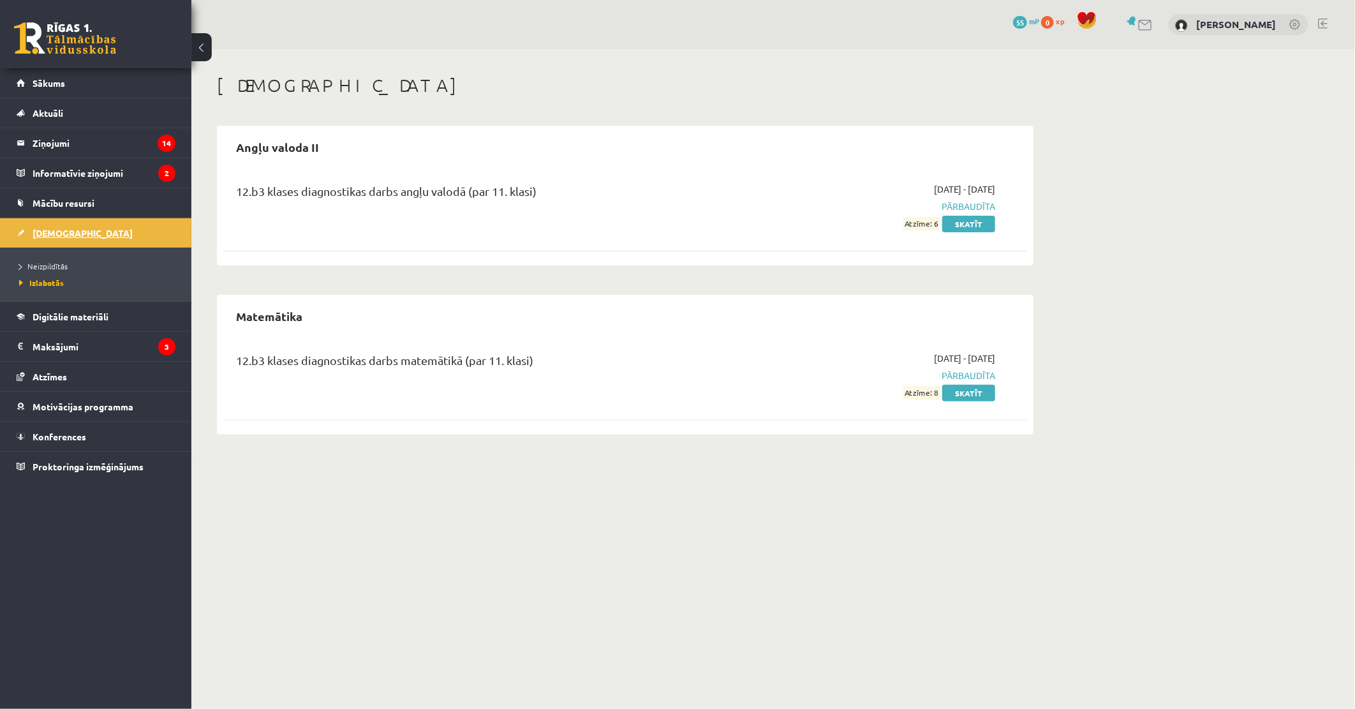
click at [67, 237] on span "[DEMOGRAPHIC_DATA]" at bounding box center [83, 232] width 100 height 11
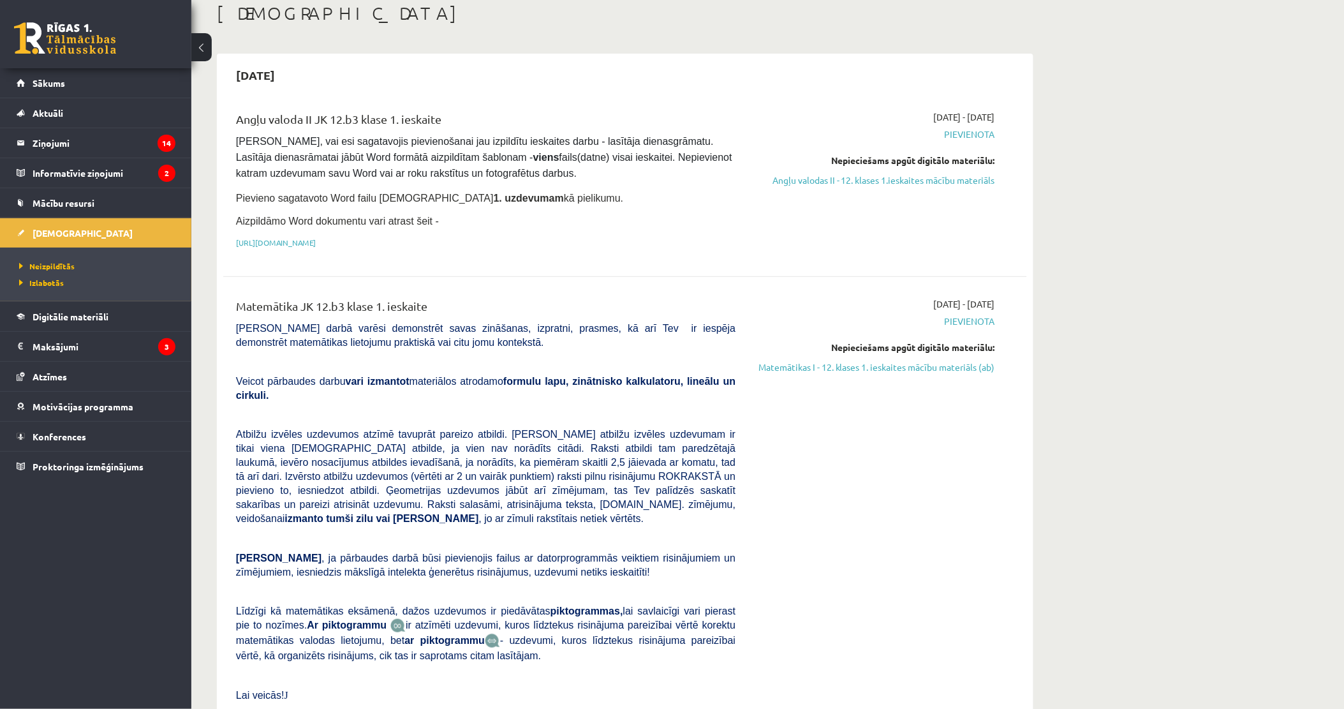
scroll to position [71, 0]
